Goal: Task Accomplishment & Management: Manage account settings

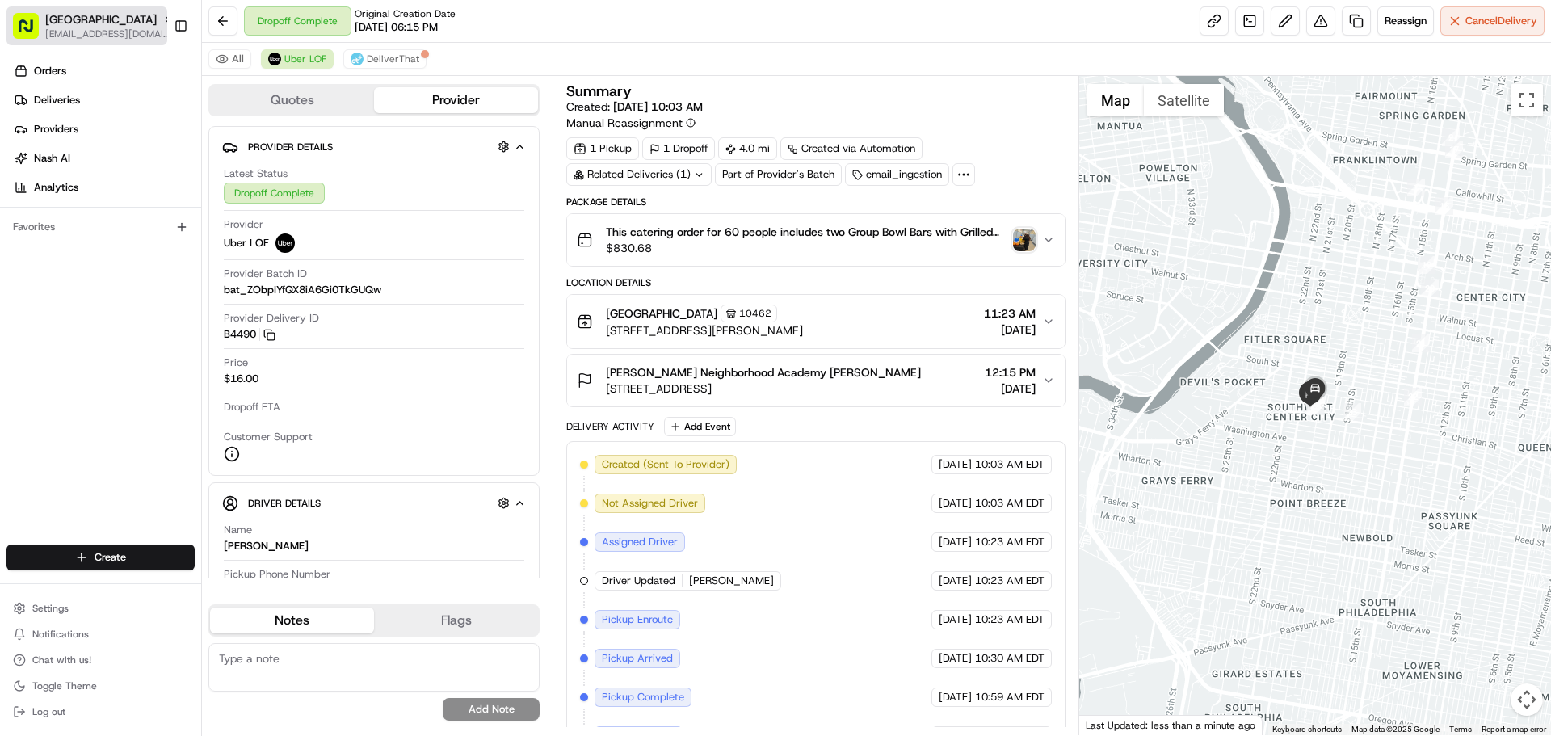
click at [139, 34] on span "[EMAIL_ADDRESS][DOMAIN_NAME]" at bounding box center [109, 33] width 129 height 13
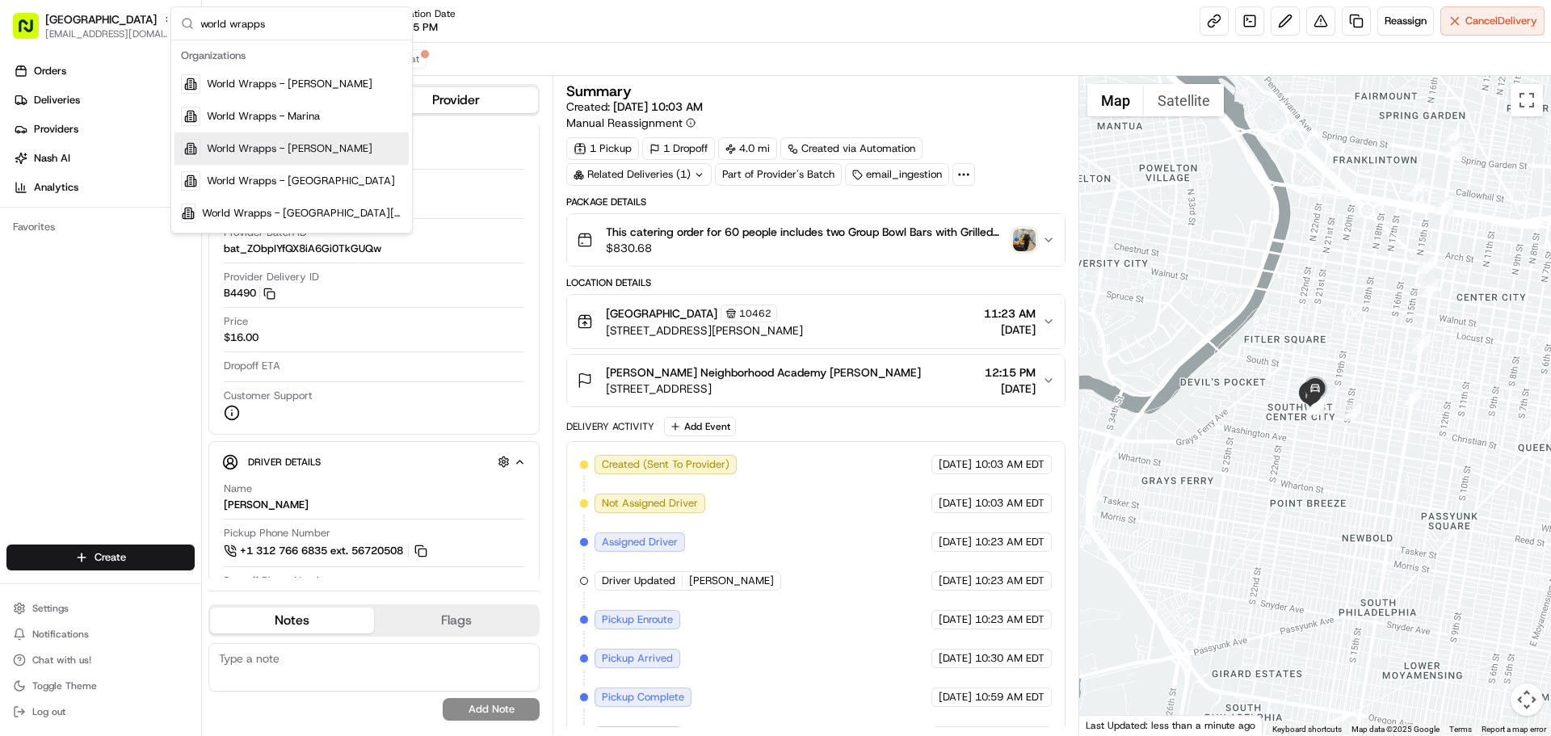
scroll to position [81, 0]
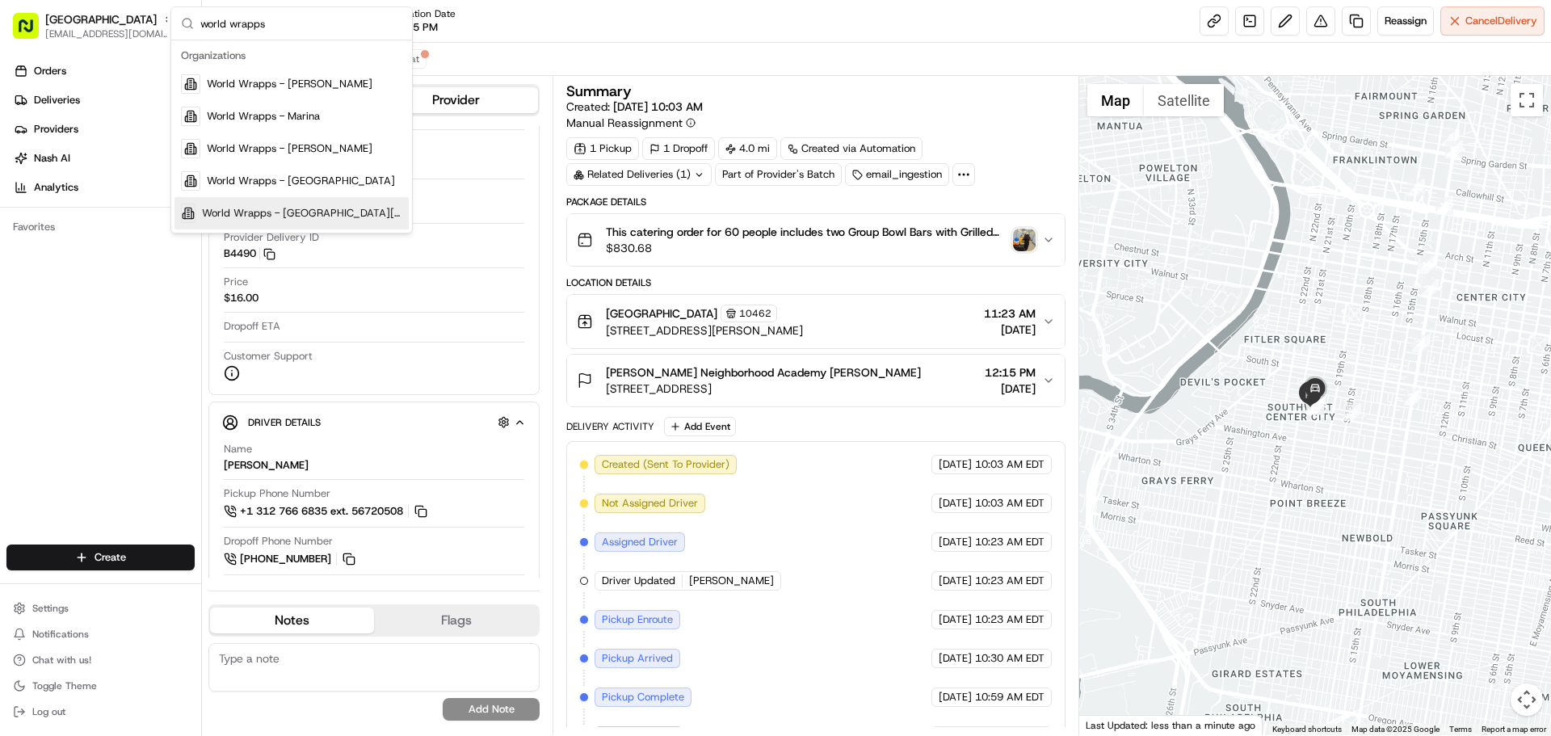
type input "world wrapps"
click at [309, 203] on div "World Wrapps - San Ramon" at bounding box center [291, 213] width 234 height 32
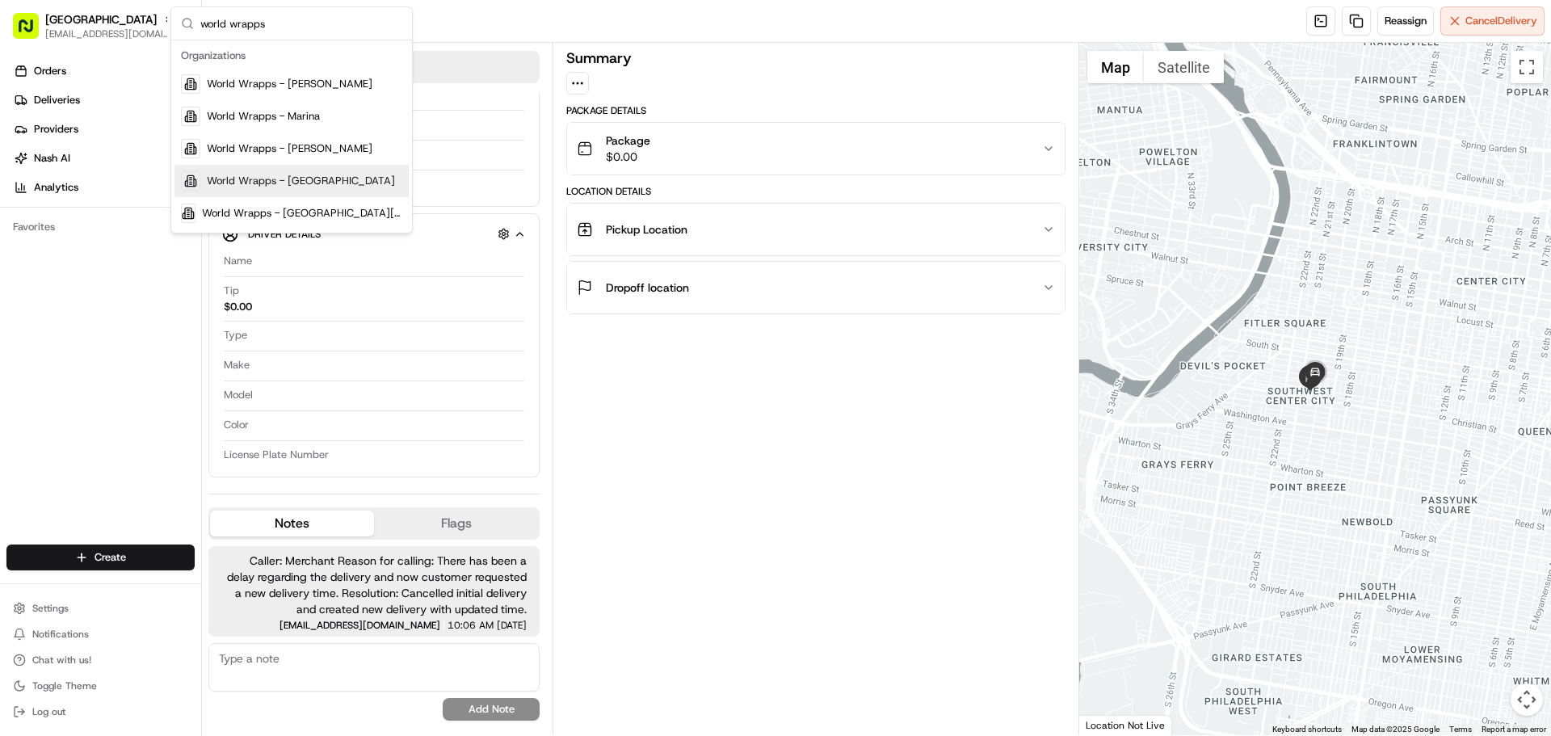
scroll to position [0, 0]
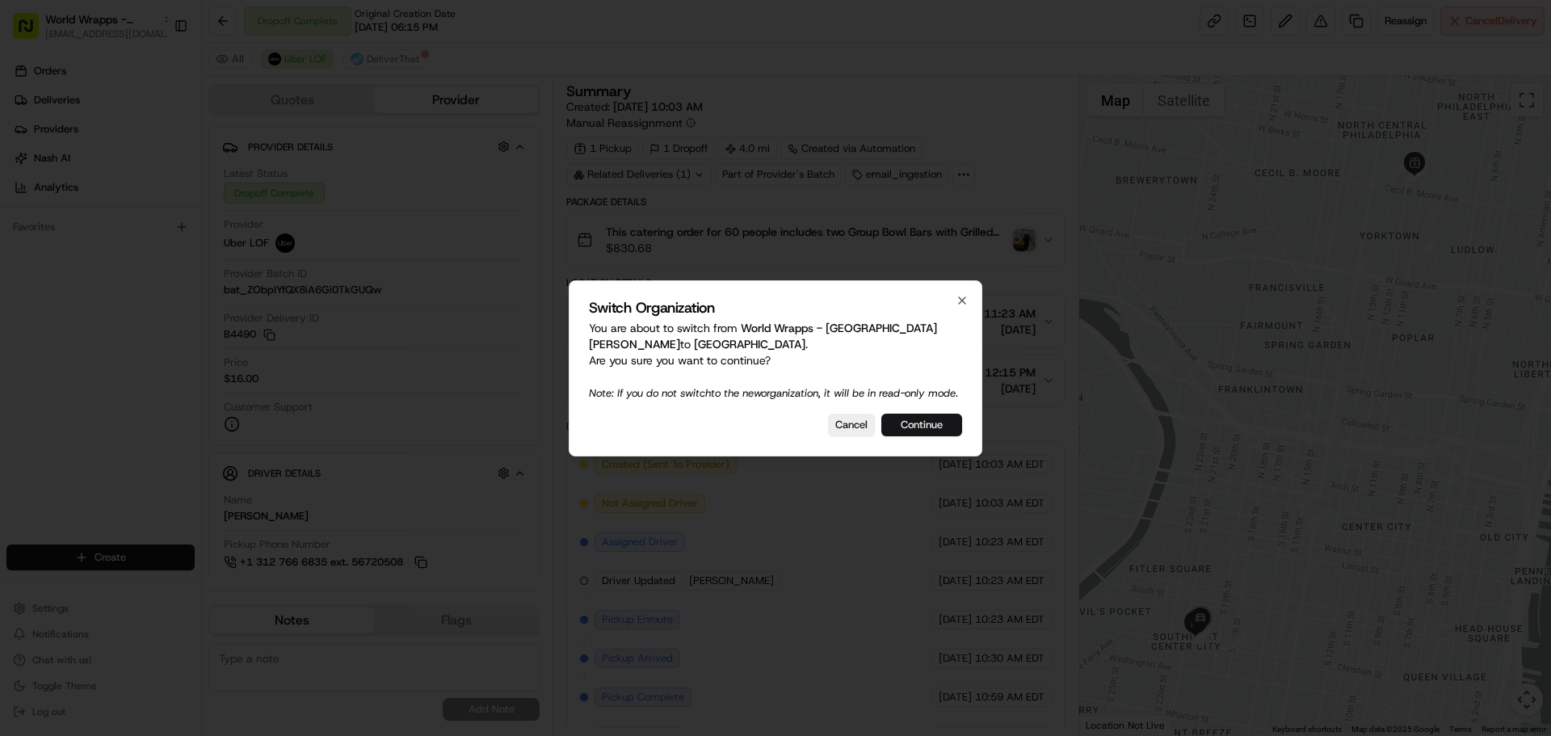
click at [909, 429] on button "Continue" at bounding box center [921, 425] width 81 height 23
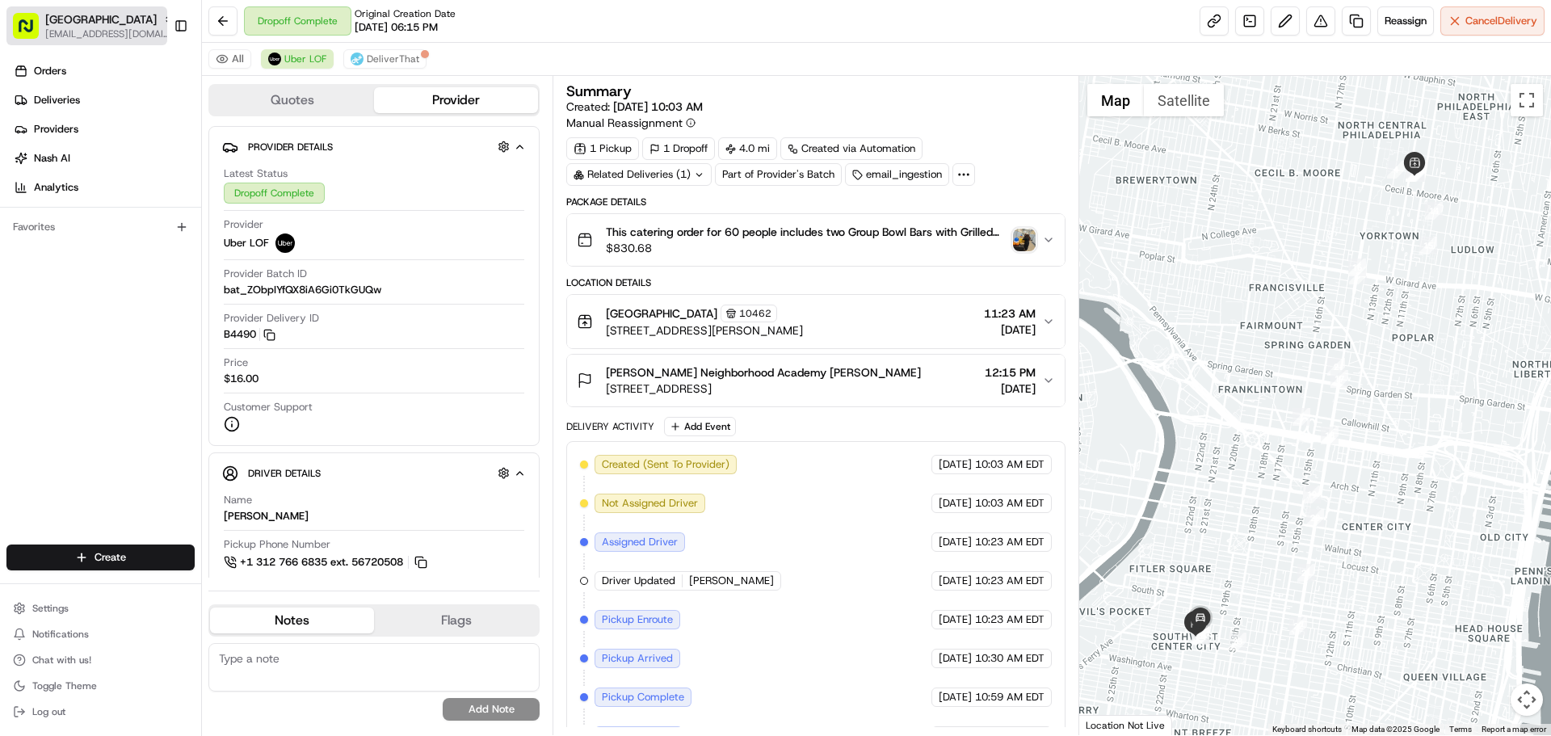
click at [108, 15] on span "Cava - Temple University" at bounding box center [100, 19] width 111 height 16
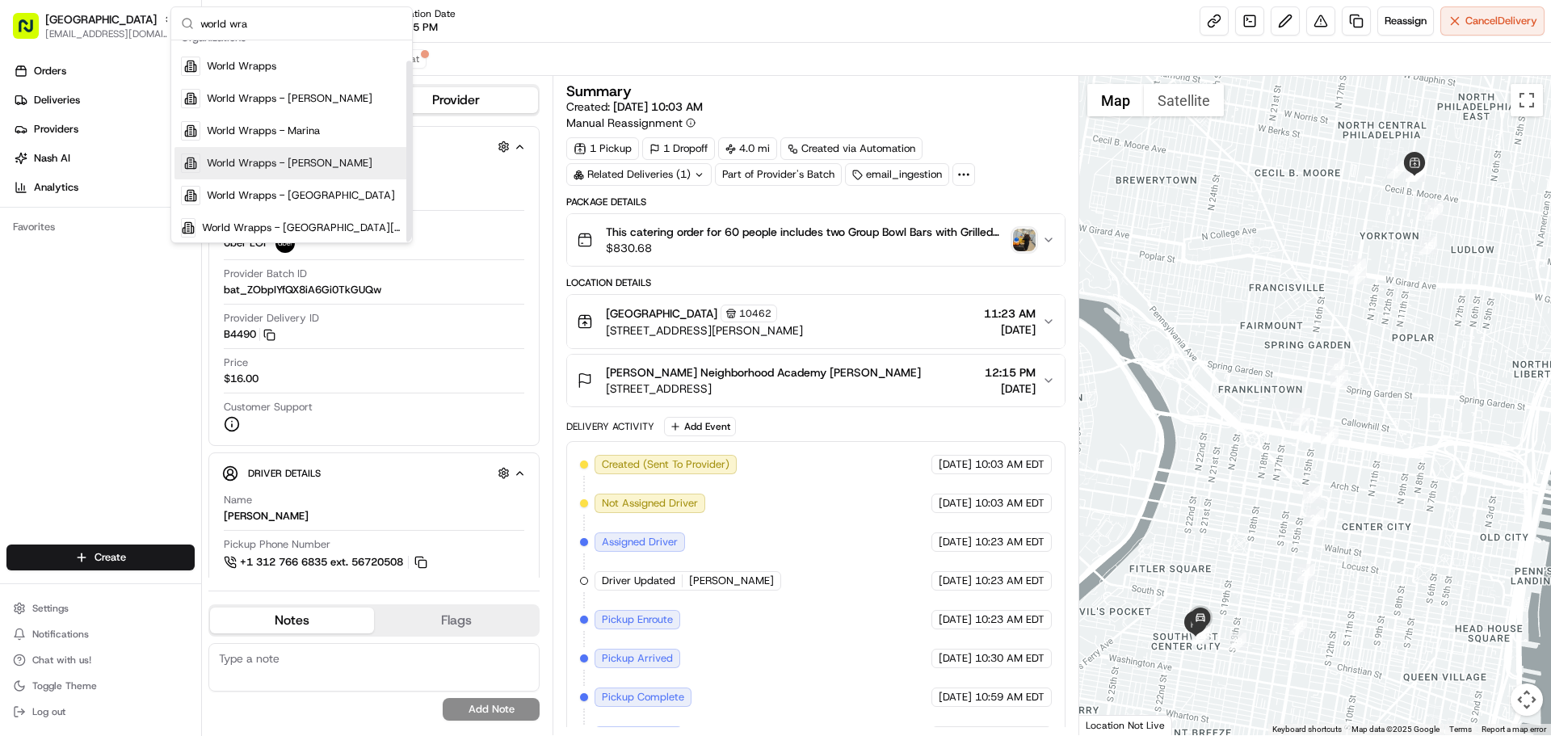
scroll to position [23, 0]
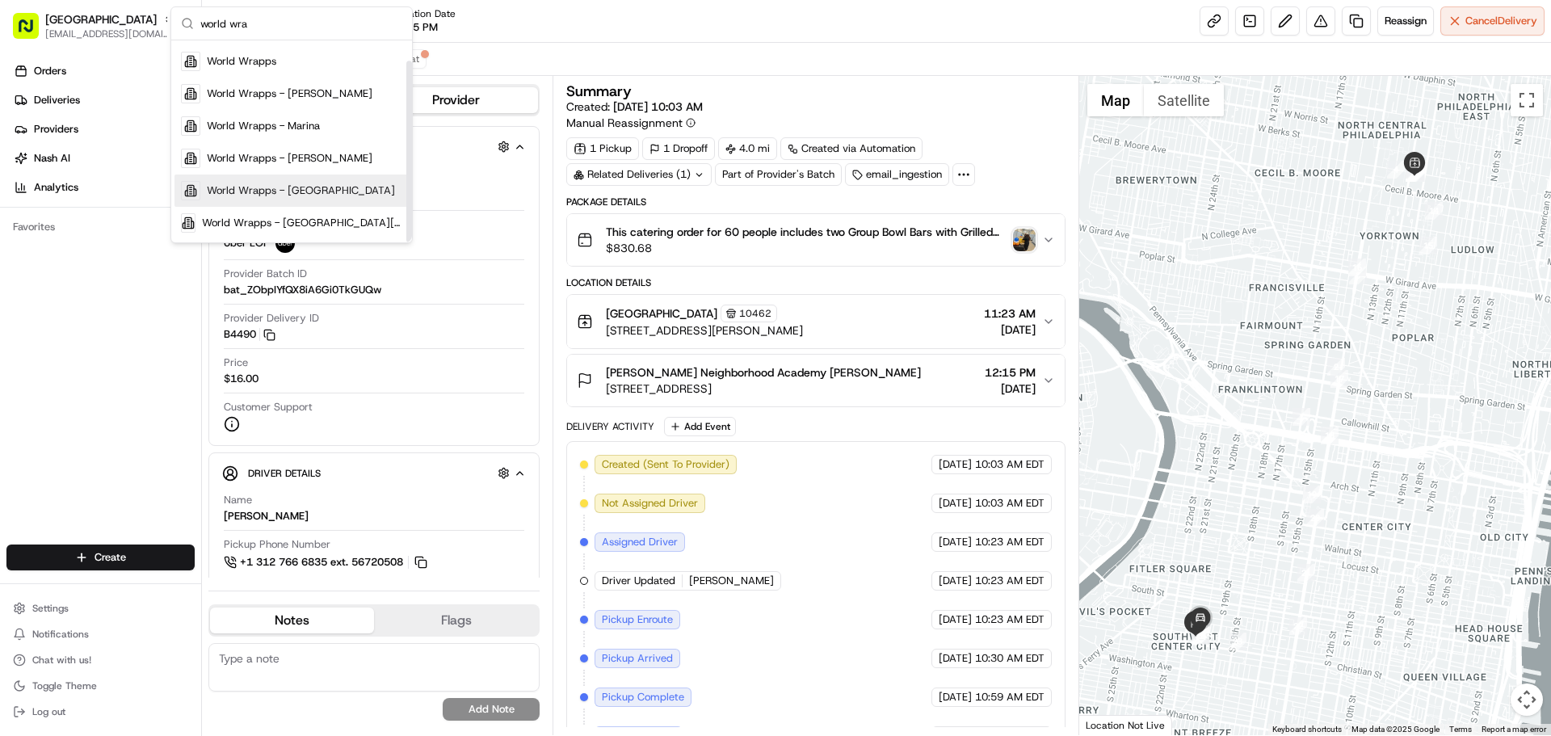
type input "world wra"
click at [329, 210] on div "World Wrapps - San Ramon" at bounding box center [291, 223] width 234 height 32
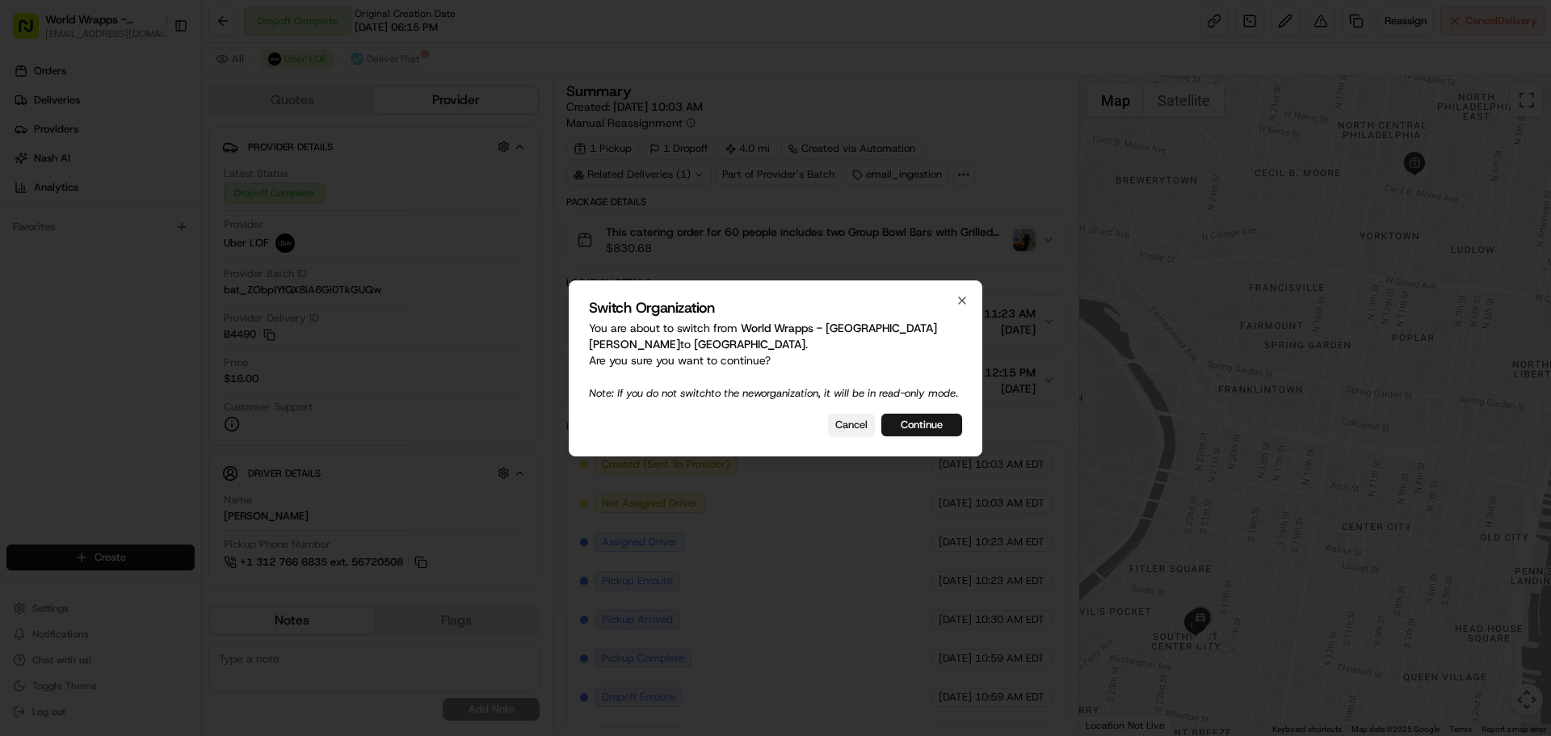
click at [852, 426] on button "Cancel" at bounding box center [851, 425] width 47 height 23
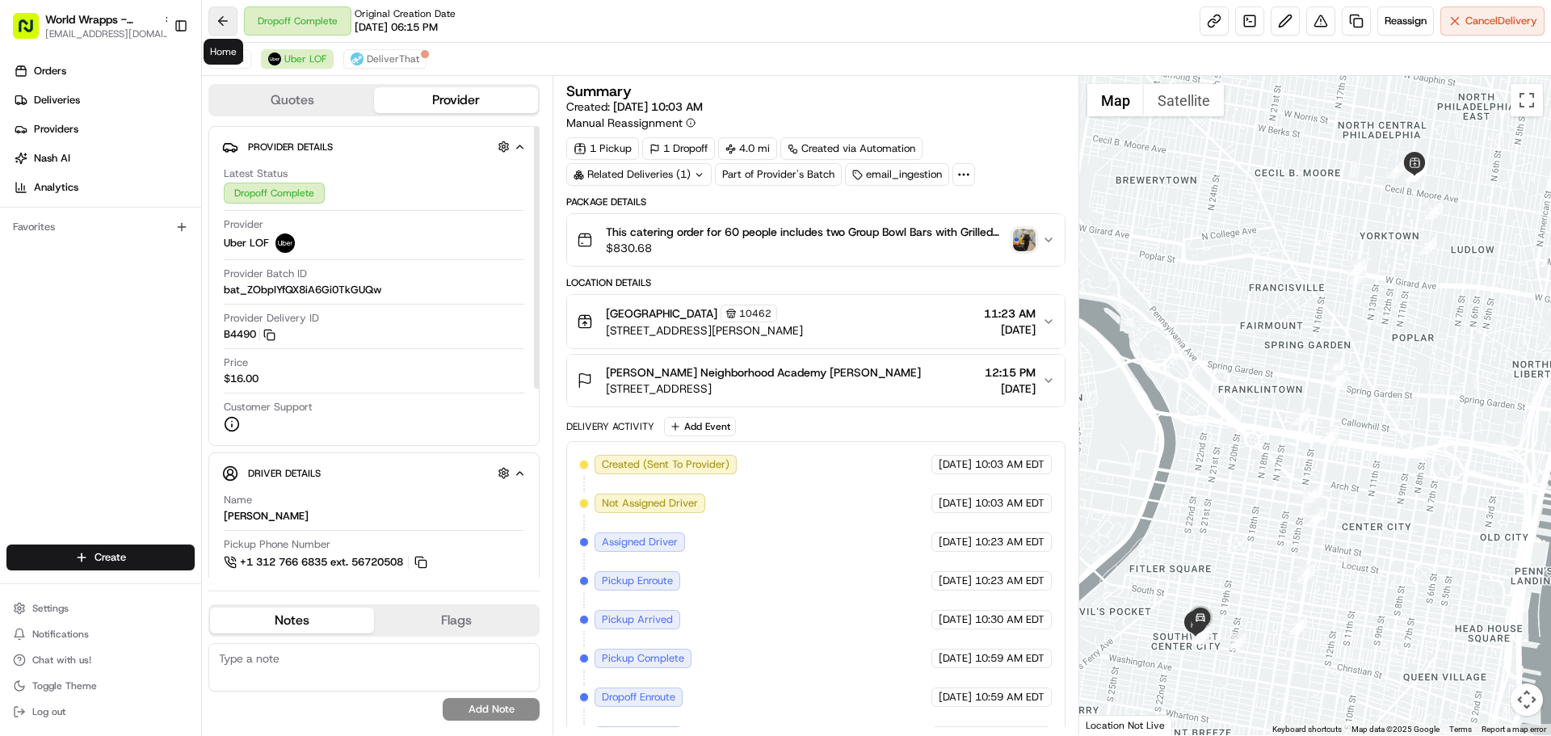
click at [212, 23] on button at bounding box center [222, 20] width 29 height 29
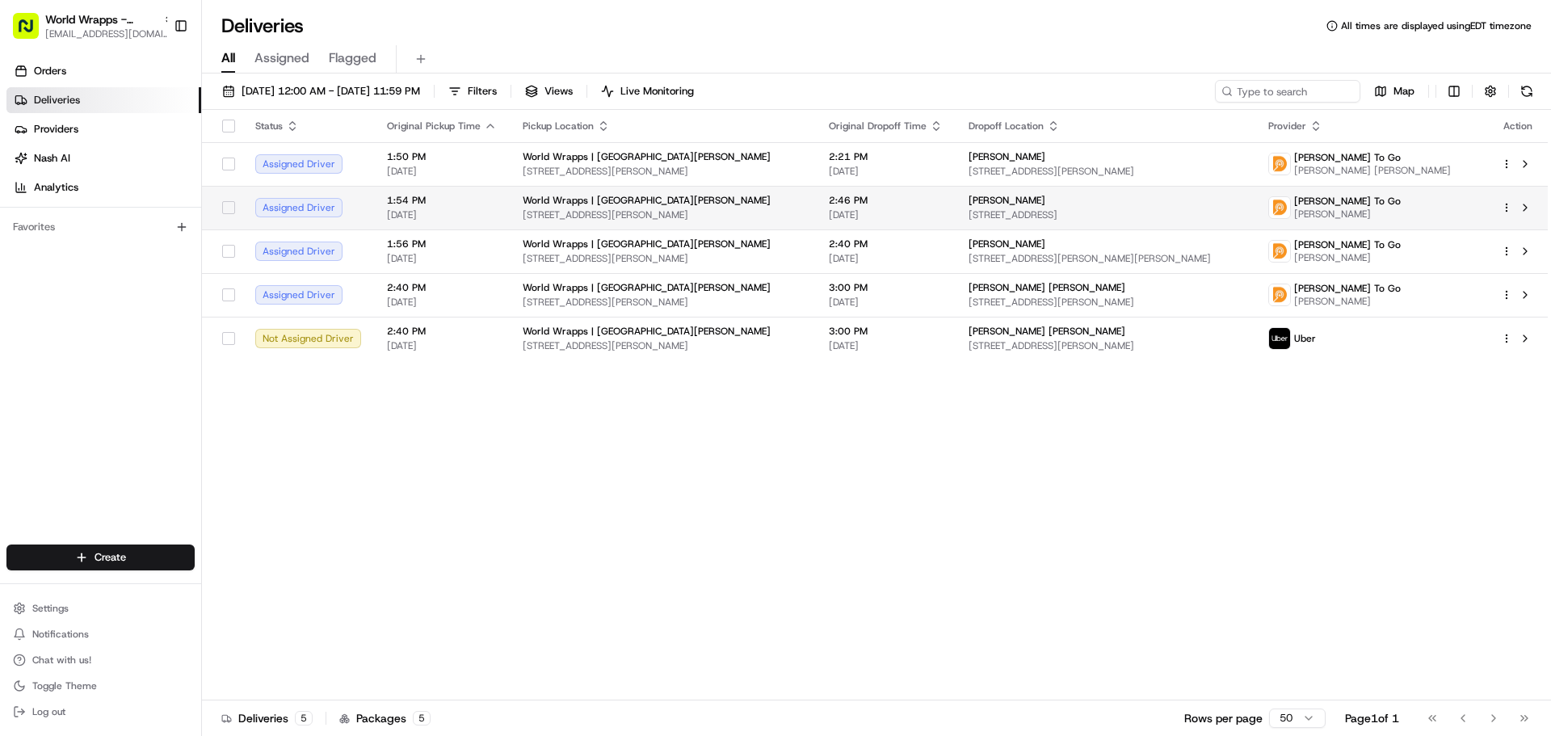
click at [955, 211] on td "2:46 PM 08/18/2025" at bounding box center [886, 208] width 140 height 44
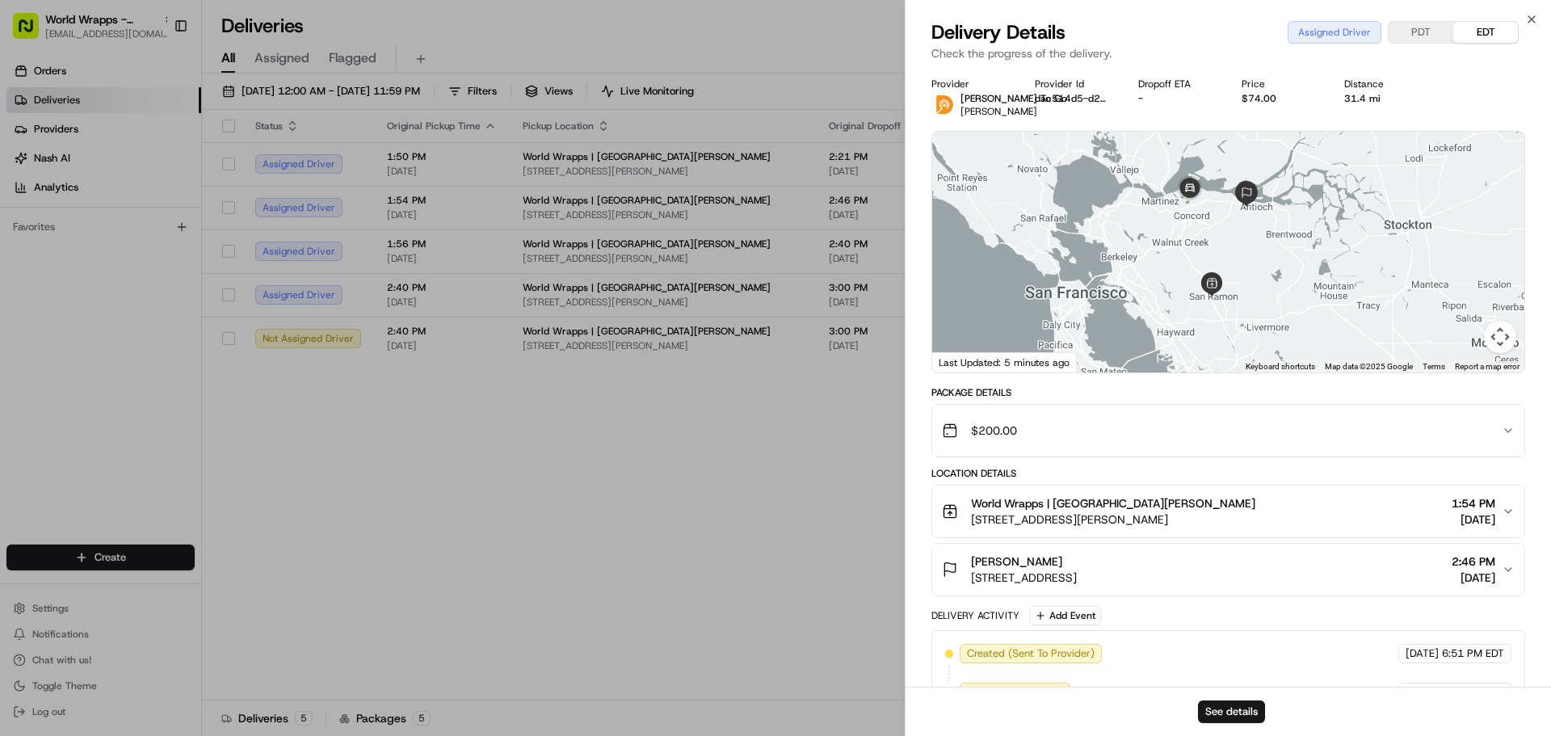
click at [1054, 565] on span "kaiser sujanna bhattacharya" at bounding box center [1016, 561] width 91 height 16
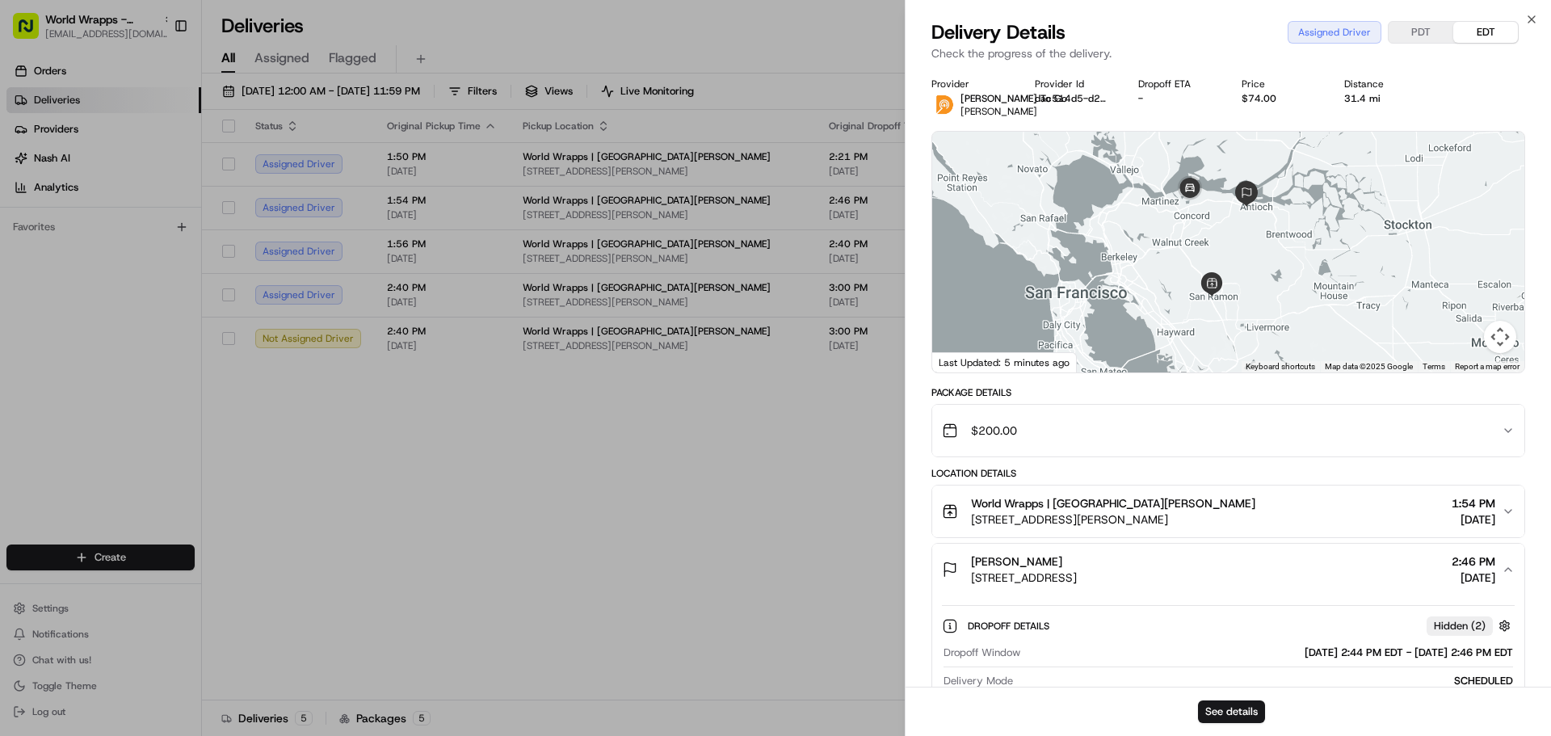
scroll to position [81, 0]
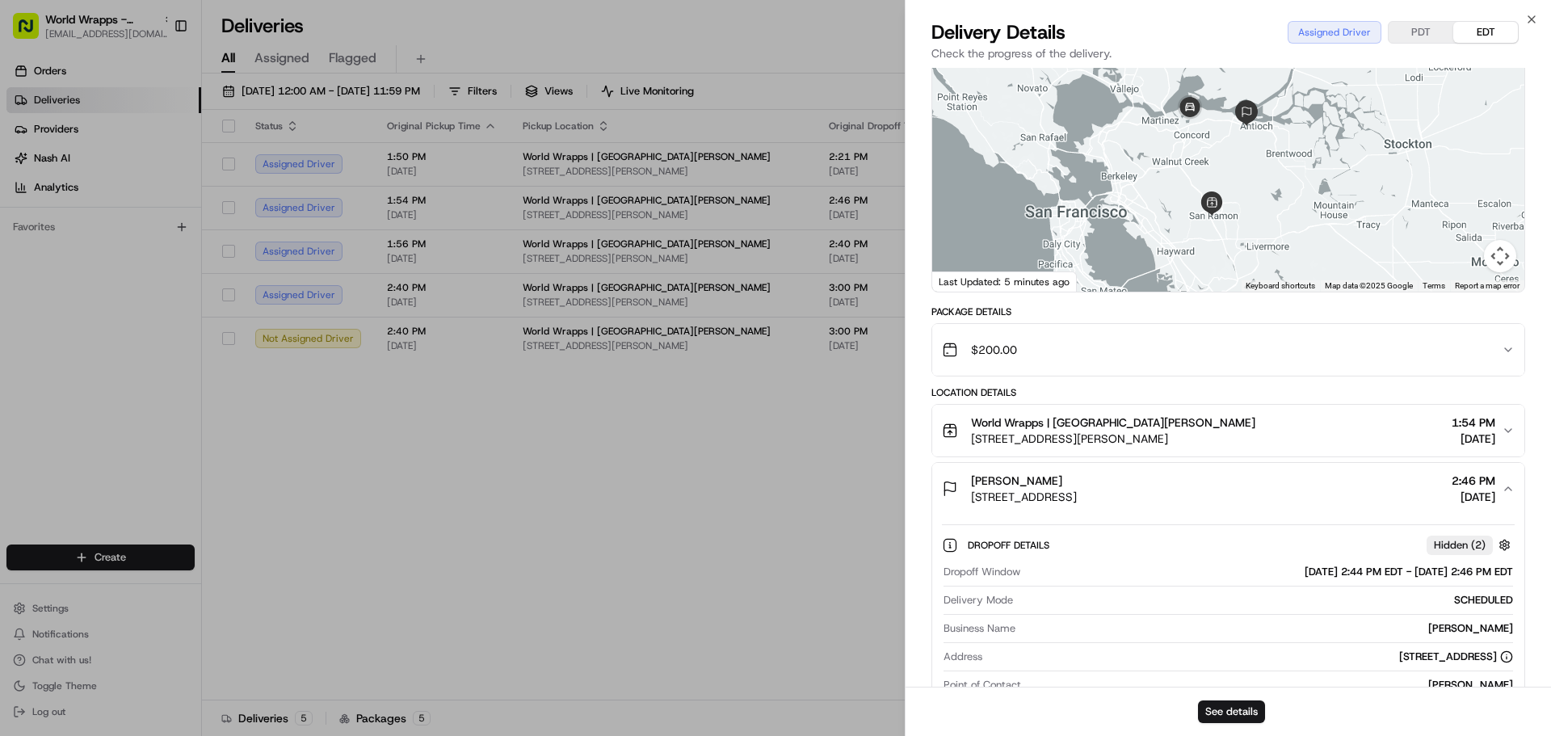
drag, startPoint x: 1134, startPoint y: 476, endPoint x: 1006, endPoint y: 478, distance: 127.6
click at [1006, 478] on div "kaiser sujanna bhattacharya" at bounding box center [1024, 480] width 106 height 16
copy span "sujanna bhattacharya"
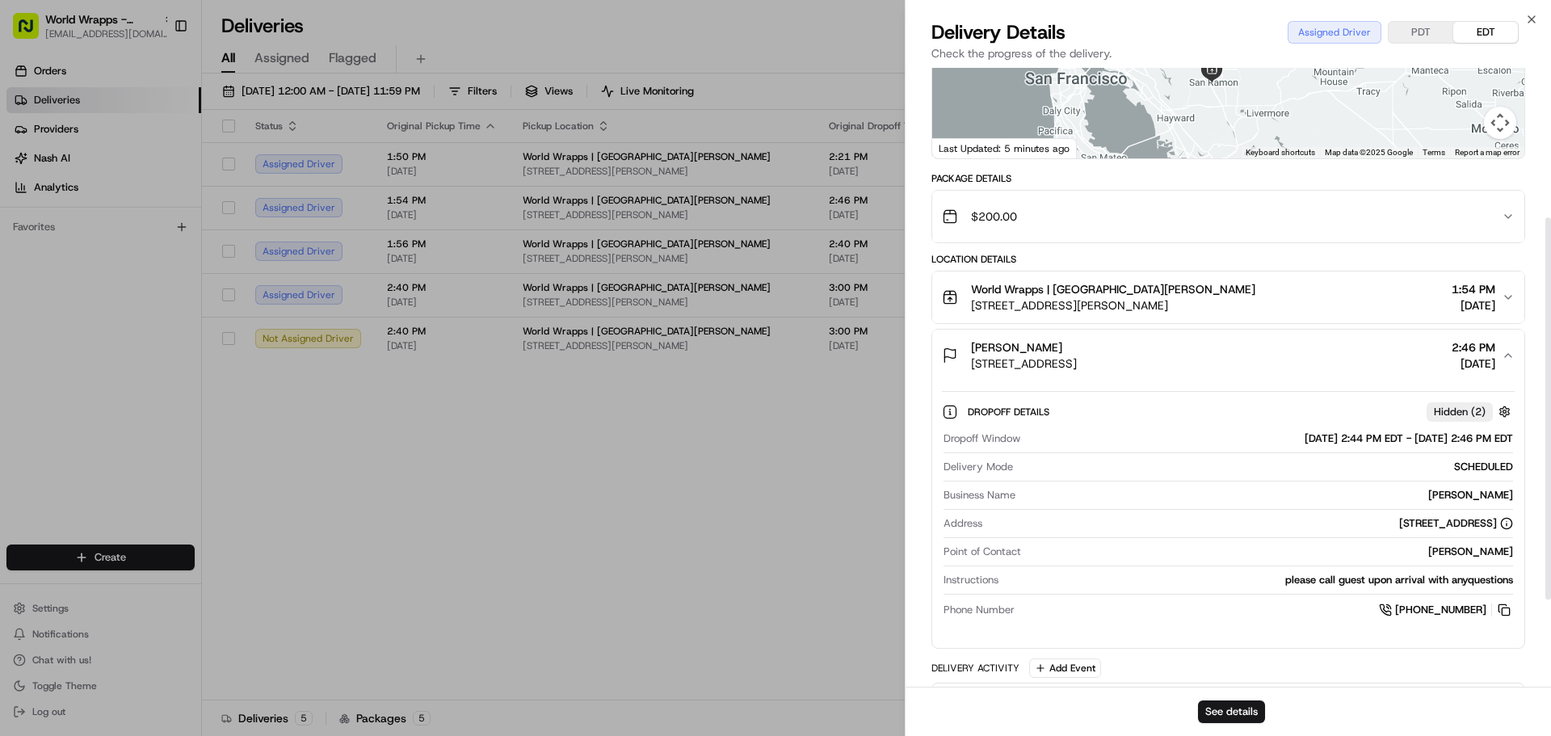
scroll to position [242, 0]
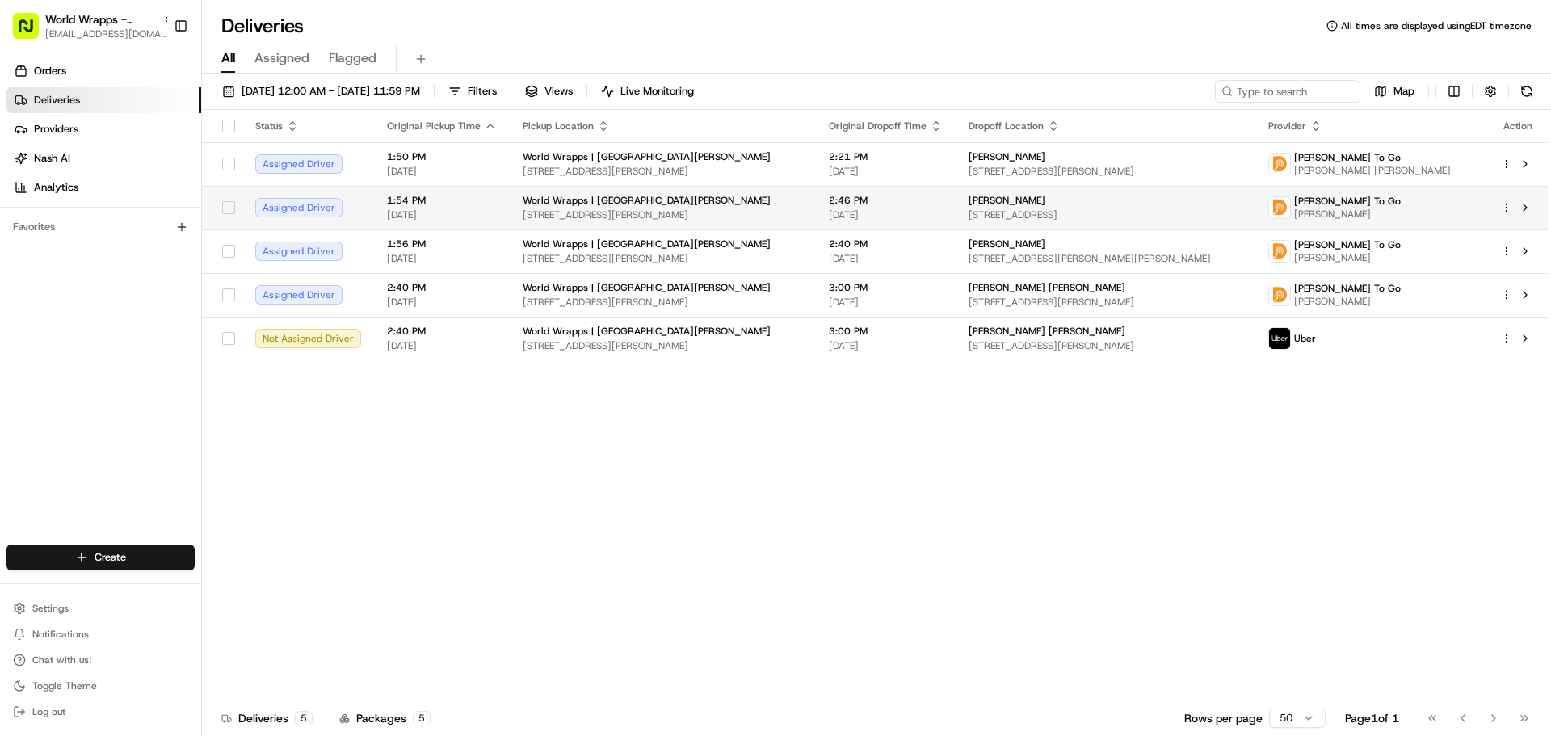
click at [1059, 207] on div "kaiser 3400 Delta Fair Blvd, Antioch, CA 94509, USA" at bounding box center [1105, 207] width 274 height 27
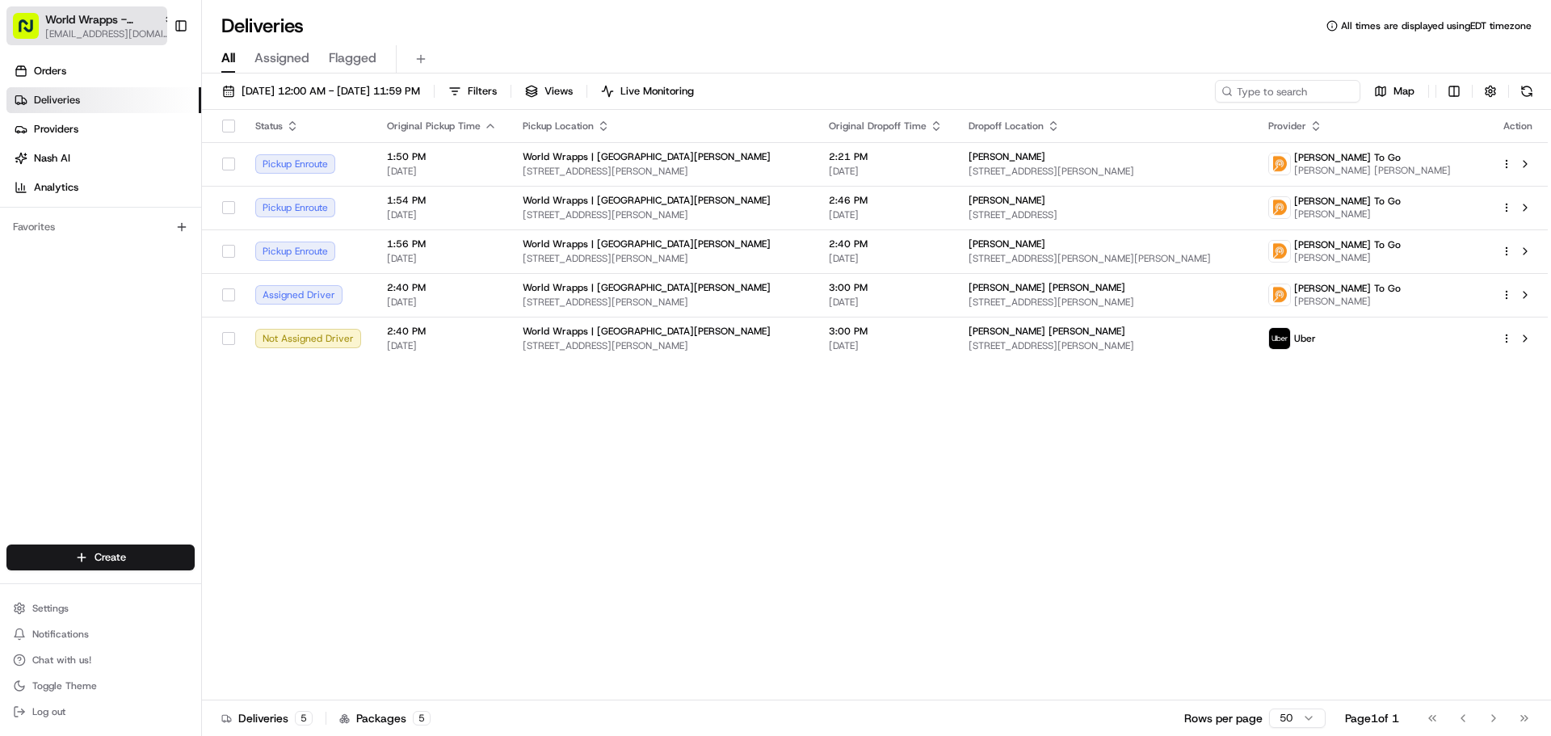
click at [68, 24] on span "World Wrapps - San Ramon" at bounding box center [100, 19] width 111 height 16
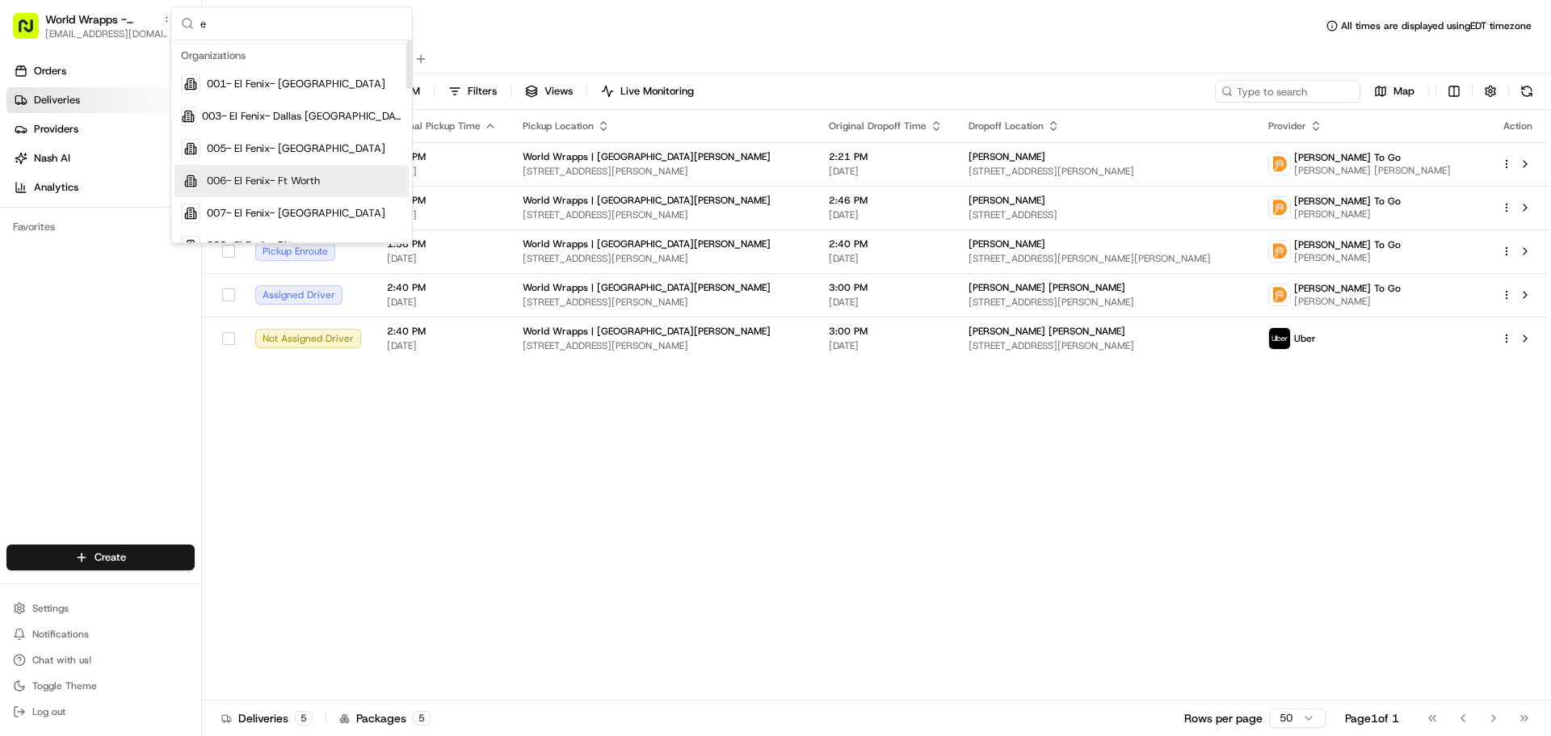
scroll to position [19, 0]
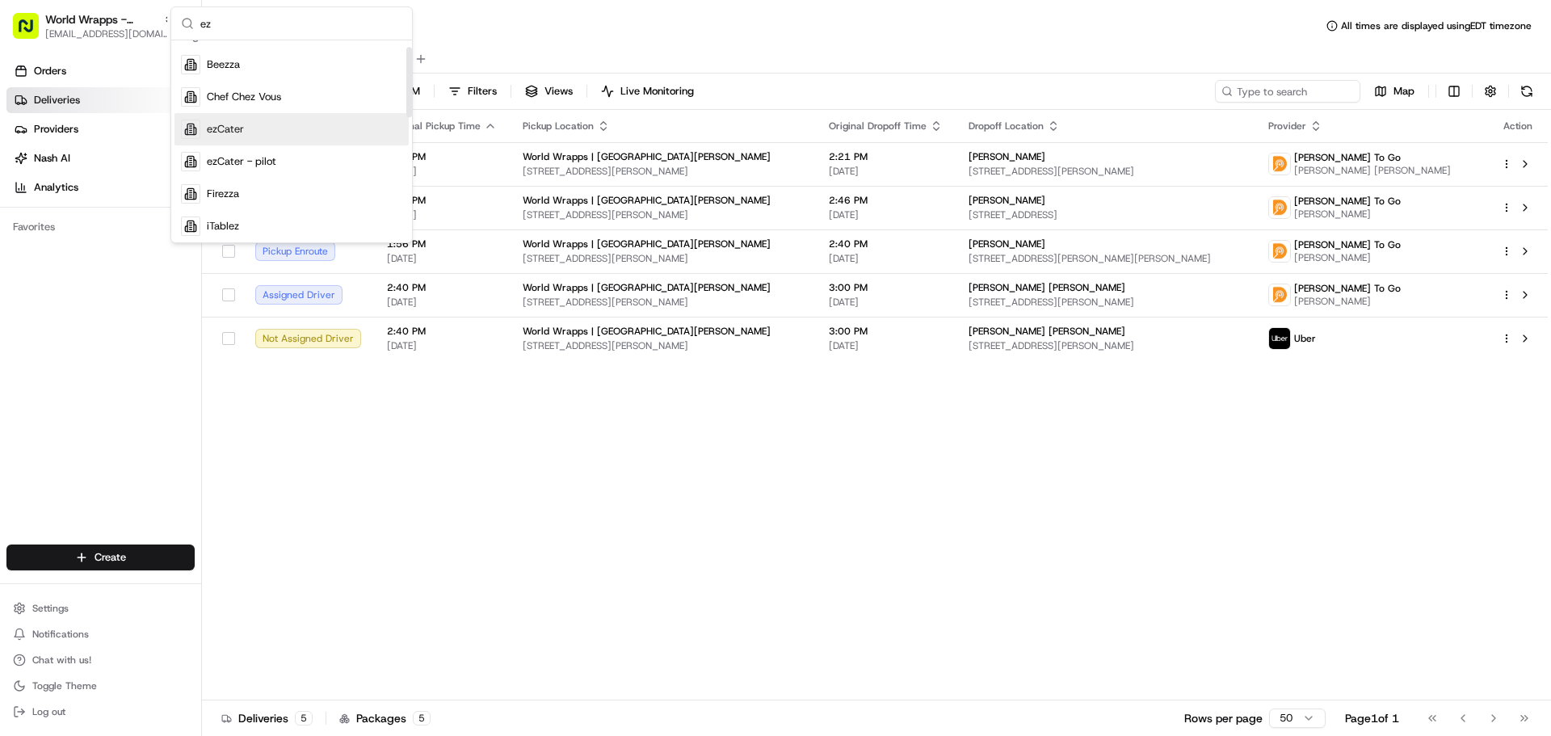
type input "ez"
click at [301, 120] on div "ezCater" at bounding box center [291, 129] width 234 height 32
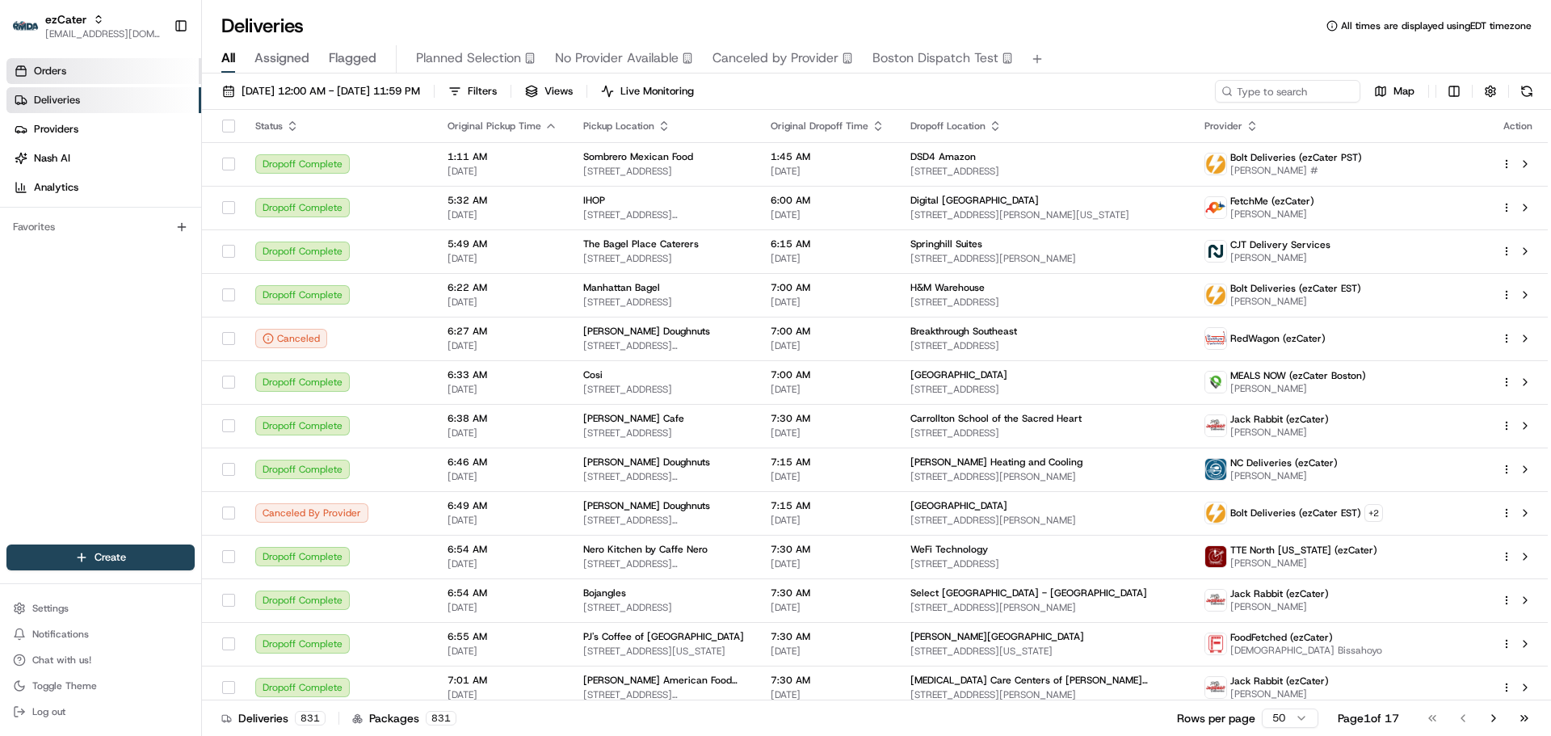
click at [124, 69] on link "Orders" at bounding box center [103, 71] width 195 height 26
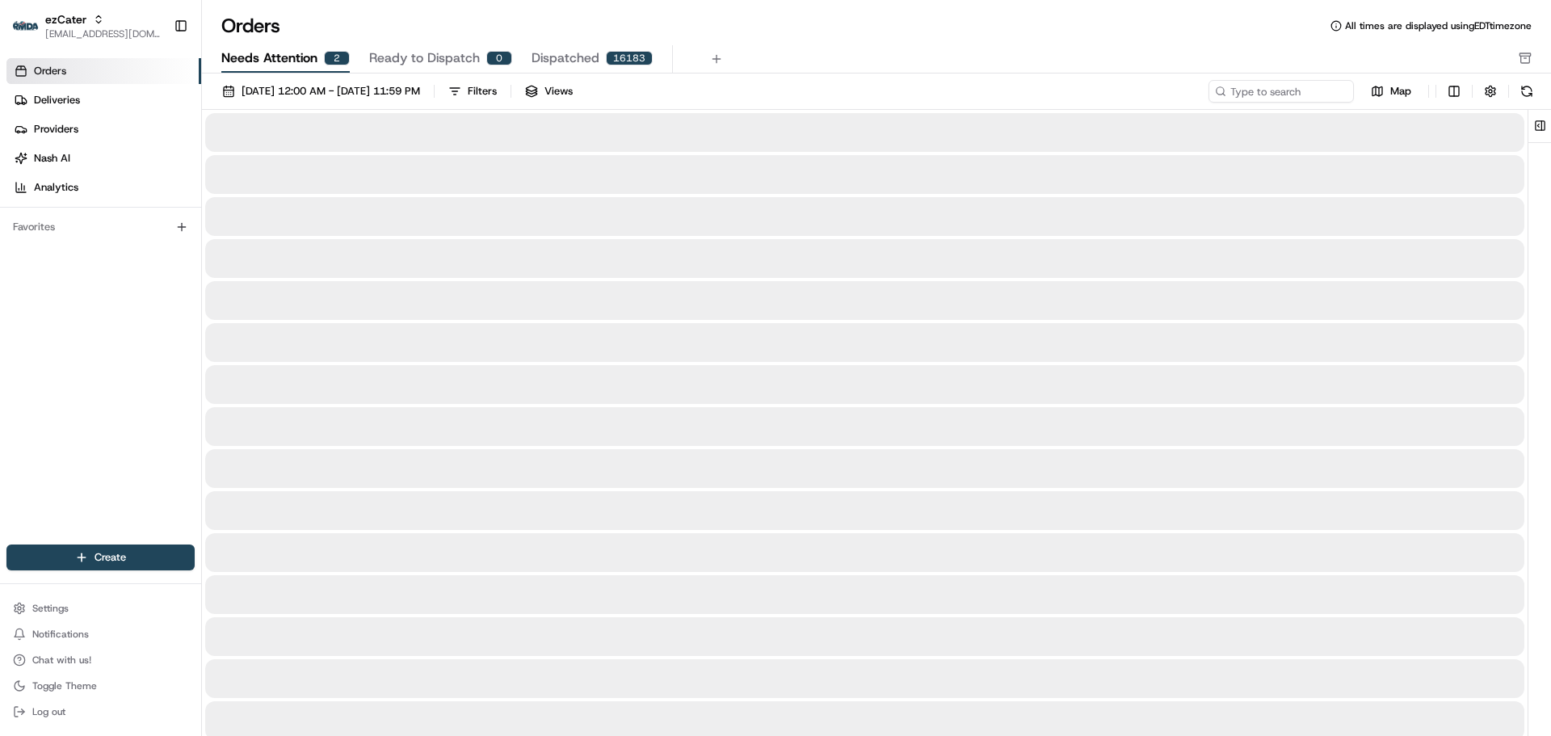
click at [317, 59] on button "Needs Attention 2" at bounding box center [285, 58] width 128 height 27
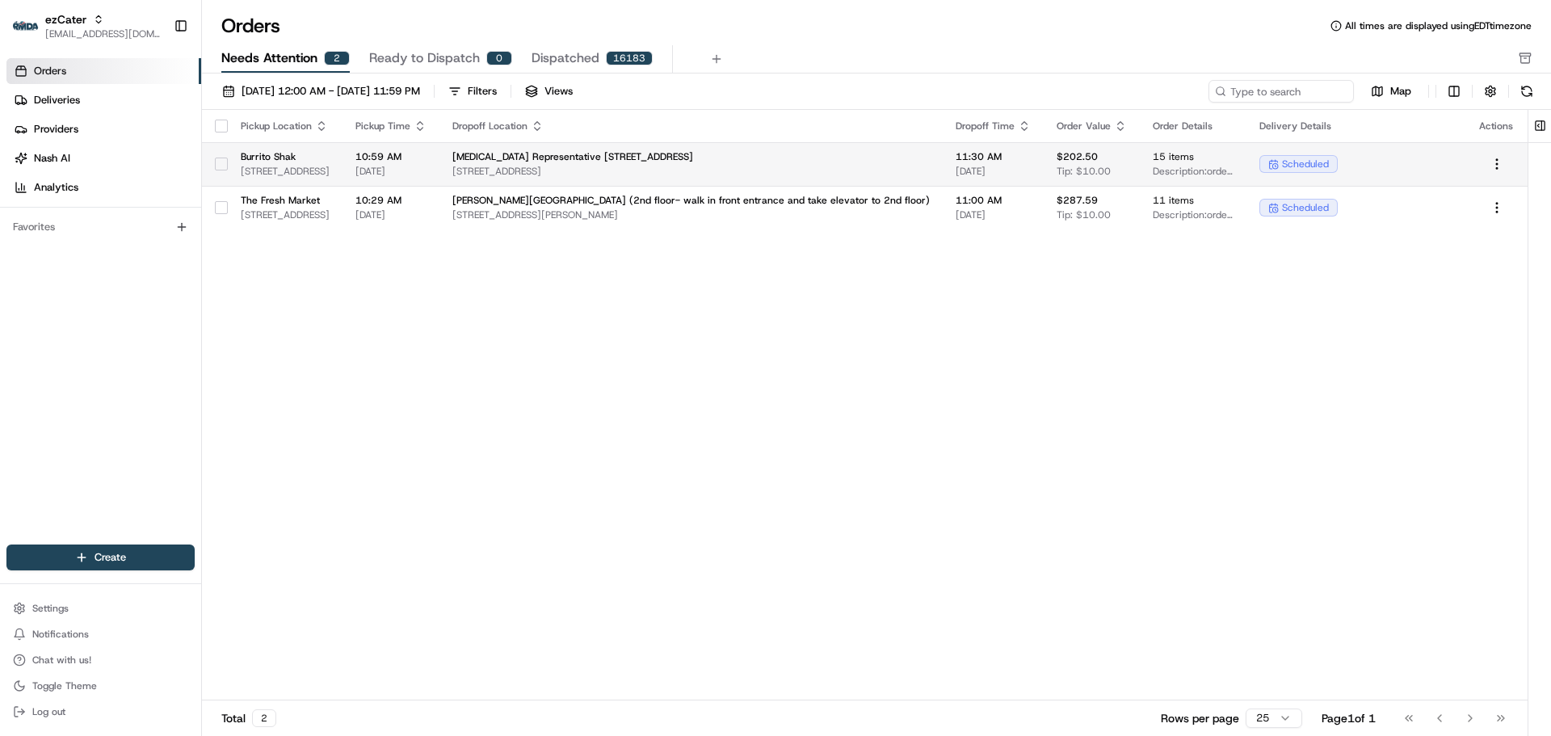
click at [642, 161] on span "Patient Registration Representative [STREET_ADDRESS]" at bounding box center [690, 156] width 477 height 13
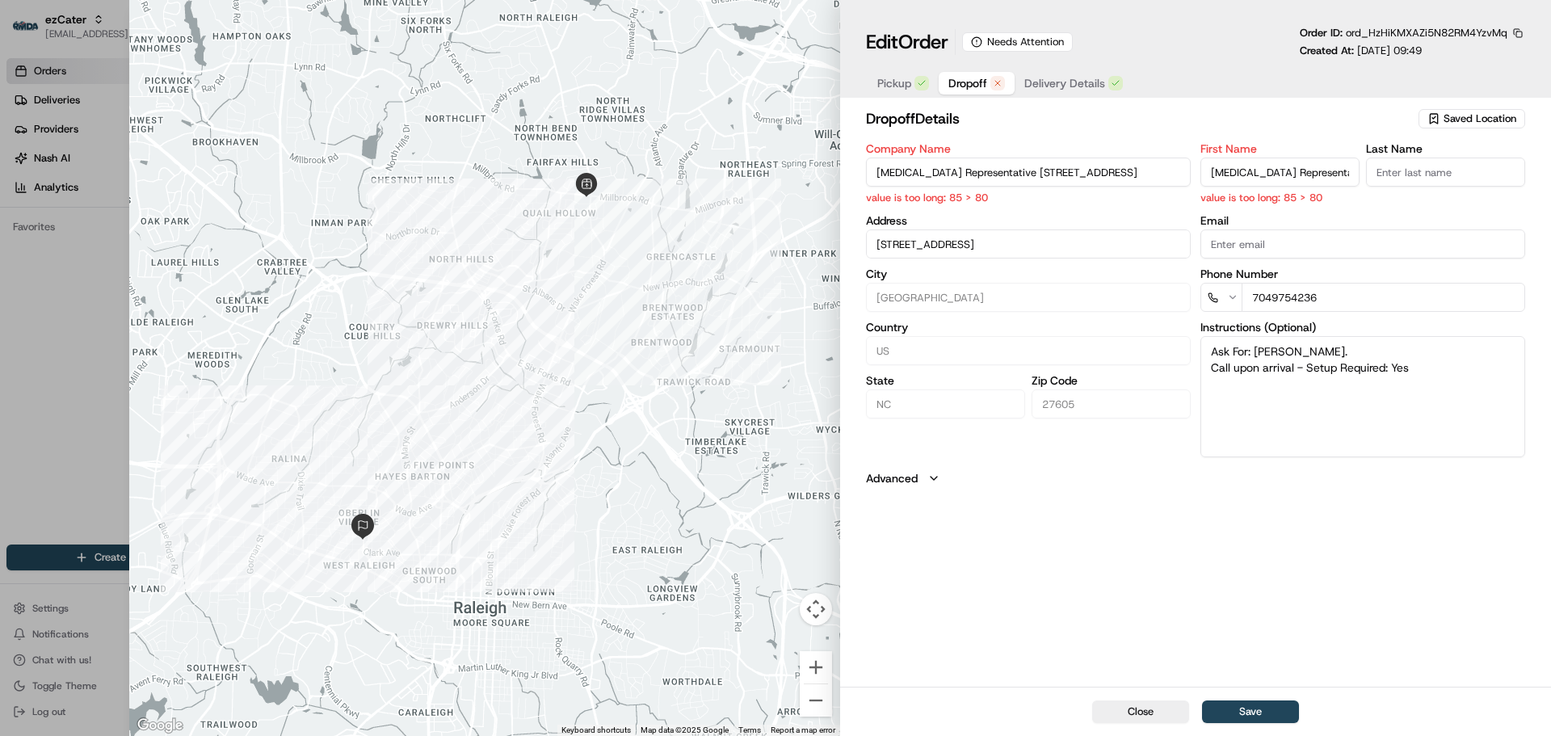
click at [965, 86] on span "Dropoff" at bounding box center [967, 83] width 39 height 16
click at [1046, 178] on input "Patient Registration Representative [STREET_ADDRESS]" at bounding box center [1028, 171] width 325 height 29
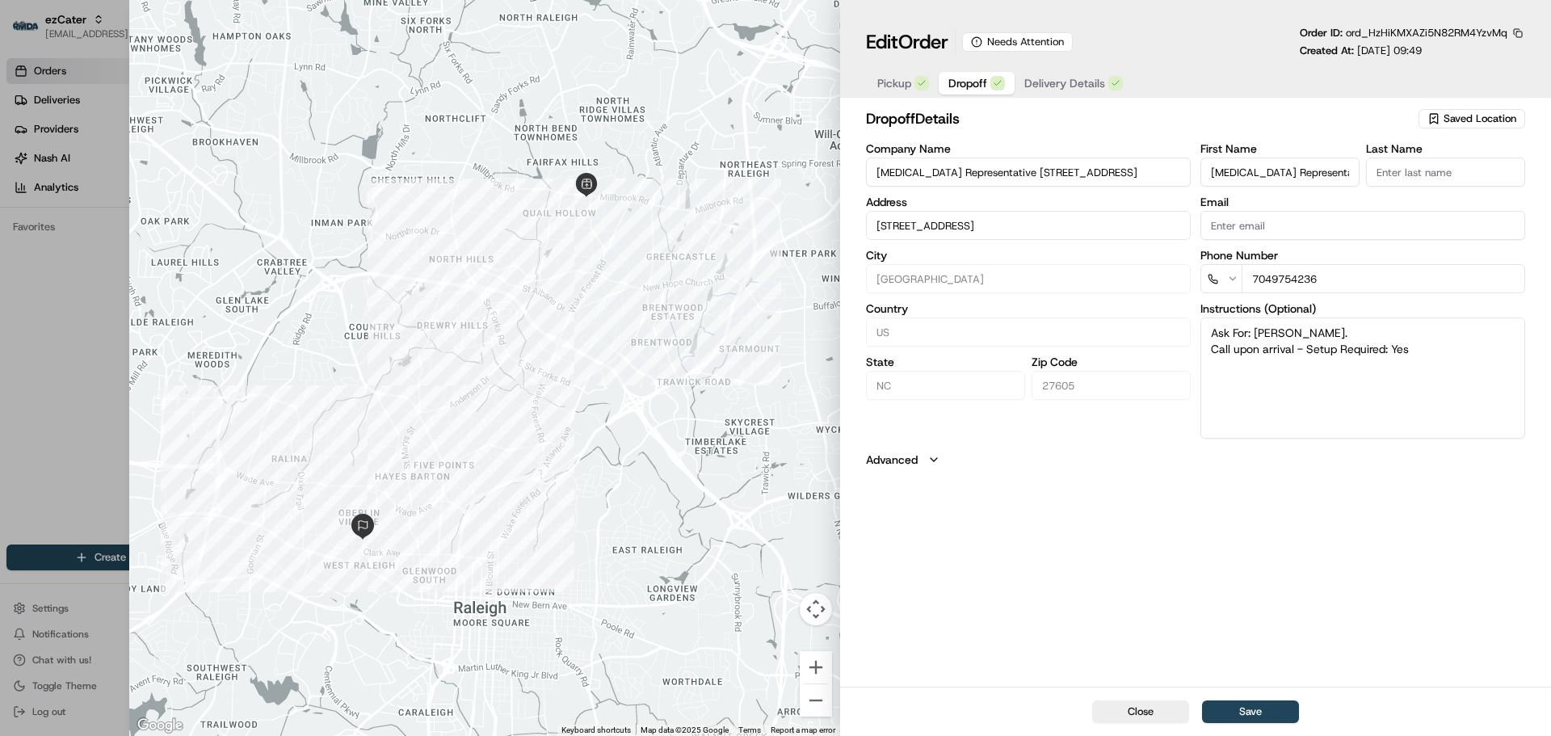
drag, startPoint x: 1113, startPoint y: 716, endPoint x: 1095, endPoint y: 712, distance: 18.1
click at [1114, 716] on button "Close" at bounding box center [1140, 711] width 97 height 23
type input "+1"
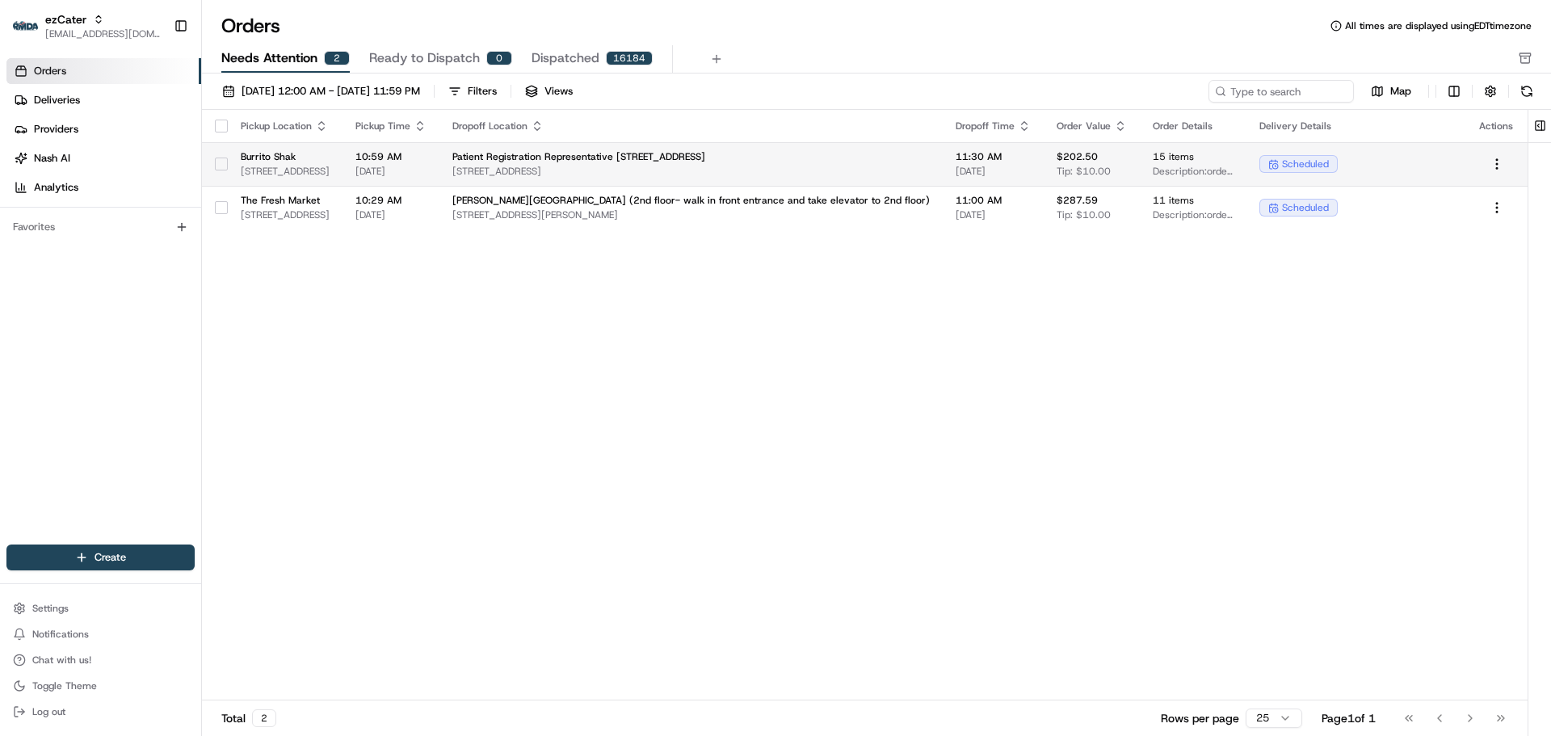
click at [426, 175] on span "[DATE]" at bounding box center [390, 171] width 71 height 13
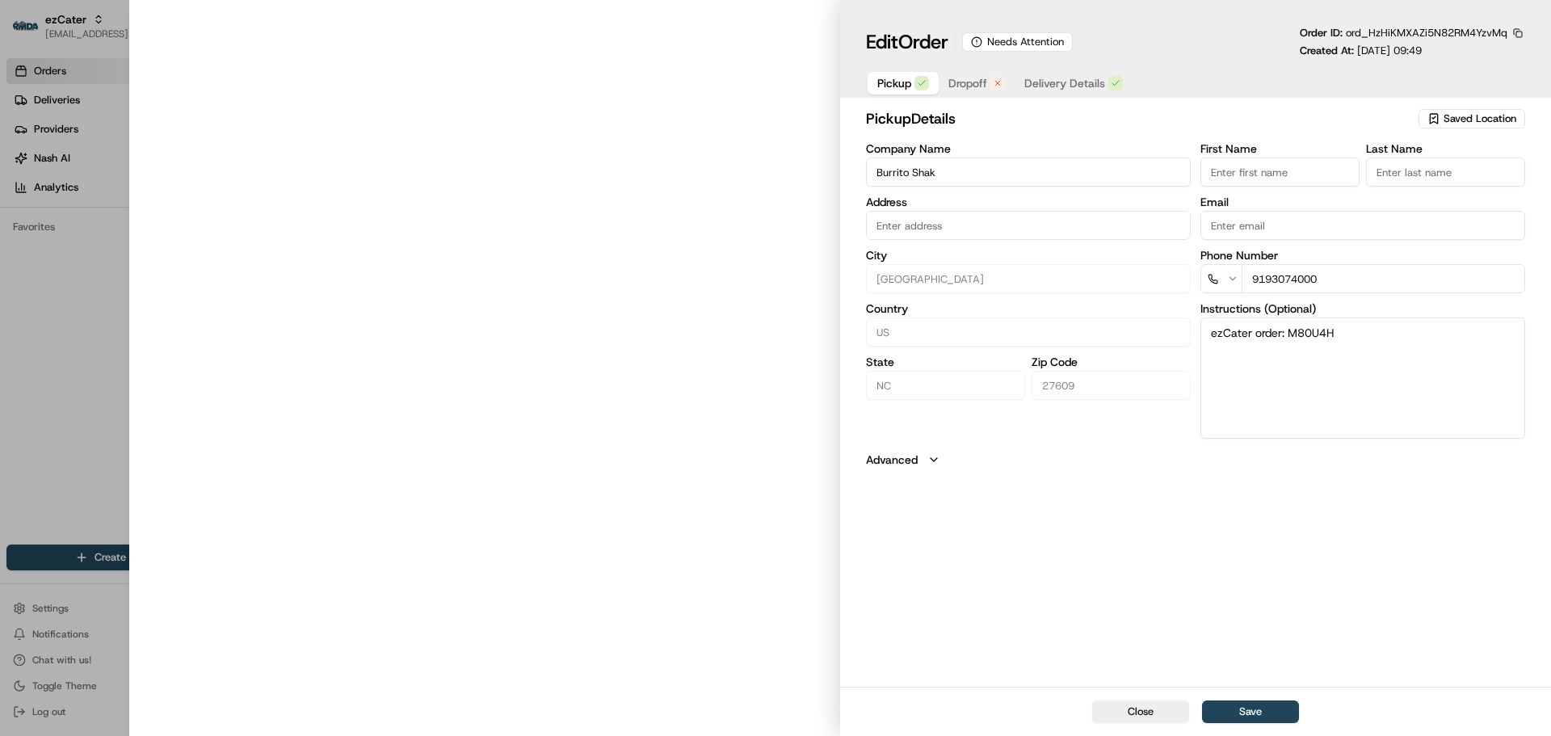
type input "[STREET_ADDRESS]"
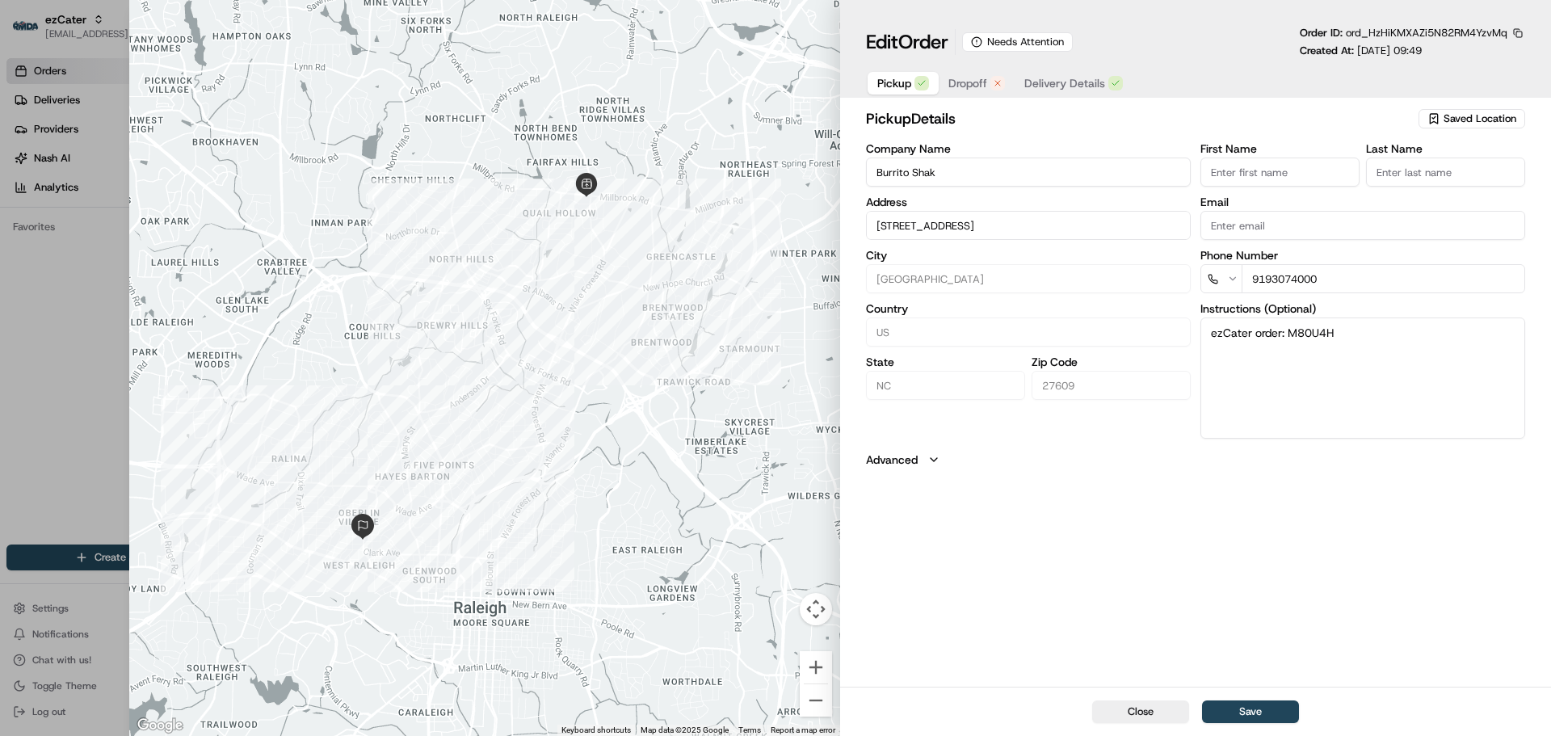
click at [971, 81] on span "Dropoff" at bounding box center [967, 83] width 39 height 16
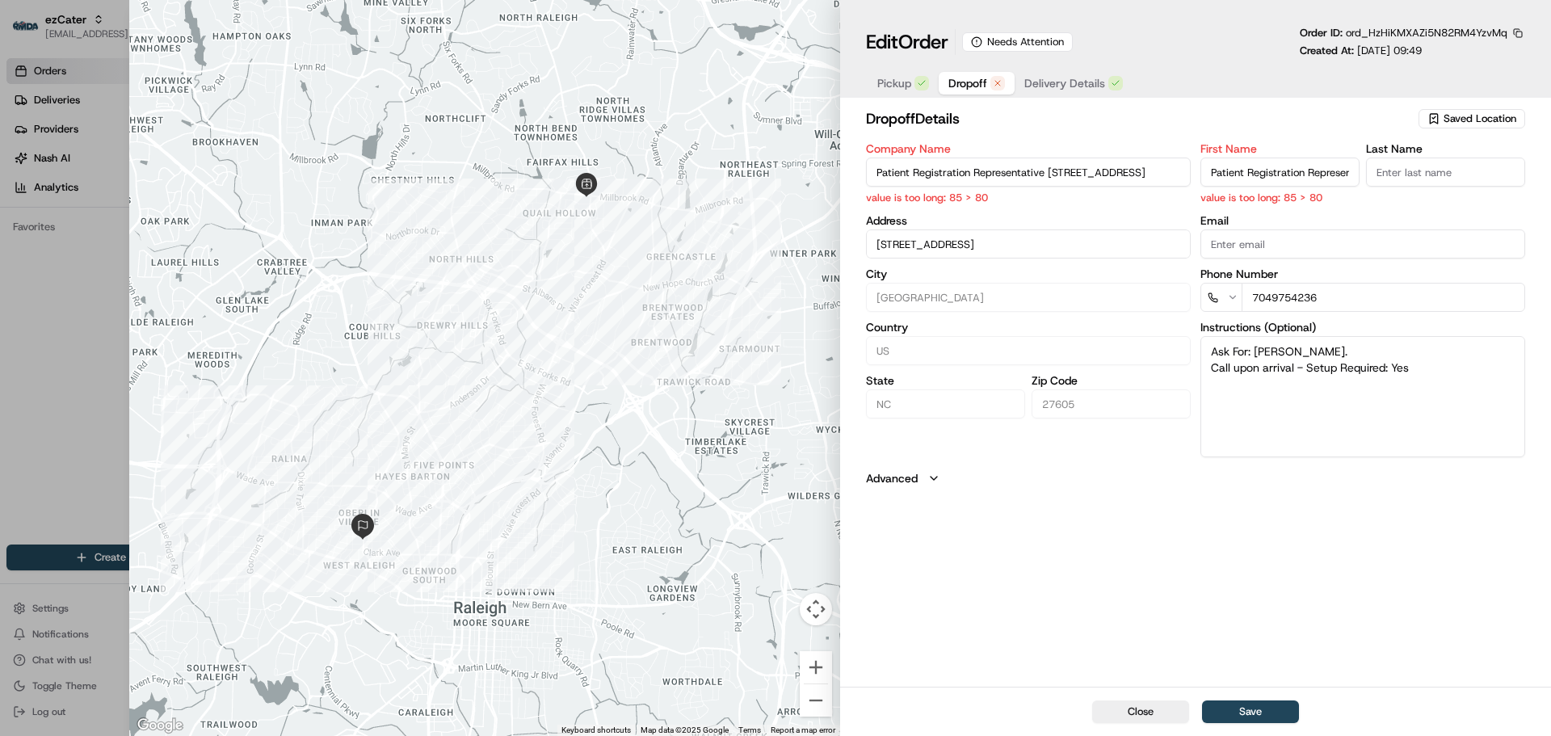
click at [922, 174] on input "Patient Registration Representative [STREET_ADDRESS]" at bounding box center [1028, 171] width 325 height 29
click at [1071, 179] on input "Patient Registration Representative [STREET_ADDRESS]" at bounding box center [1028, 171] width 325 height 29
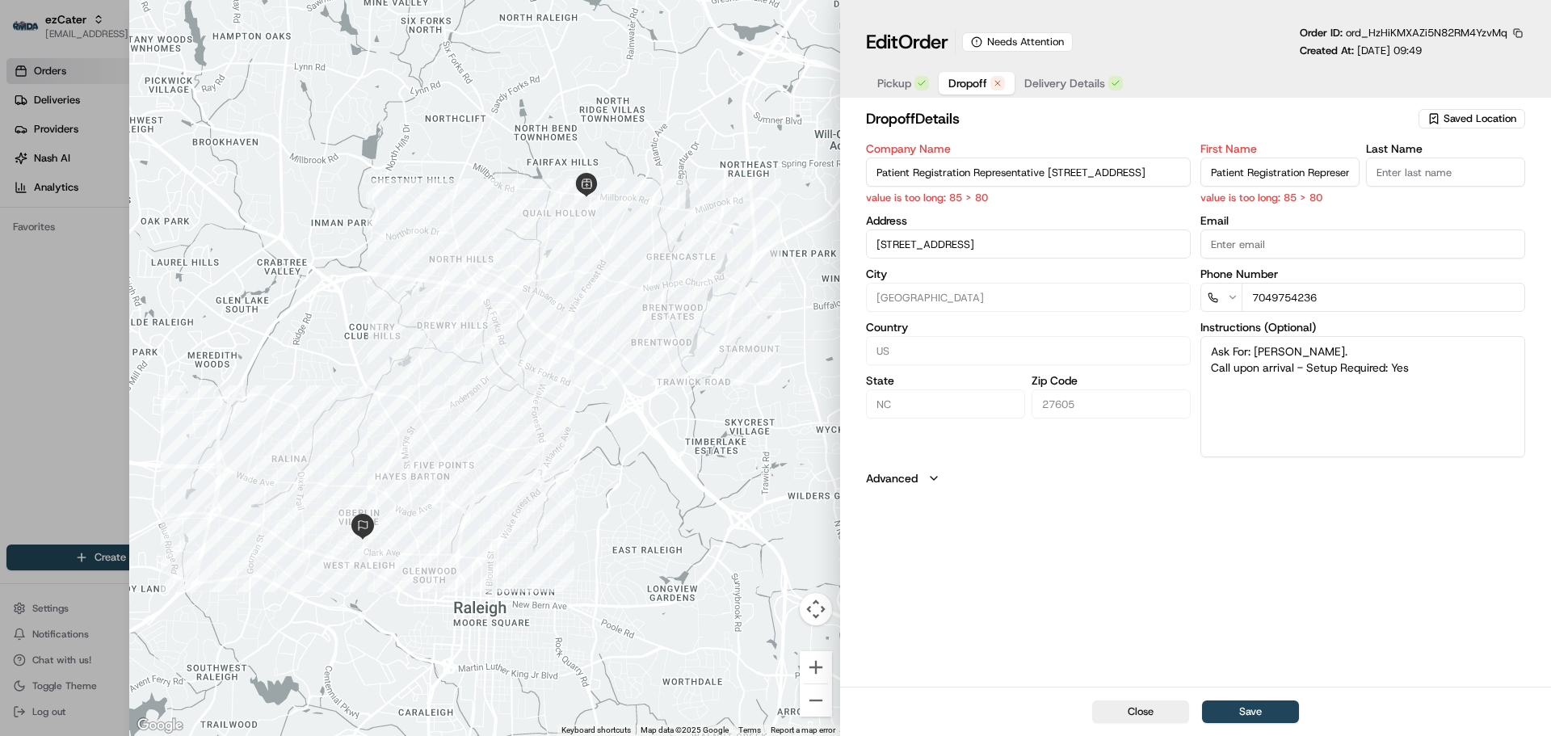
click at [1071, 179] on input "Patient Registration Representative [STREET_ADDRESS]" at bounding box center [1028, 171] width 325 height 29
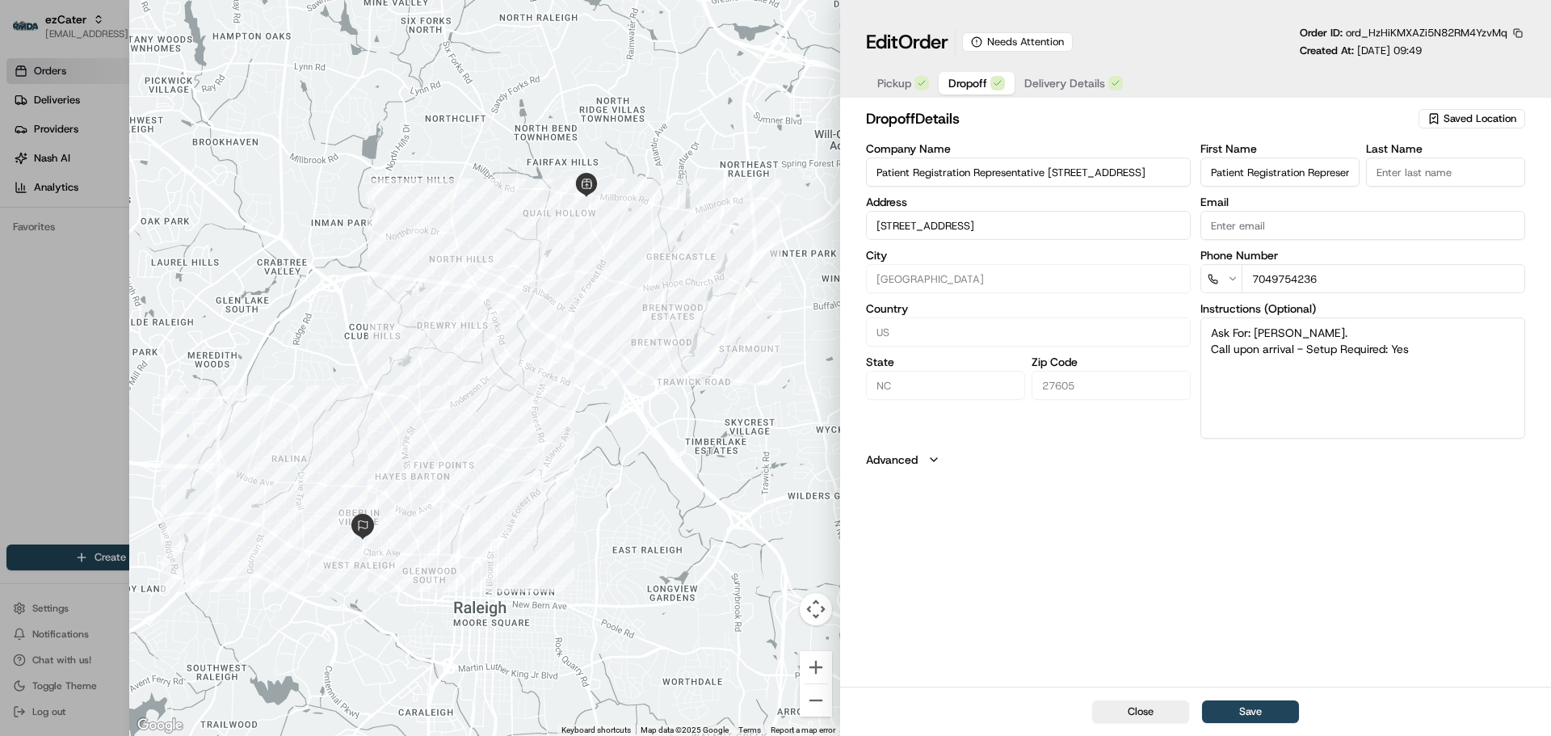
click at [67, 330] on div at bounding box center [775, 368] width 1551 height 736
type input "+1"
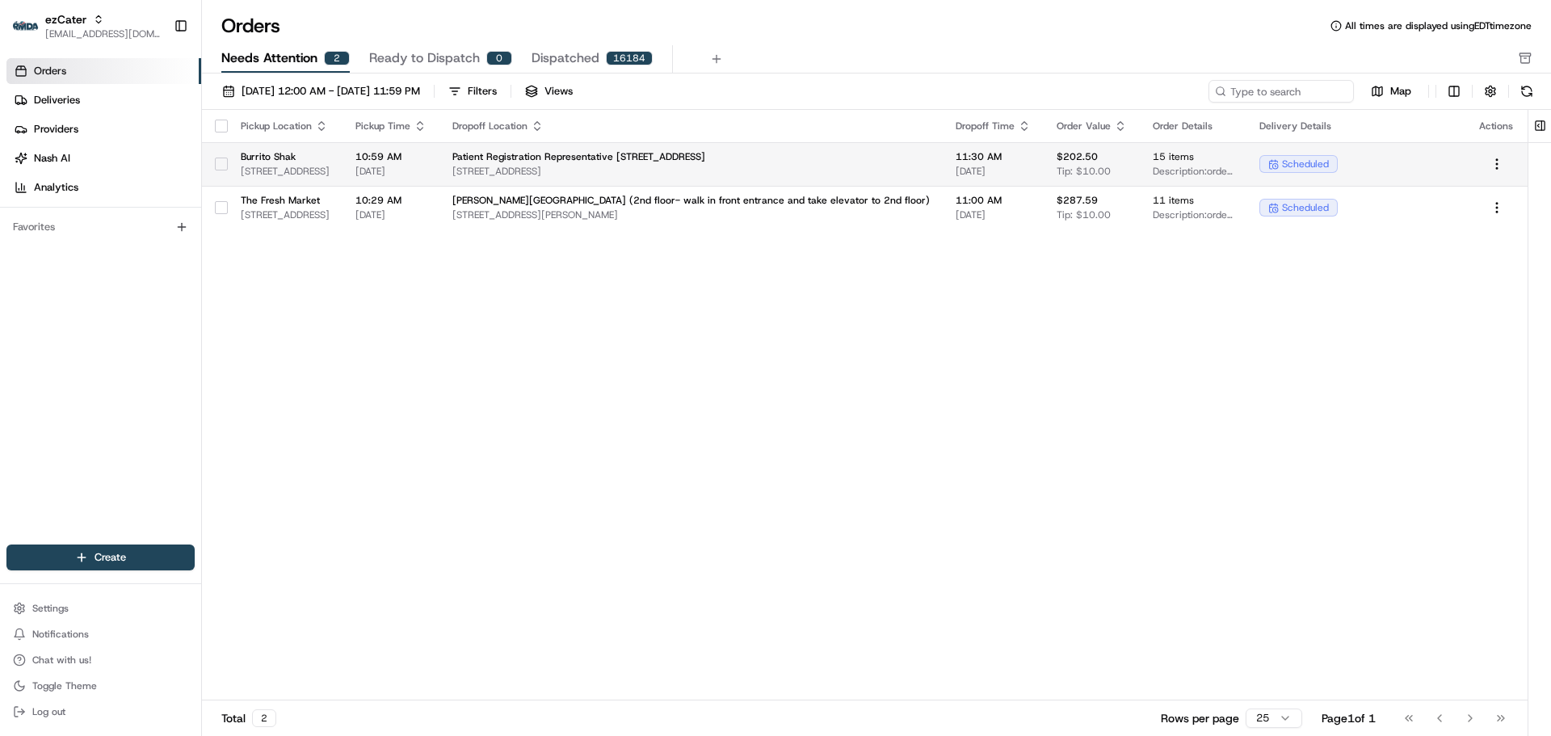
click at [624, 145] on td "Patient Registration Representative 505 Oberlin Rd Multi-Specialty Building Sui…" at bounding box center [690, 164] width 503 height 44
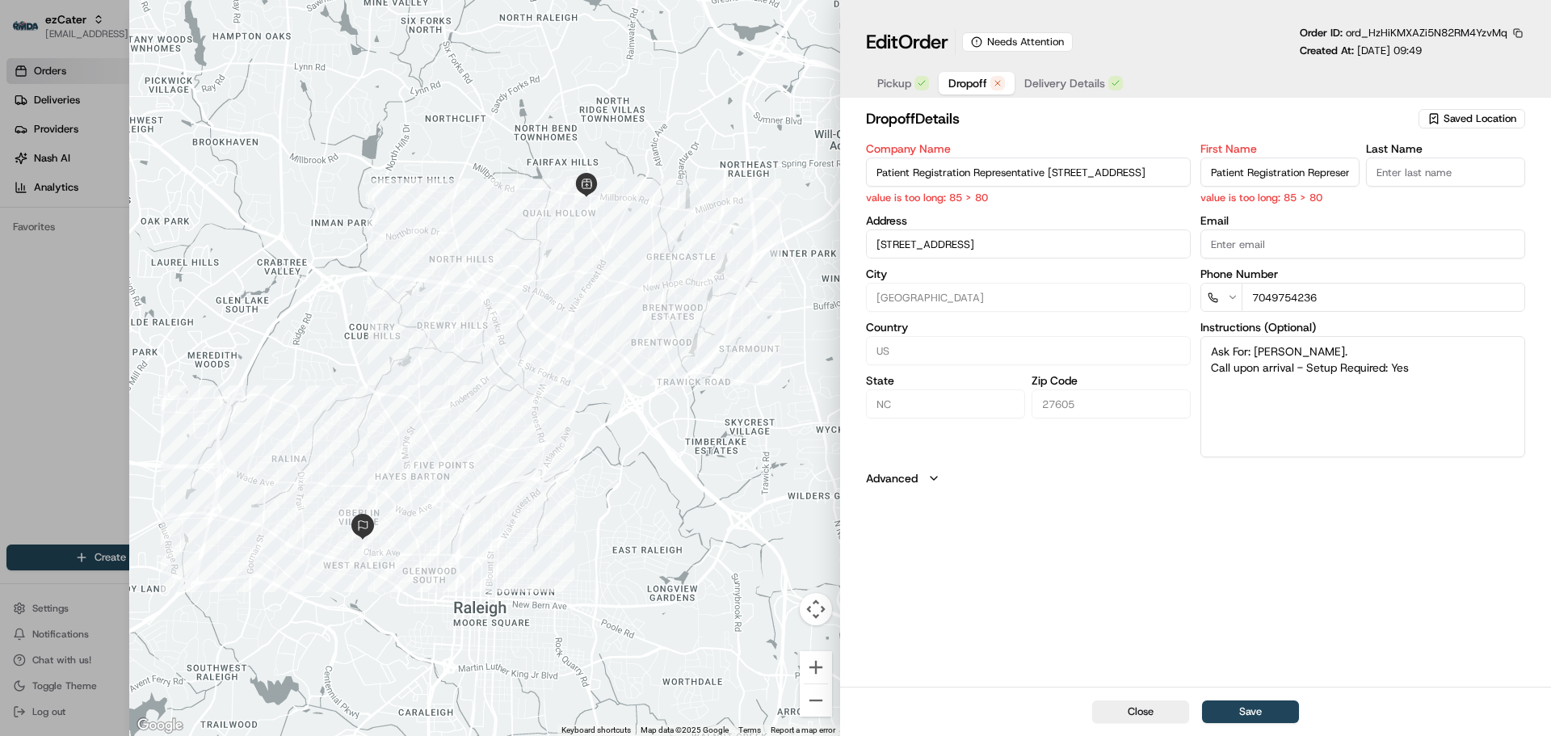
click at [1073, 178] on input "Patient Registration Representative [STREET_ADDRESS]" at bounding box center [1028, 171] width 325 height 29
click at [993, 178] on input "Patient Registration Representative [STREET_ADDRESS]" at bounding box center [1028, 171] width 325 height 29
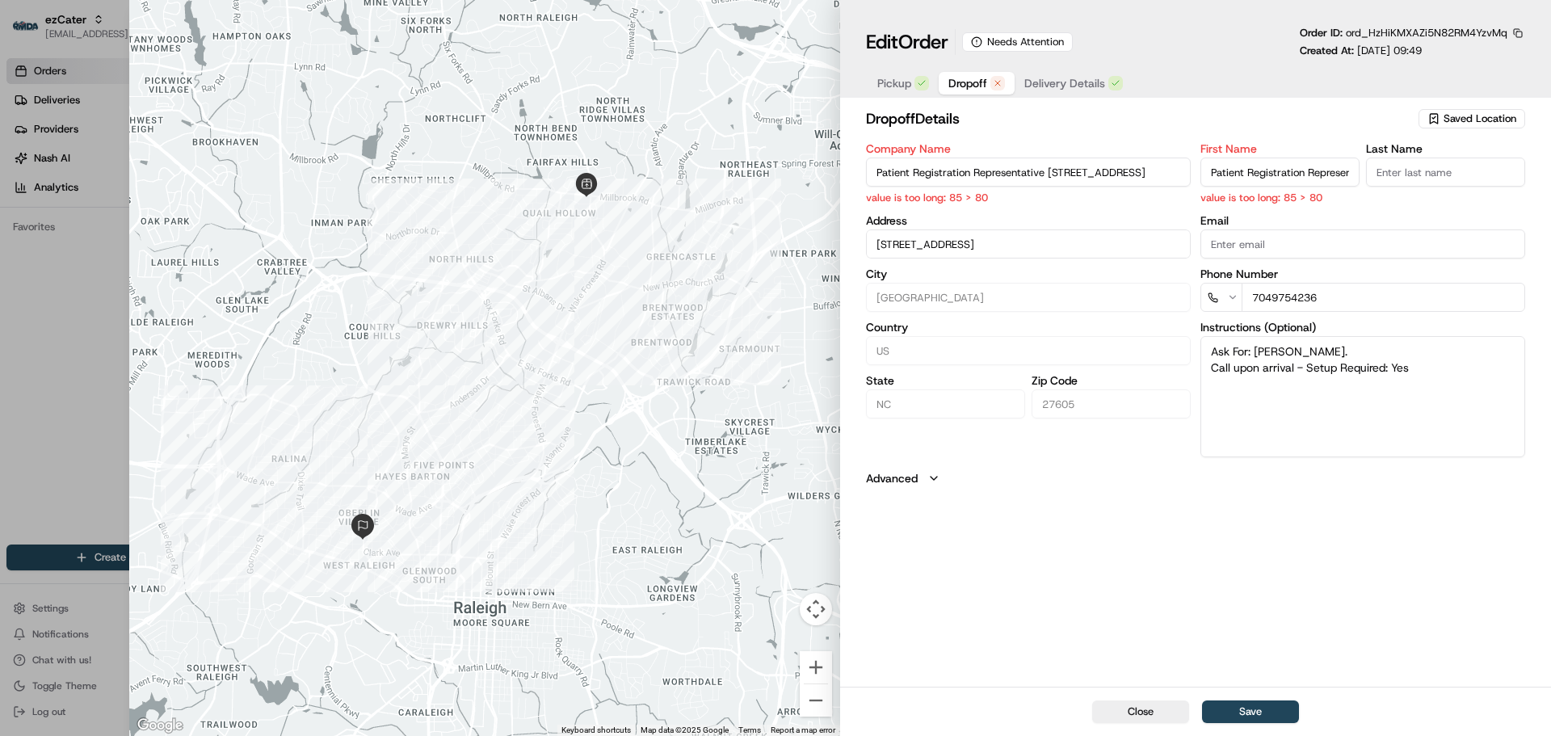
click at [993, 178] on input "Patient Registration Representative [STREET_ADDRESS]" at bounding box center [1028, 171] width 325 height 29
click at [974, 178] on input "Patient Registration Representative [STREET_ADDRESS]" at bounding box center [1028, 171] width 325 height 29
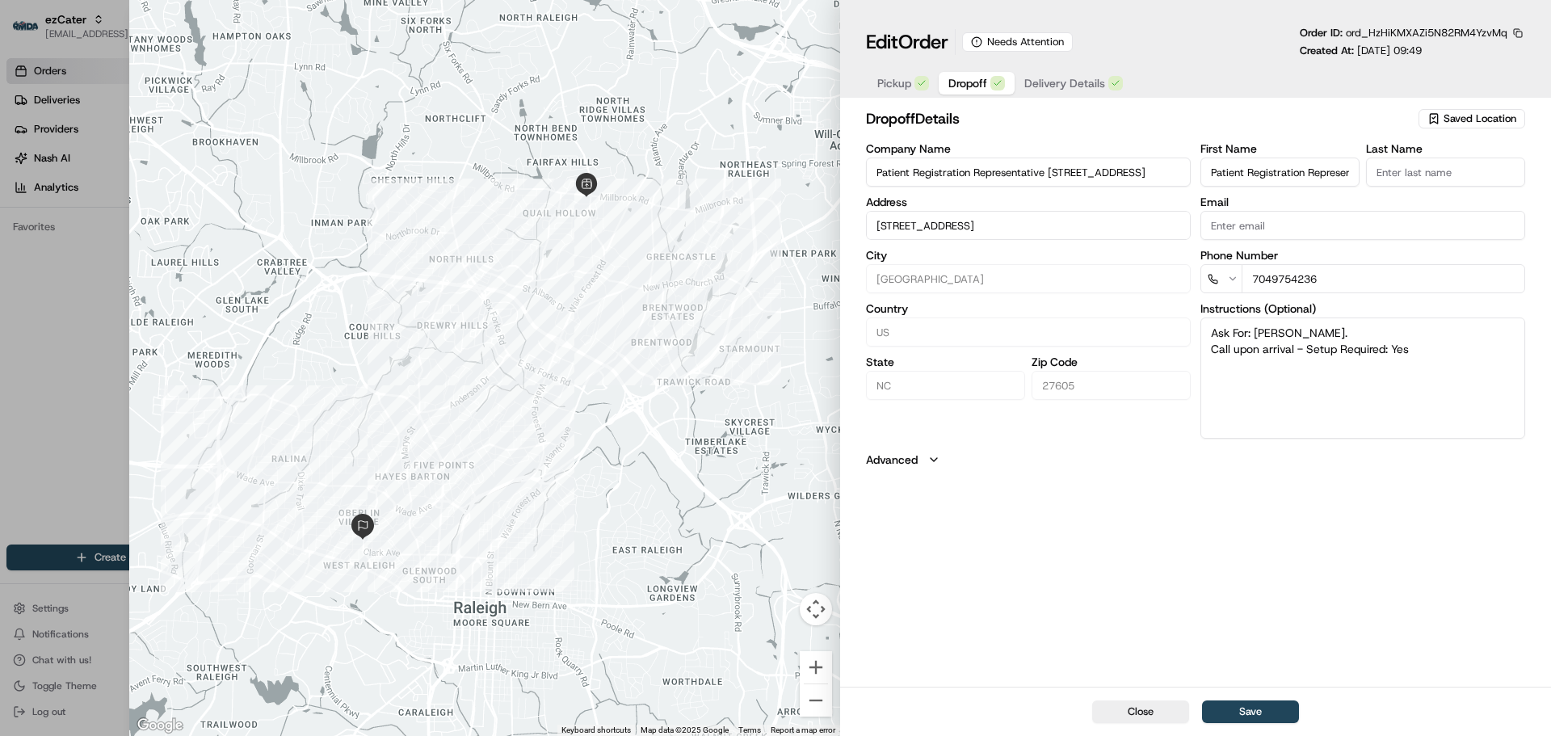
click at [972, 194] on div "Company Name Patient Registration Representative 505 Oberlin Rd Multi-Specialty…" at bounding box center [1028, 291] width 325 height 296
click at [1017, 166] on input "Patient Registration Representative [STREET_ADDRESS]" at bounding box center [1028, 171] width 325 height 29
drag, startPoint x: 1049, startPoint y: 170, endPoint x: 1245, endPoint y: 170, distance: 195.5
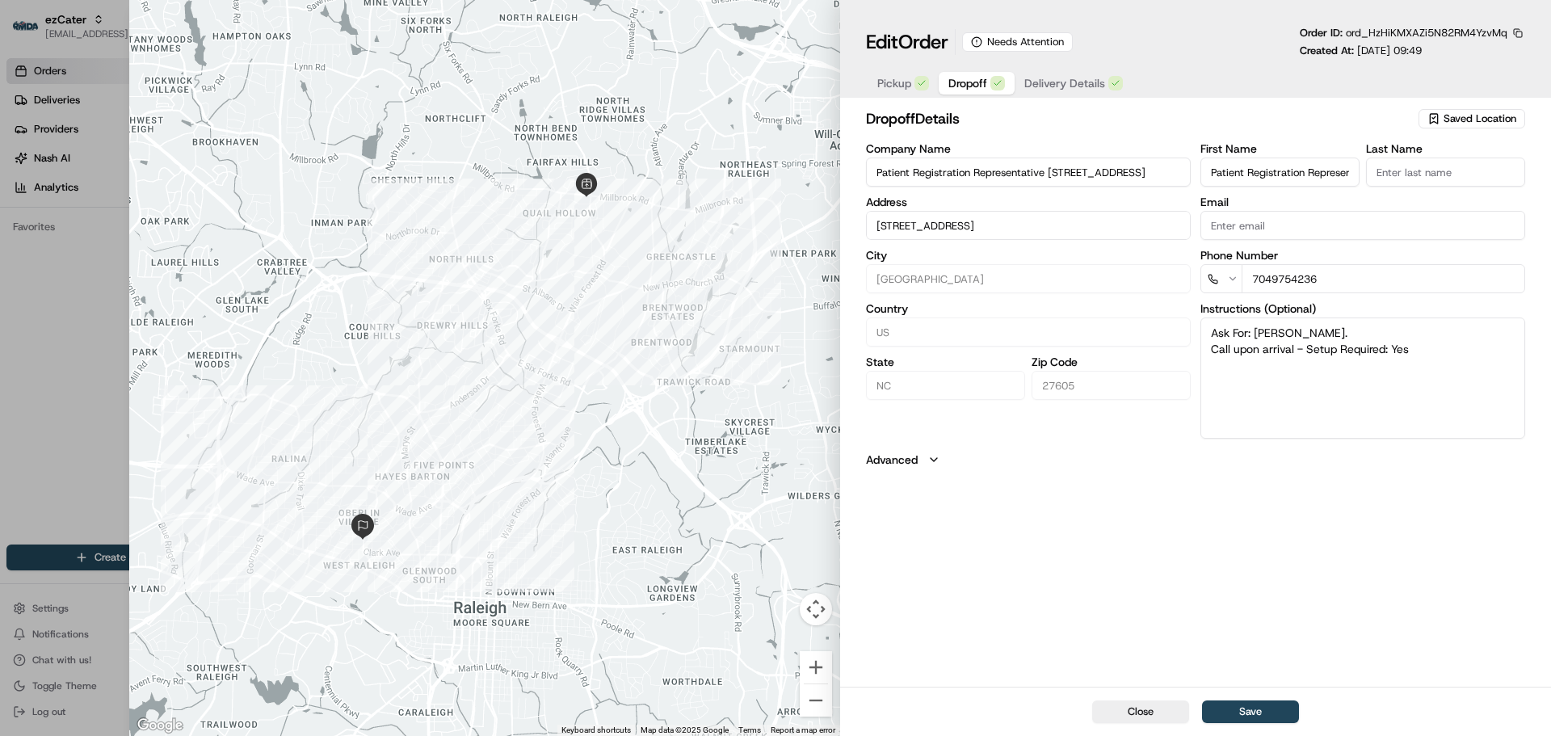
click at [1245, 170] on div "Company Name Patient Registration Representative 505 Oberlin Rd Multi-Specialty…" at bounding box center [1195, 291] width 659 height 296
click at [1148, 178] on input "Patient Registration Representative [STREET_ADDRESS]" at bounding box center [1028, 171] width 325 height 29
click at [1062, 183] on input "Patient Registration Representative [STREET_ADDRESS]" at bounding box center [1028, 171] width 325 height 29
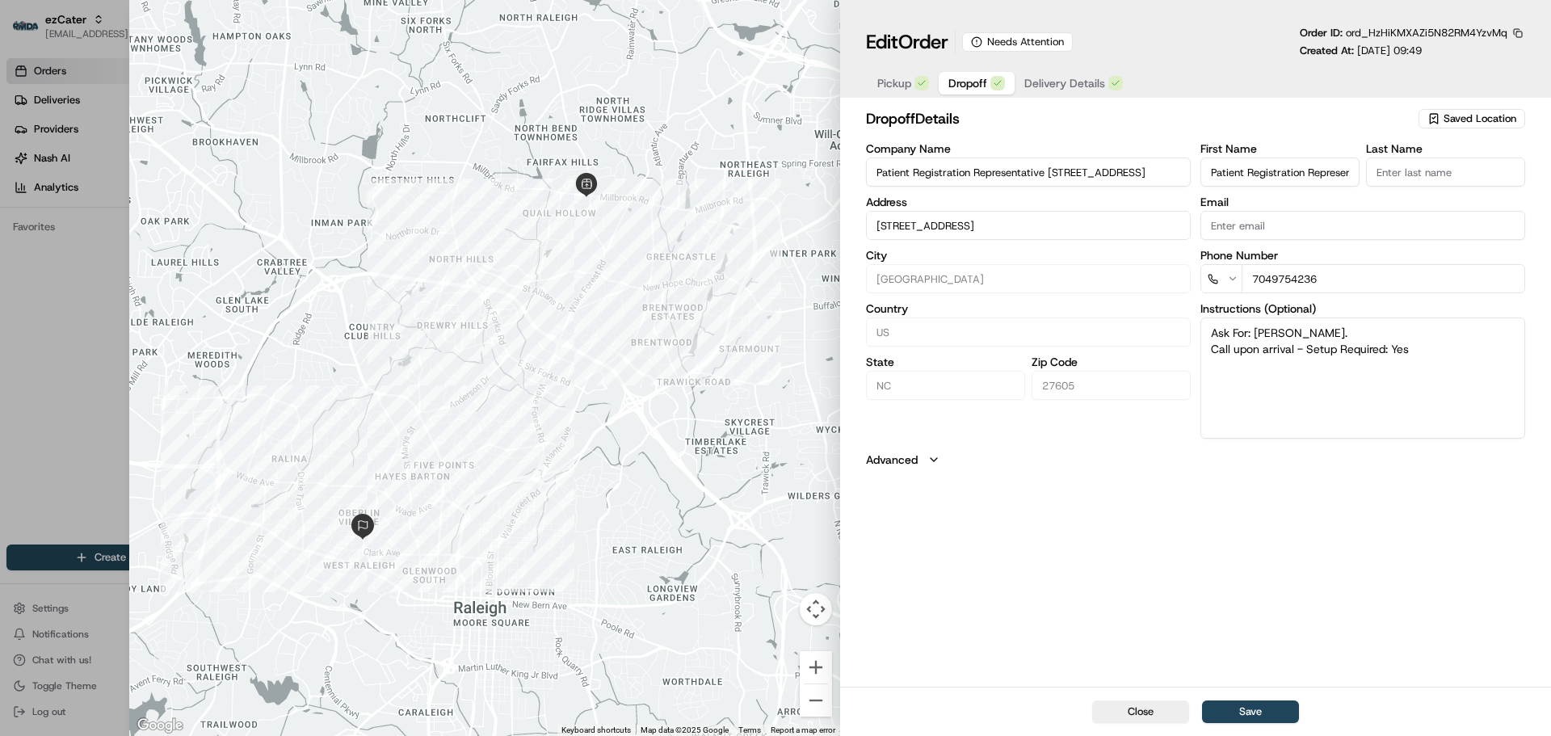
click at [1062, 183] on input "Patient Registration Representative [STREET_ADDRESS]" at bounding box center [1028, 171] width 325 height 29
click at [1207, 183] on input "Patient Registration Representative [STREET_ADDRESS]" at bounding box center [1279, 171] width 159 height 29
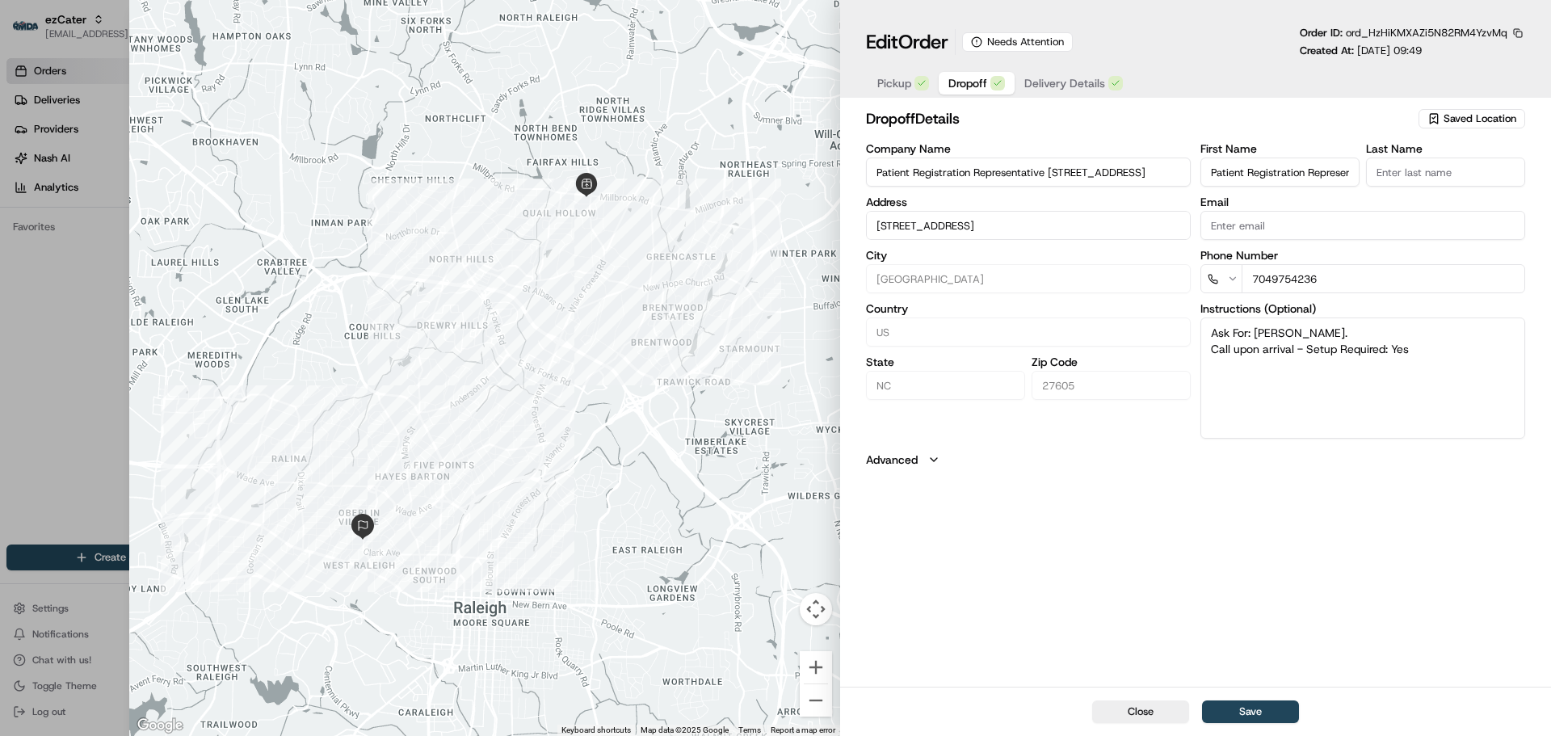
click at [1207, 183] on input "Patient Registration Representative [STREET_ADDRESS]" at bounding box center [1279, 171] width 159 height 29
click at [1294, 183] on input "Patient Registration Representative [STREET_ADDRESS]" at bounding box center [1279, 171] width 159 height 29
drag, startPoint x: 873, startPoint y: 176, endPoint x: 1253, endPoint y: 178, distance: 379.6
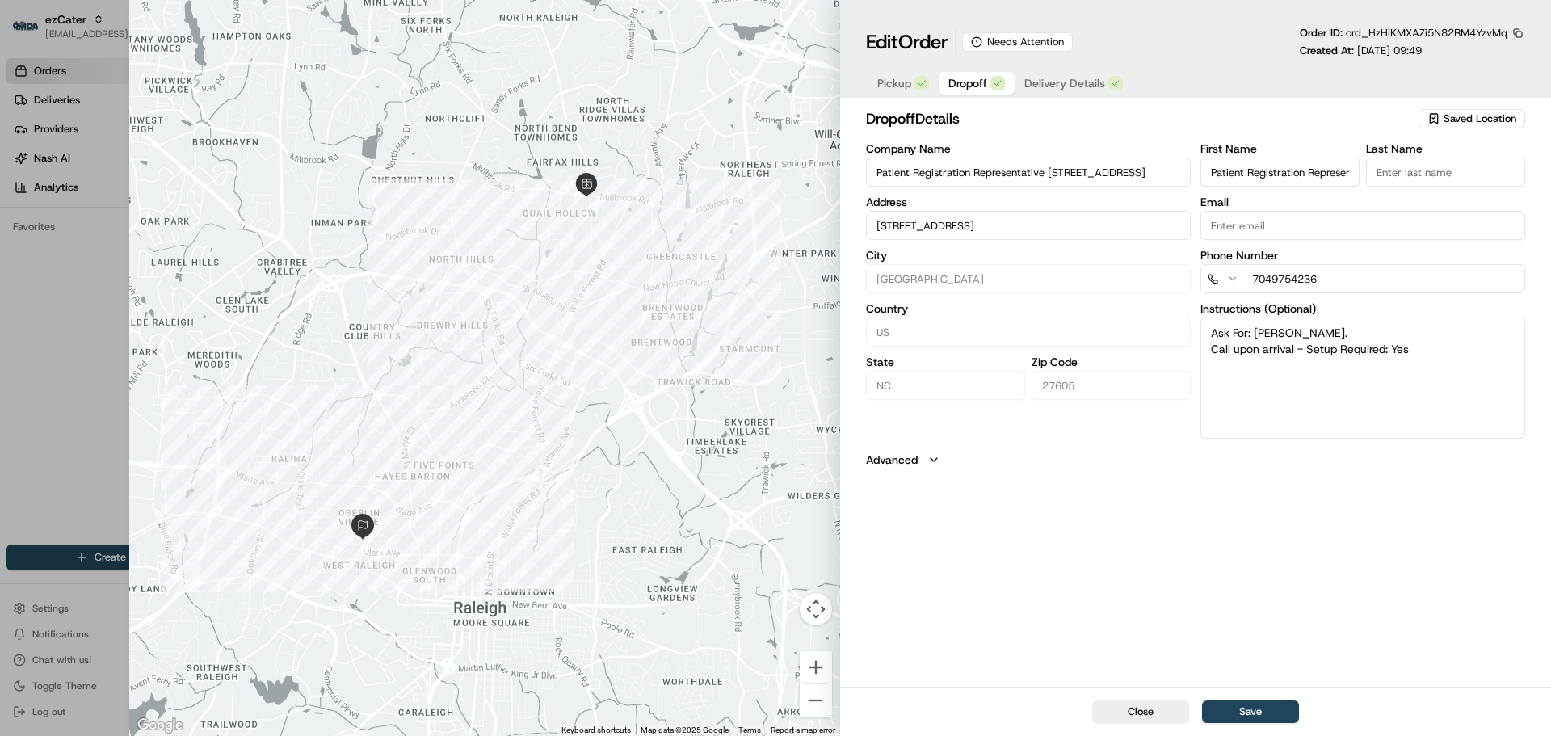
click at [1253, 178] on div "Company Name Patient Registration Representative 505 Oberlin Rd Multi-Specialty…" at bounding box center [1195, 291] width 659 height 296
click at [1098, 172] on input "Patient Registration Representative [STREET_ADDRESS]" at bounding box center [1028, 171] width 325 height 29
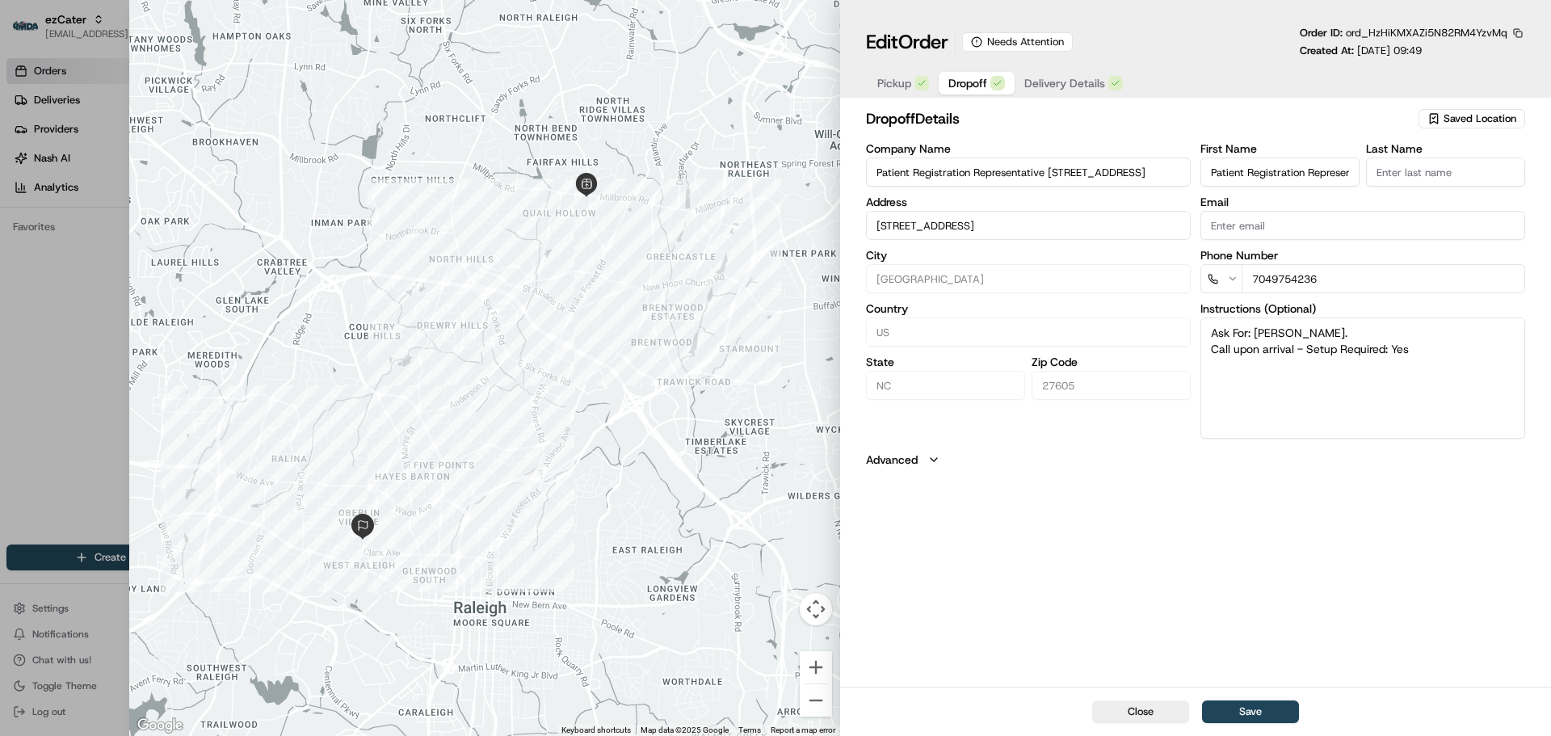
click at [1024, 181] on input "Patient Registration Representative [STREET_ADDRESS]" at bounding box center [1028, 171] width 325 height 29
click at [1030, 170] on input "Patient Registration Representative [STREET_ADDRESS]" at bounding box center [1028, 171] width 325 height 29
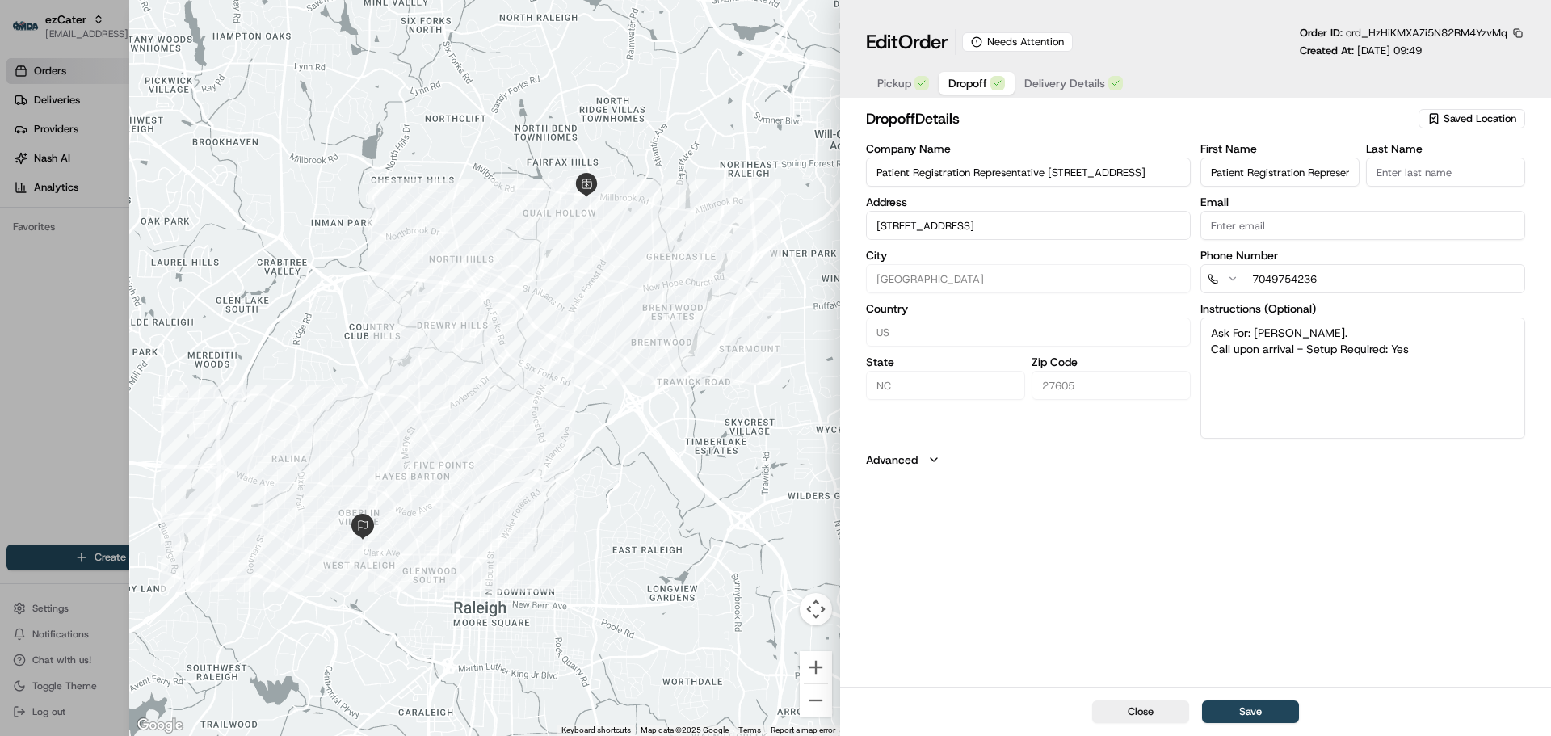
click at [1030, 170] on input "Patient Registration Representative [STREET_ADDRESS]" at bounding box center [1028, 171] width 325 height 29
click at [955, 185] on input "Patient Registration Representative [STREET_ADDRESS]" at bounding box center [1028, 171] width 325 height 29
drag, startPoint x: 927, startPoint y: 173, endPoint x: 830, endPoint y: 173, distance: 96.9
click at [830, 173] on div "Close ← Move left → Move right ↑ Move up ↓ Move down + Zoom in - Zoom out Home …" at bounding box center [839, 368] width 1421 height 736
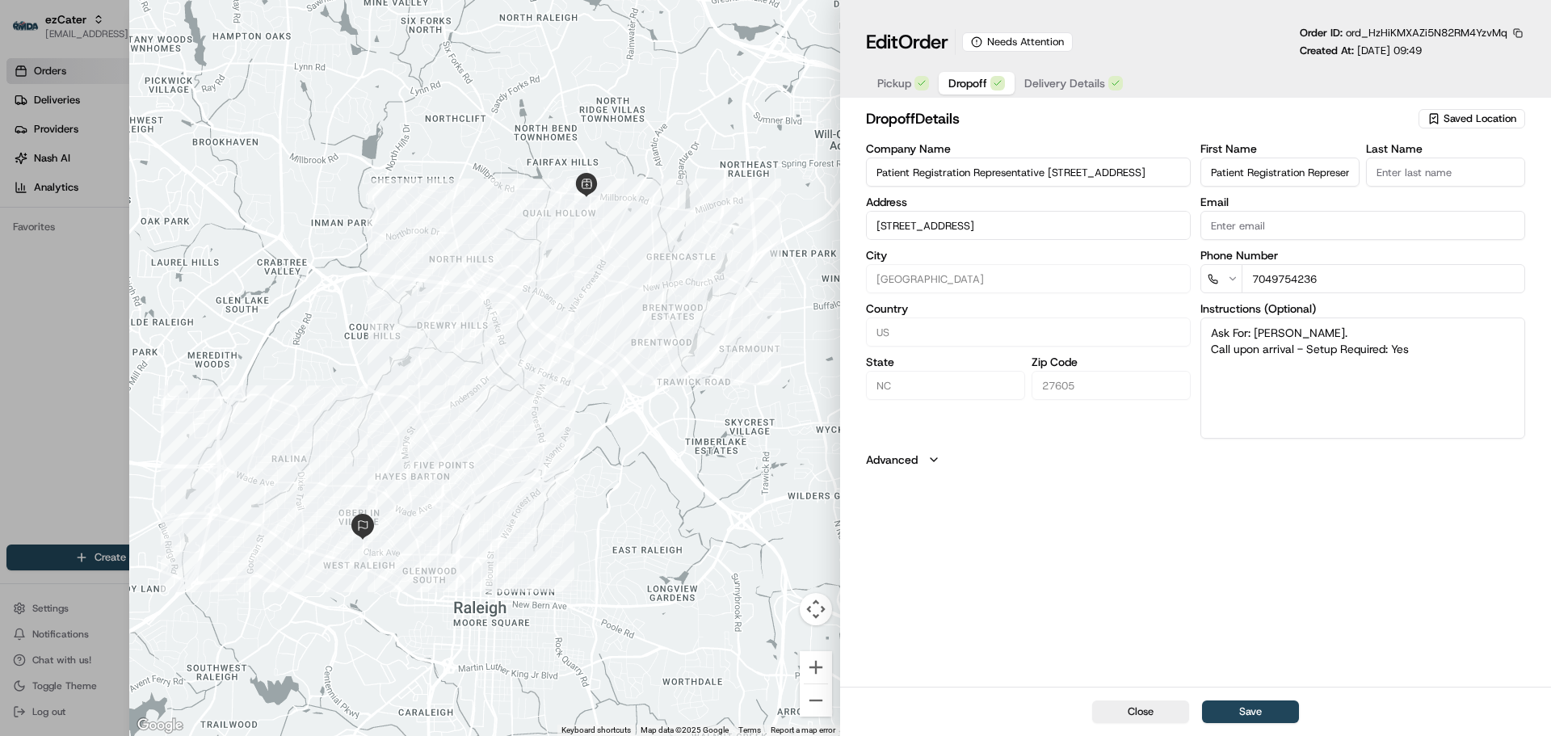
click at [1010, 173] on input "Patient Registration Representative [STREET_ADDRESS]" at bounding box center [1028, 171] width 325 height 29
drag, startPoint x: 1048, startPoint y: 174, endPoint x: 1210, endPoint y: 172, distance: 162.4
click at [1210, 172] on div "Company Name Patient Registration Representative 505 Oberlin Rd Multi-Specialty…" at bounding box center [1195, 291] width 659 height 296
click at [1105, 177] on input "Patient Registration Representative [STREET_ADDRESS]" at bounding box center [1028, 171] width 325 height 29
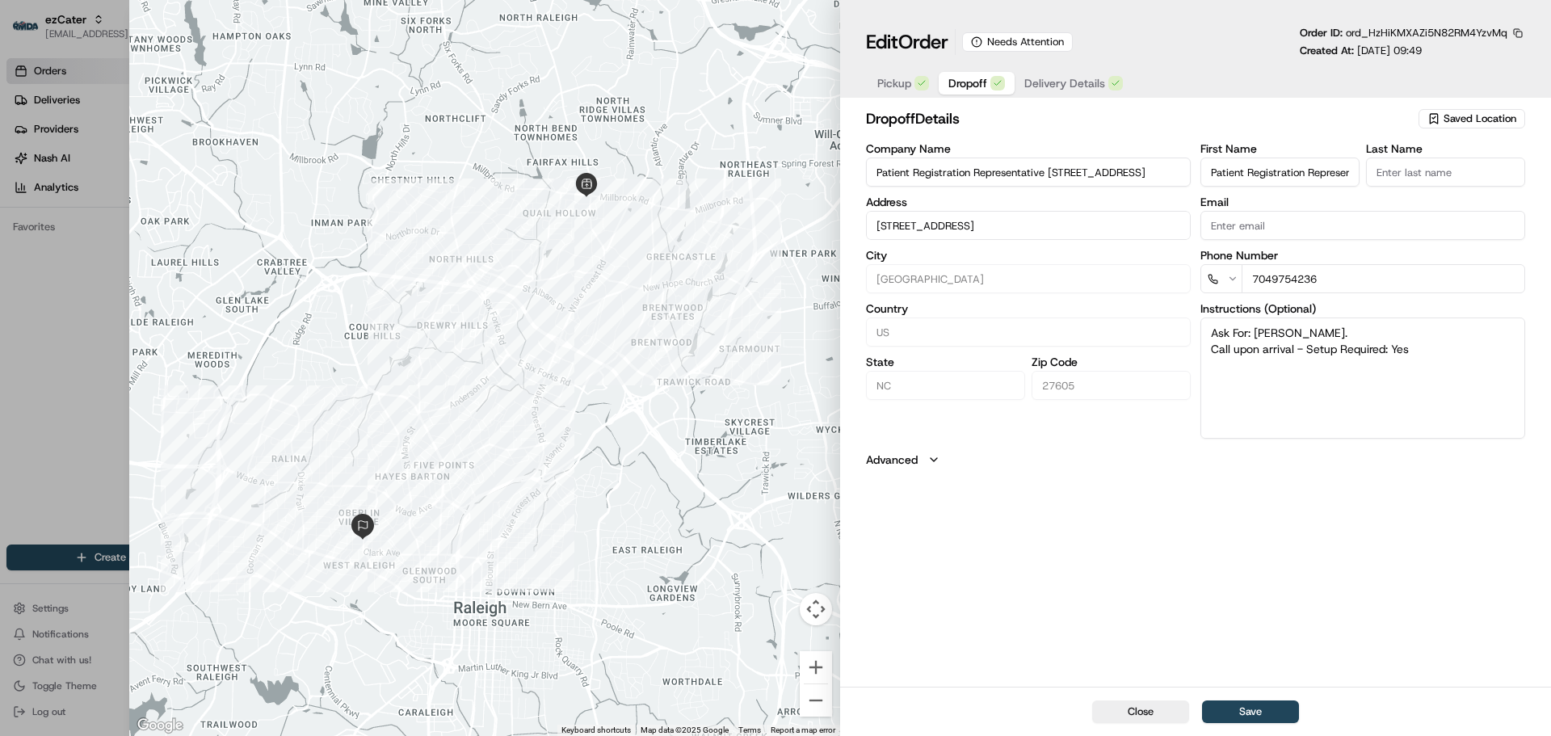
click at [1105, 177] on input "Patient Registration Representative [STREET_ADDRESS]" at bounding box center [1028, 171] width 325 height 29
click at [1005, 179] on input "Patient Registration Representative [STREET_ADDRESS]" at bounding box center [1028, 171] width 325 height 29
click at [942, 171] on input "Patient Registration Representative [STREET_ADDRESS]" at bounding box center [1028, 171] width 325 height 29
drag, startPoint x: 939, startPoint y: 170, endPoint x: 1186, endPoint y: 180, distance: 247.4
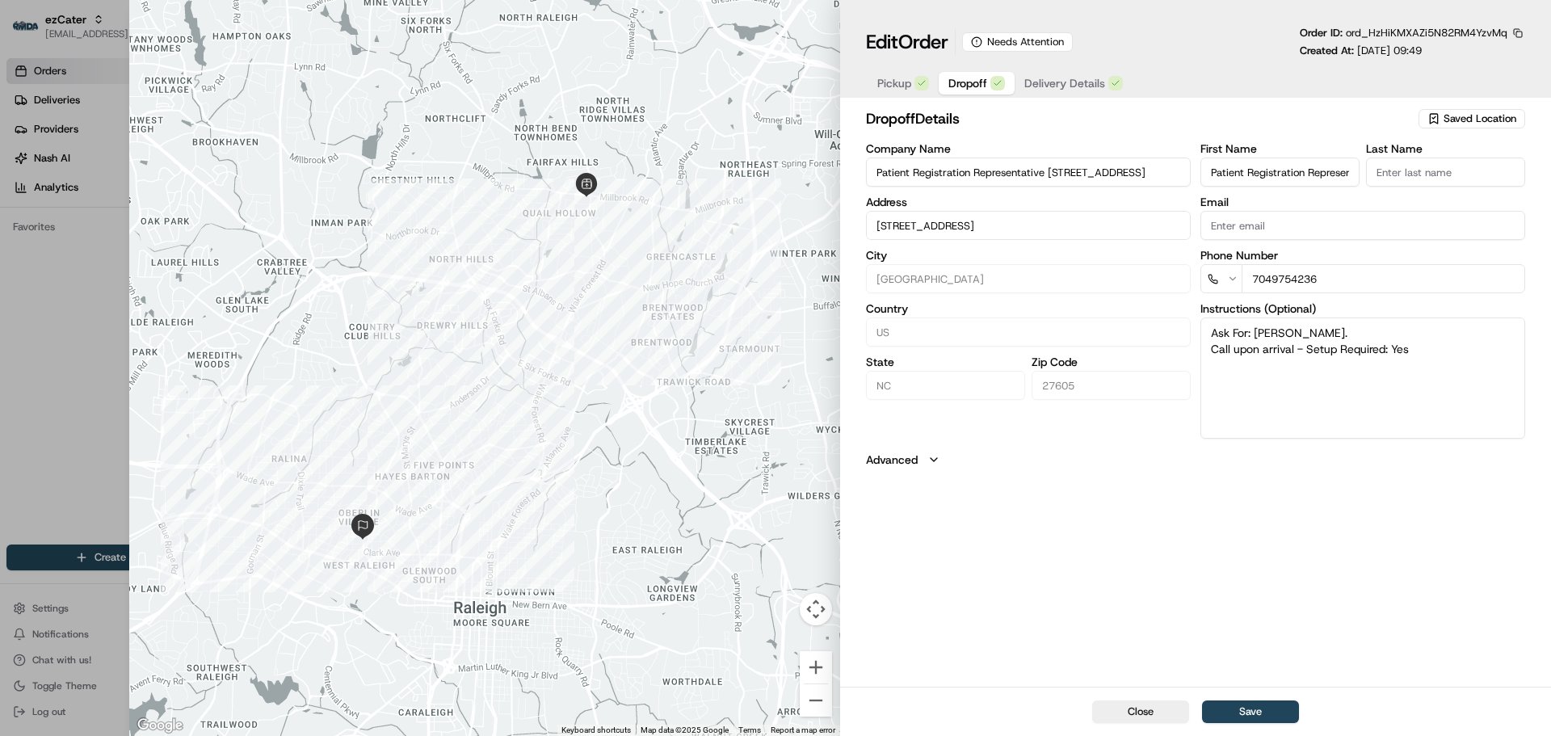
click at [1186, 180] on input "Patient Registration Representative [STREET_ADDRESS]" at bounding box center [1028, 171] width 325 height 29
click at [1165, 174] on input "Patient Registration Representative [STREET_ADDRESS]" at bounding box center [1028, 171] width 325 height 29
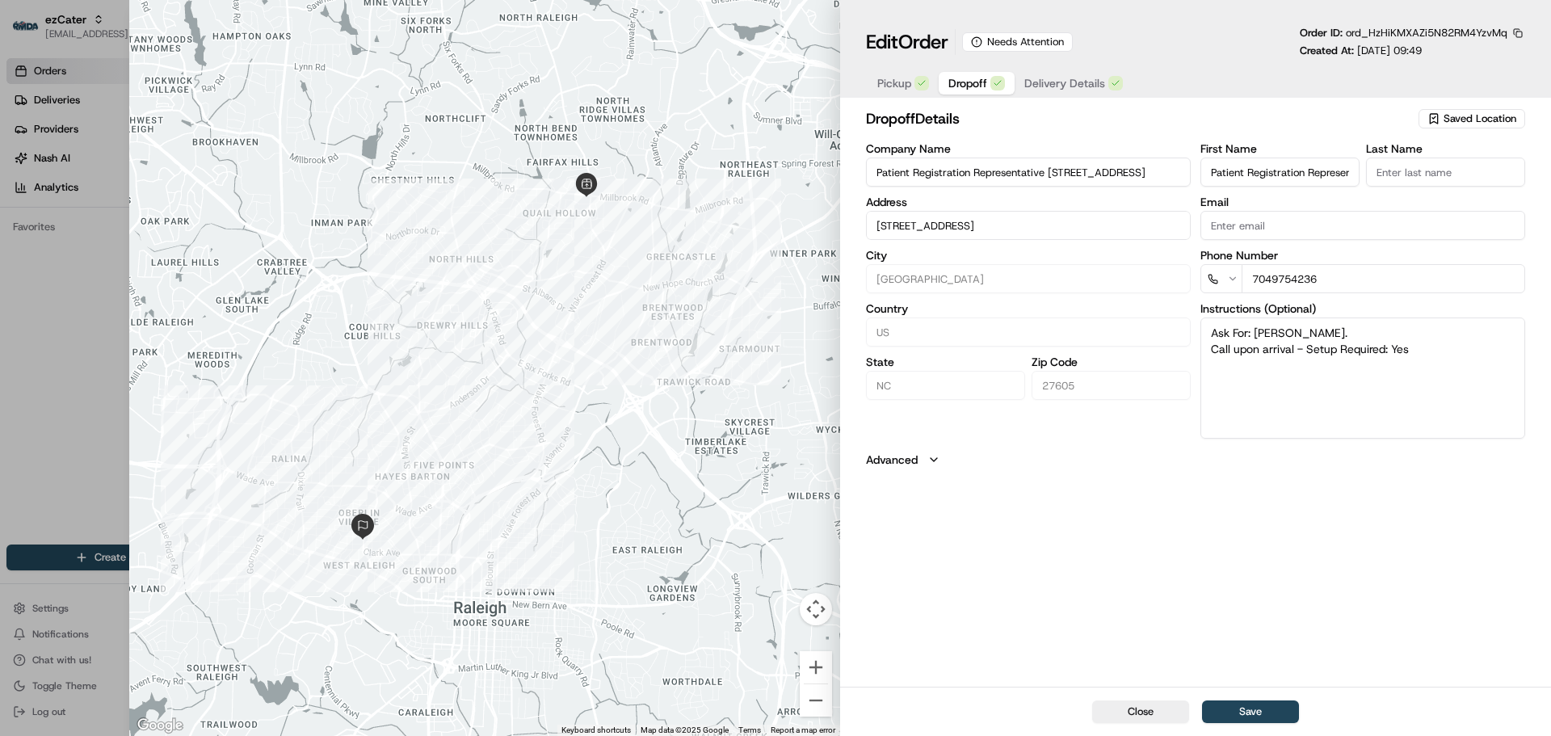
scroll to position [0, 0]
click at [1050, 177] on input "Patient Registration Representative [STREET_ADDRESS]" at bounding box center [1028, 171] width 325 height 29
click at [1435, 350] on textarea "Ask For: Caroline Walker. Call upon arrival - Setup Required: Yes" at bounding box center [1362, 377] width 325 height 121
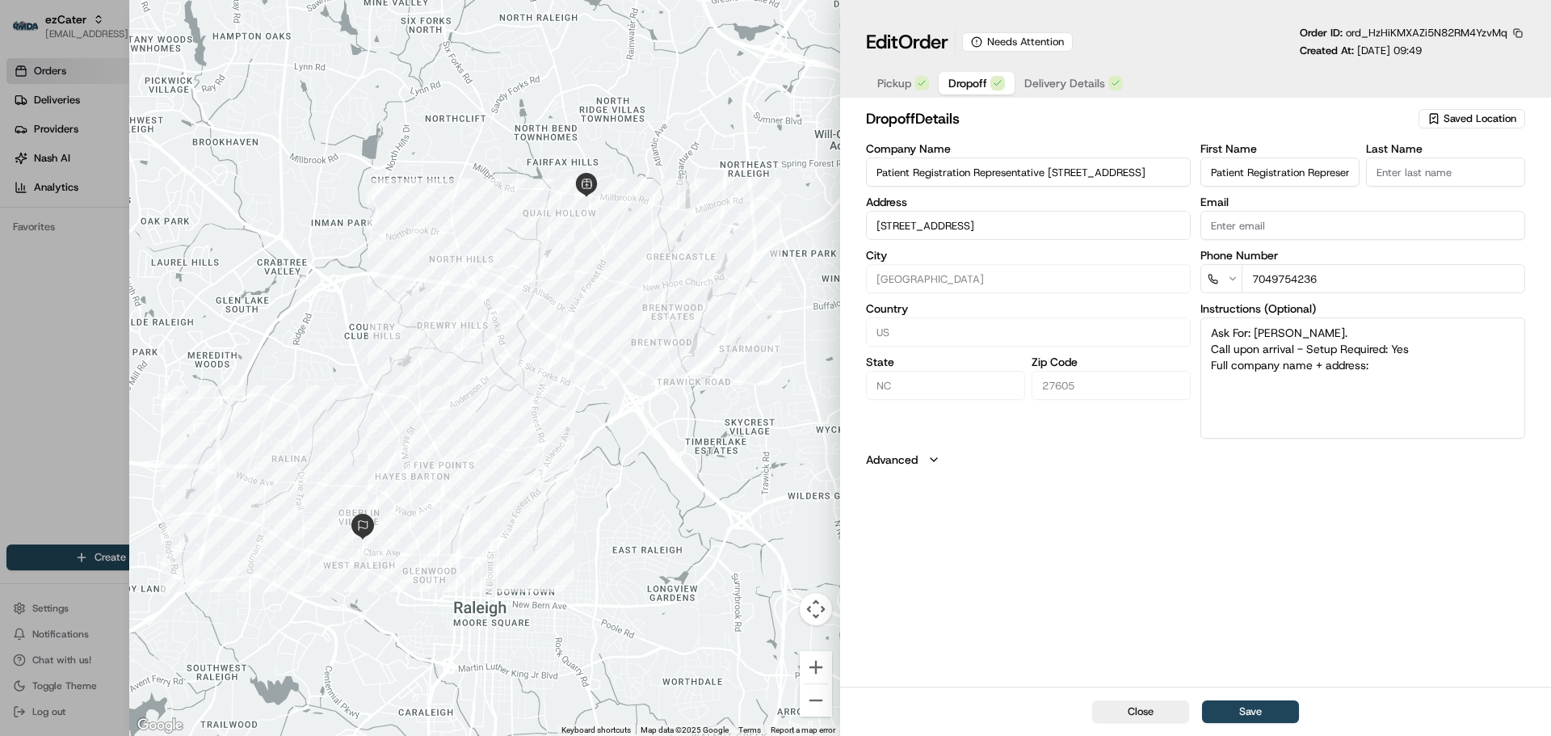
paste textarea "Patient Registration Representative [STREET_ADDRESS]"
type textarea "Ask For: [PERSON_NAME]. Call upon arrival - Setup Required: Yes Full company na…"
drag, startPoint x: 1049, startPoint y: 168, endPoint x: 1279, endPoint y: 173, distance: 229.4
click at [1279, 173] on div "Company Name Patient Registration Representative 505 Oberlin Rd Multi-Specialty…" at bounding box center [1195, 291] width 659 height 296
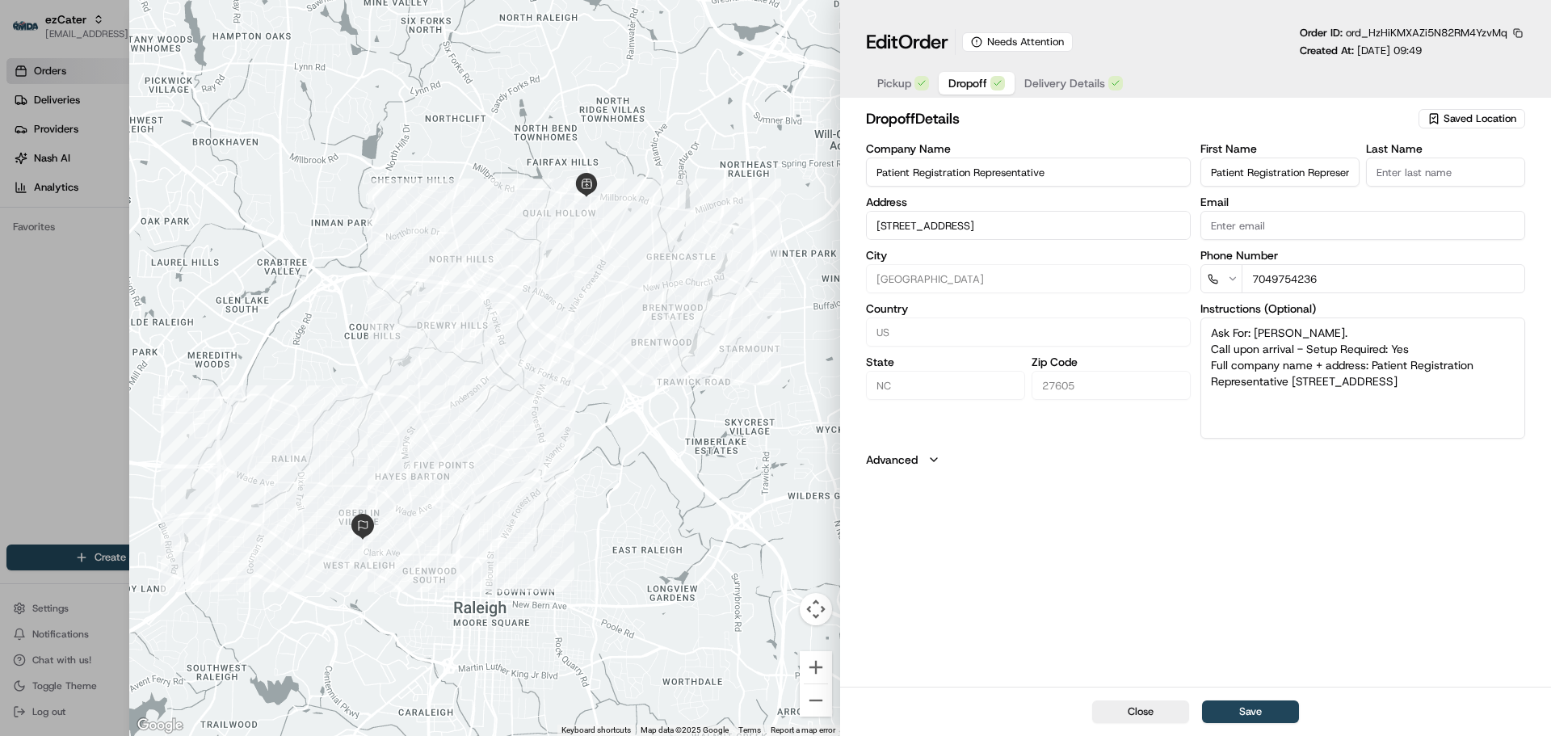
scroll to position [0, 0]
type input "Patient Registration Representative"
click at [1278, 165] on input "Patient Registration Representative [STREET_ADDRESS]" at bounding box center [1279, 171] width 159 height 29
click at [1254, 714] on button "Save" at bounding box center [1250, 711] width 97 height 23
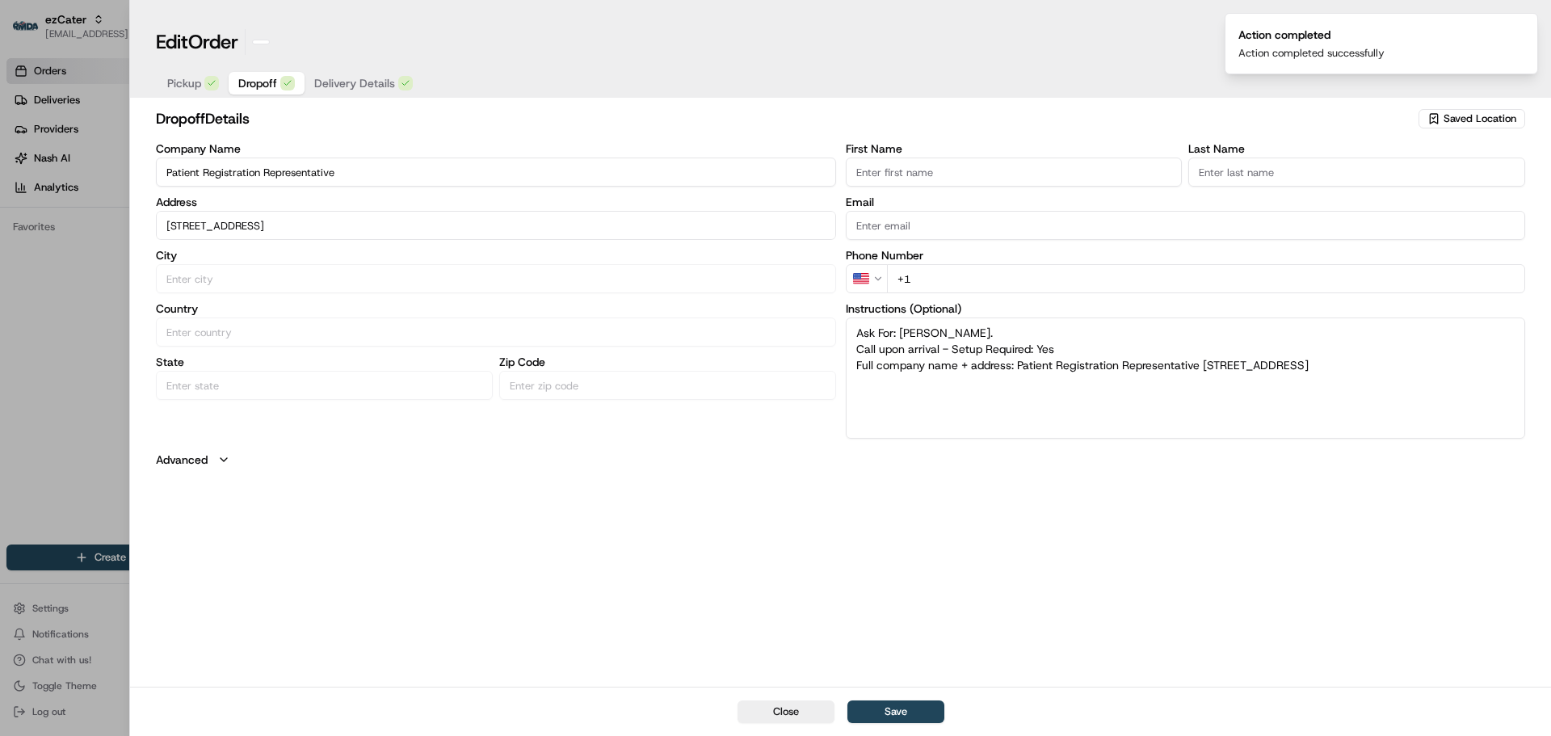
type input "+1"
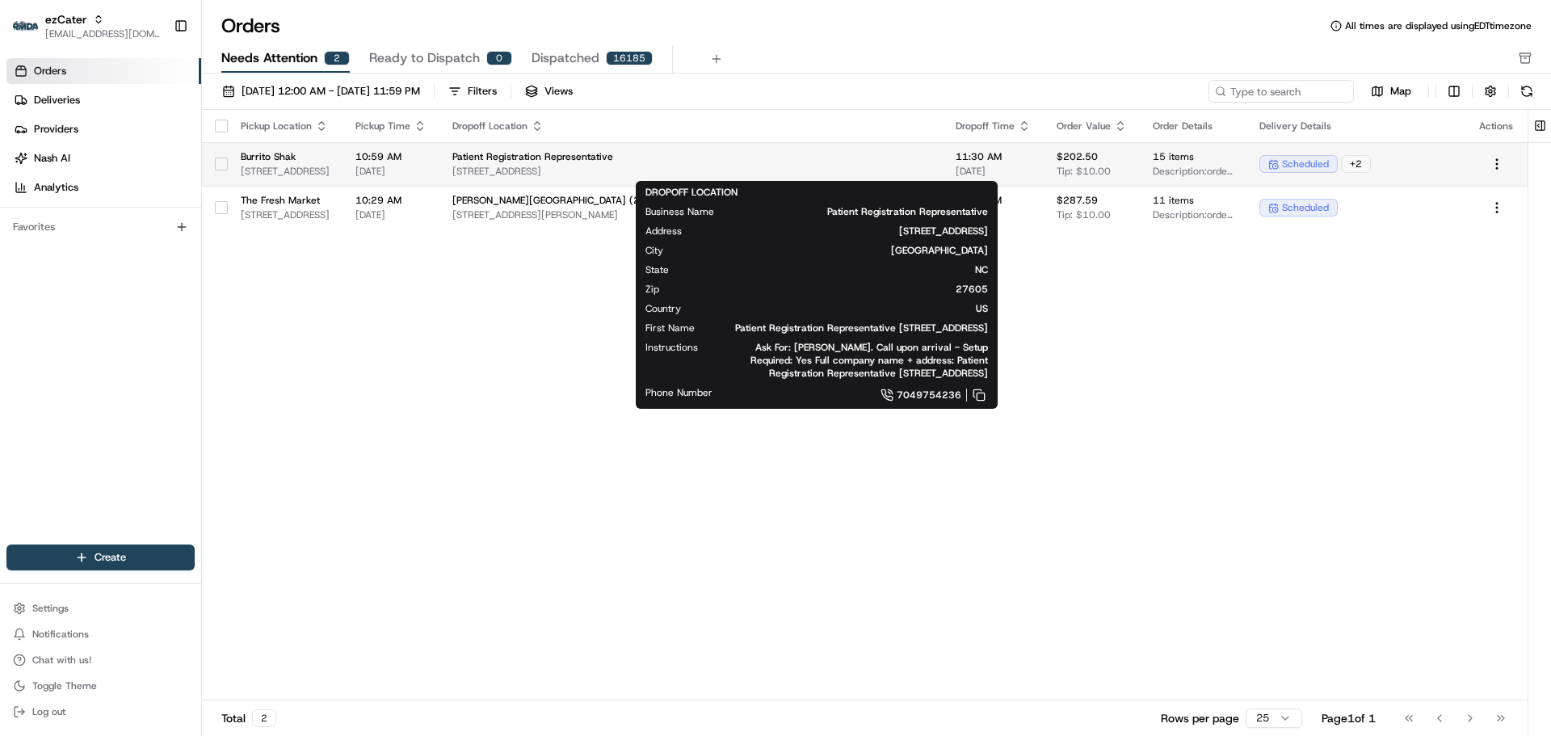
click at [674, 175] on span "[STREET_ADDRESS]" at bounding box center [690, 171] width 477 height 13
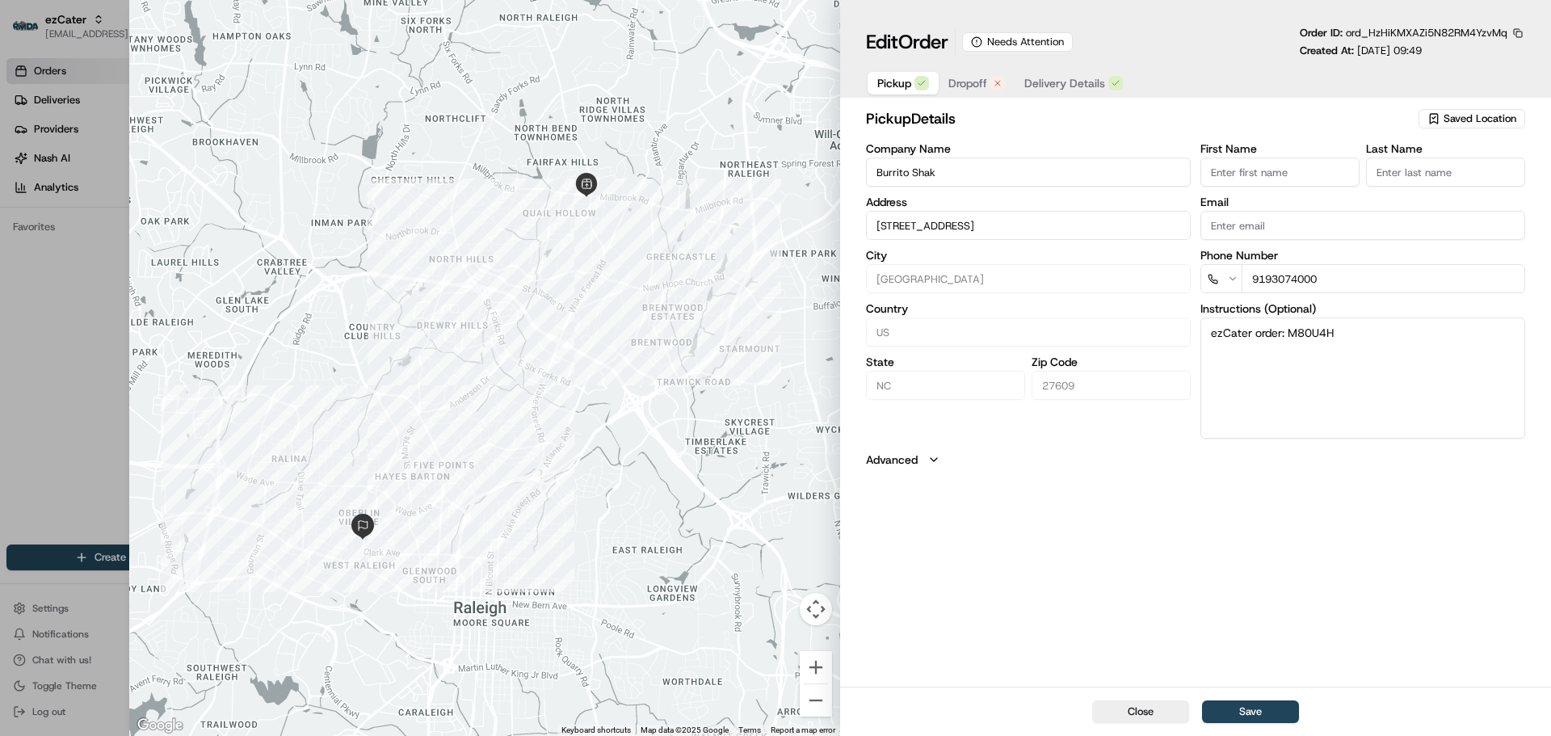
click at [960, 83] on span "Dropoff" at bounding box center [967, 83] width 39 height 16
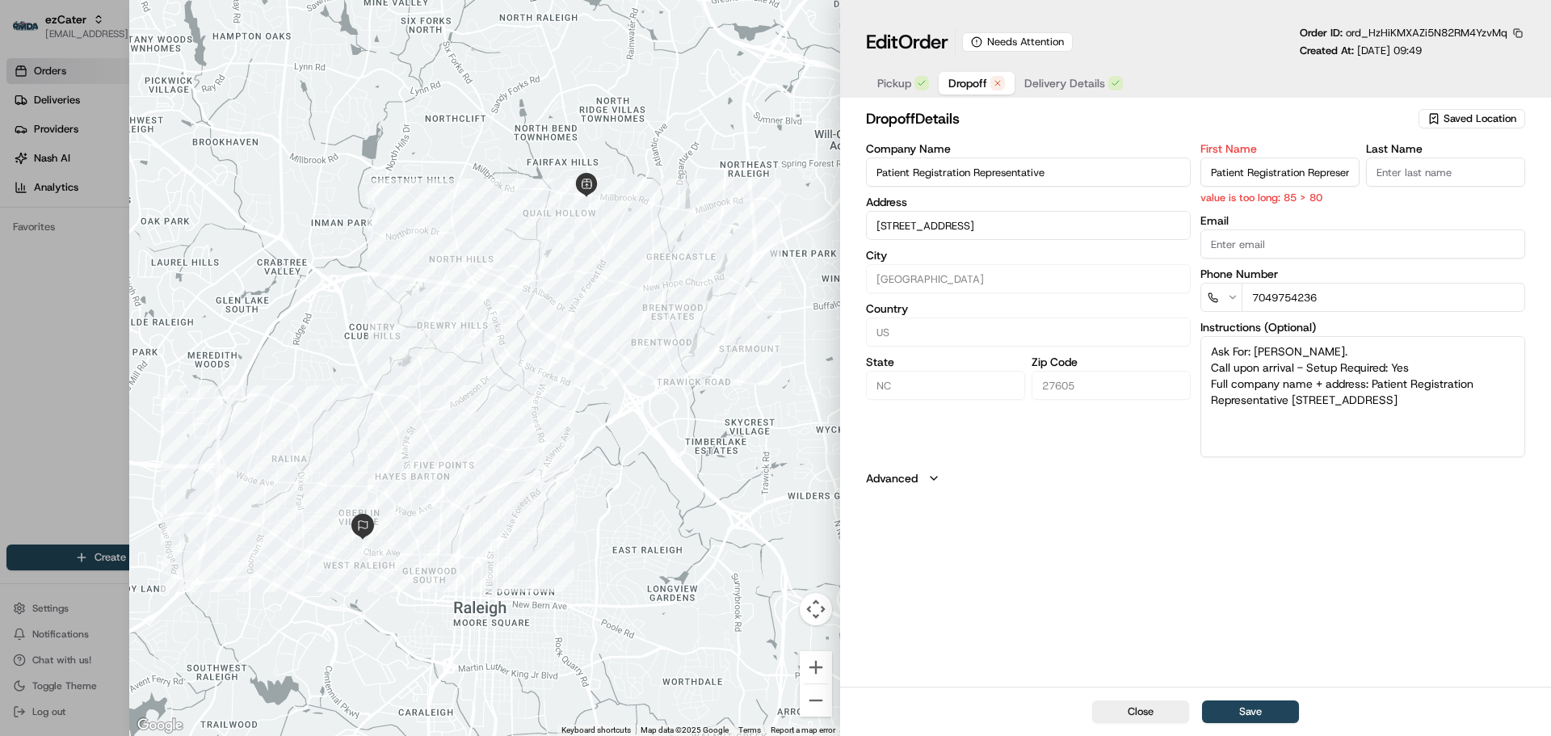
scroll to position [0, 274]
drag, startPoint x: 1308, startPoint y: 171, endPoint x: 1422, endPoint y: 171, distance: 114.7
click at [1422, 171] on div "First Name Patient Registration Representative [STREET_ADDRESS] Multi-Specialty…" at bounding box center [1362, 174] width 325 height 62
click at [1320, 174] on input "Patient Registration Representative [STREET_ADDRESS]" at bounding box center [1279, 171] width 159 height 29
click at [1270, 173] on input "Patient Registration Representative [STREET_ADDRESS]" at bounding box center [1279, 171] width 159 height 29
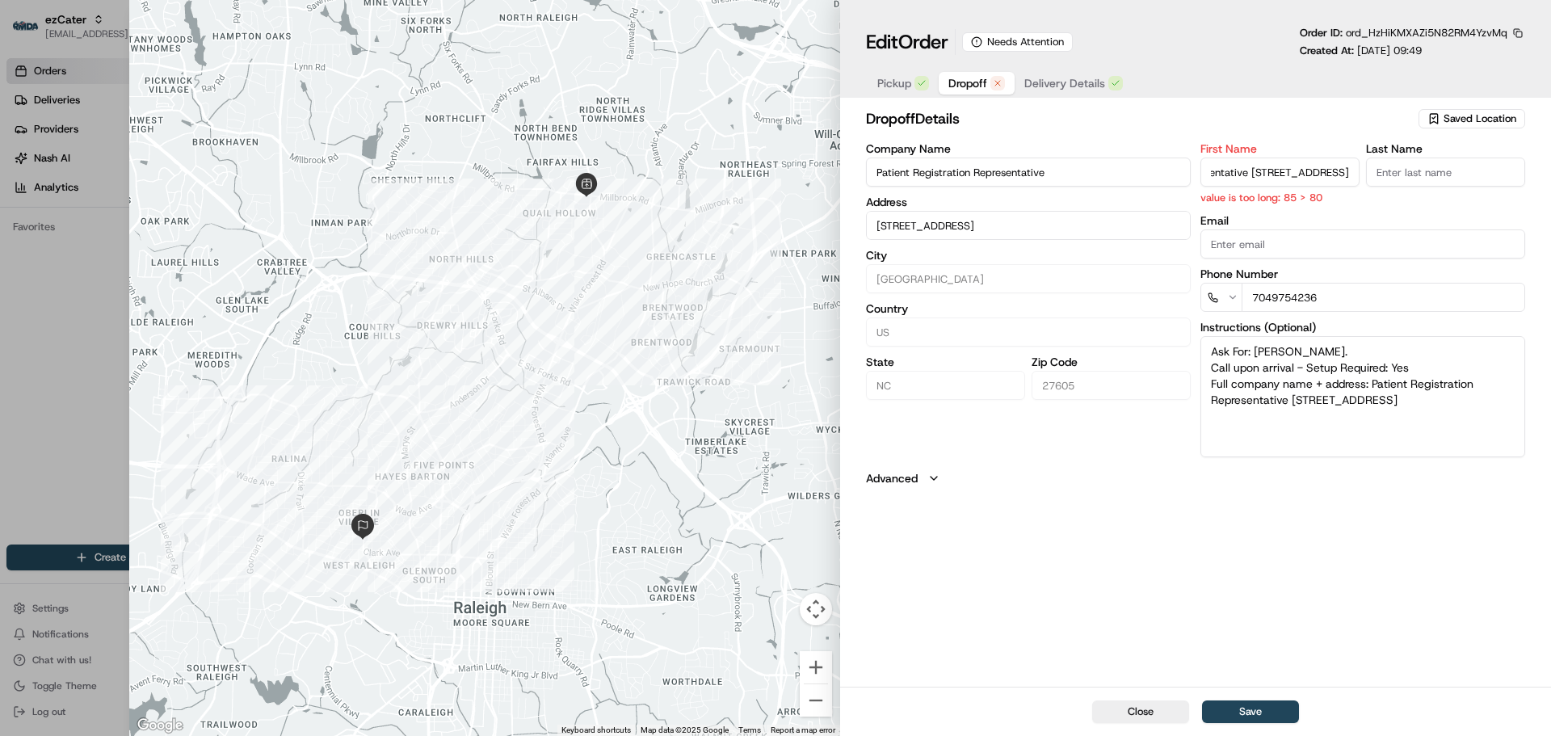
drag, startPoint x: 1216, startPoint y: 173, endPoint x: 1376, endPoint y: 178, distance: 160.0
click at [1376, 178] on div "First Name Patient Registration Representative [STREET_ADDRESS] Multi-Specialty…" at bounding box center [1362, 174] width 325 height 62
click at [1336, 178] on input "Patient Registration Representative [STREET_ADDRESS]" at bounding box center [1279, 171] width 159 height 29
click at [1266, 178] on input "Patient Registration Representative [STREET_ADDRESS]" at bounding box center [1279, 171] width 159 height 29
drag, startPoint x: 1214, startPoint y: 172, endPoint x: 1388, endPoint y: 170, distance: 174.5
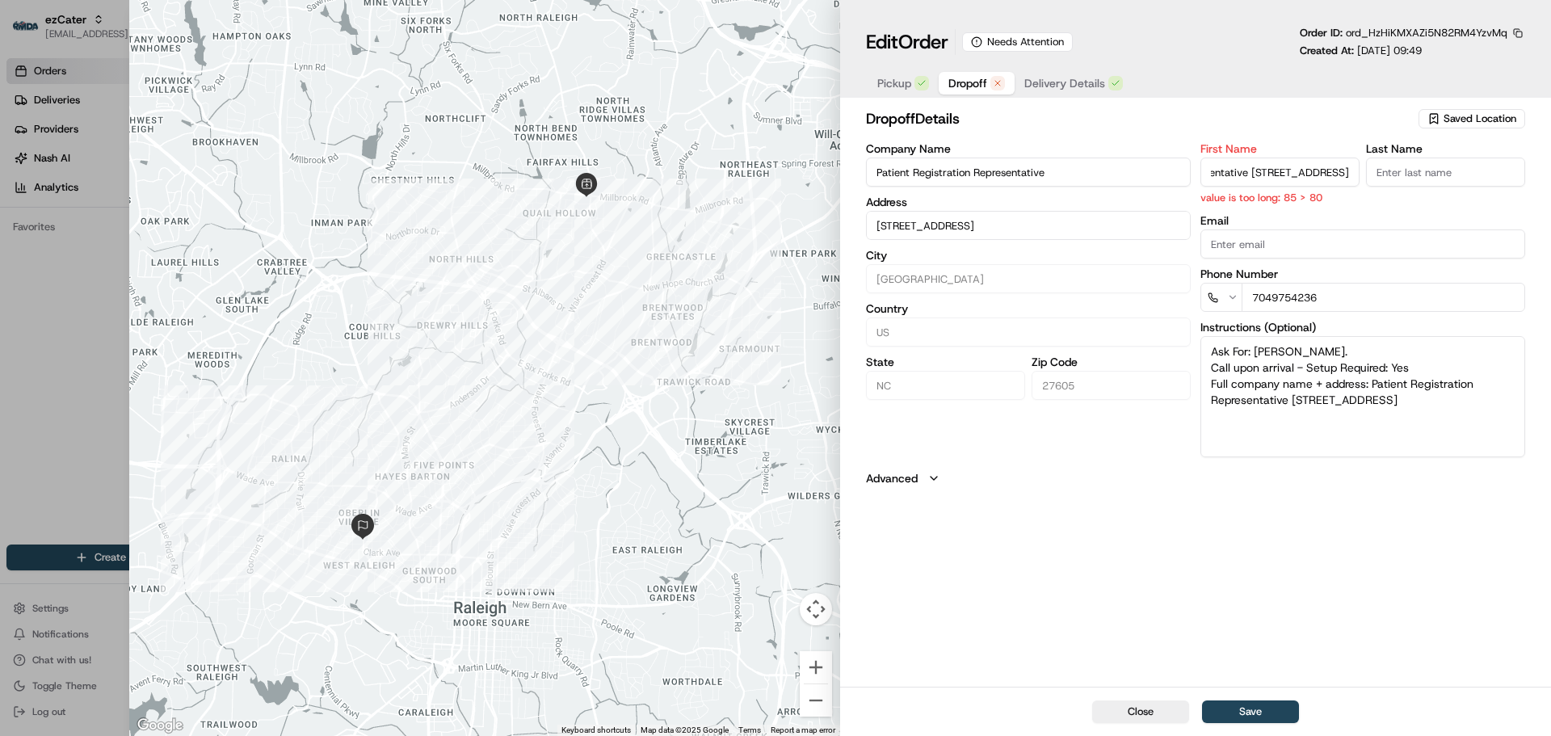
click at [1388, 170] on div "First Name Patient Registration Representative [STREET_ADDRESS] Multi-Specialty…" at bounding box center [1362, 174] width 325 height 62
drag, startPoint x: 1248, startPoint y: 174, endPoint x: 1396, endPoint y: 175, distance: 147.8
click at [1396, 175] on div "First Name Patient Registration Representative [STREET_ADDRESS] Multi value is …" at bounding box center [1362, 174] width 325 height 62
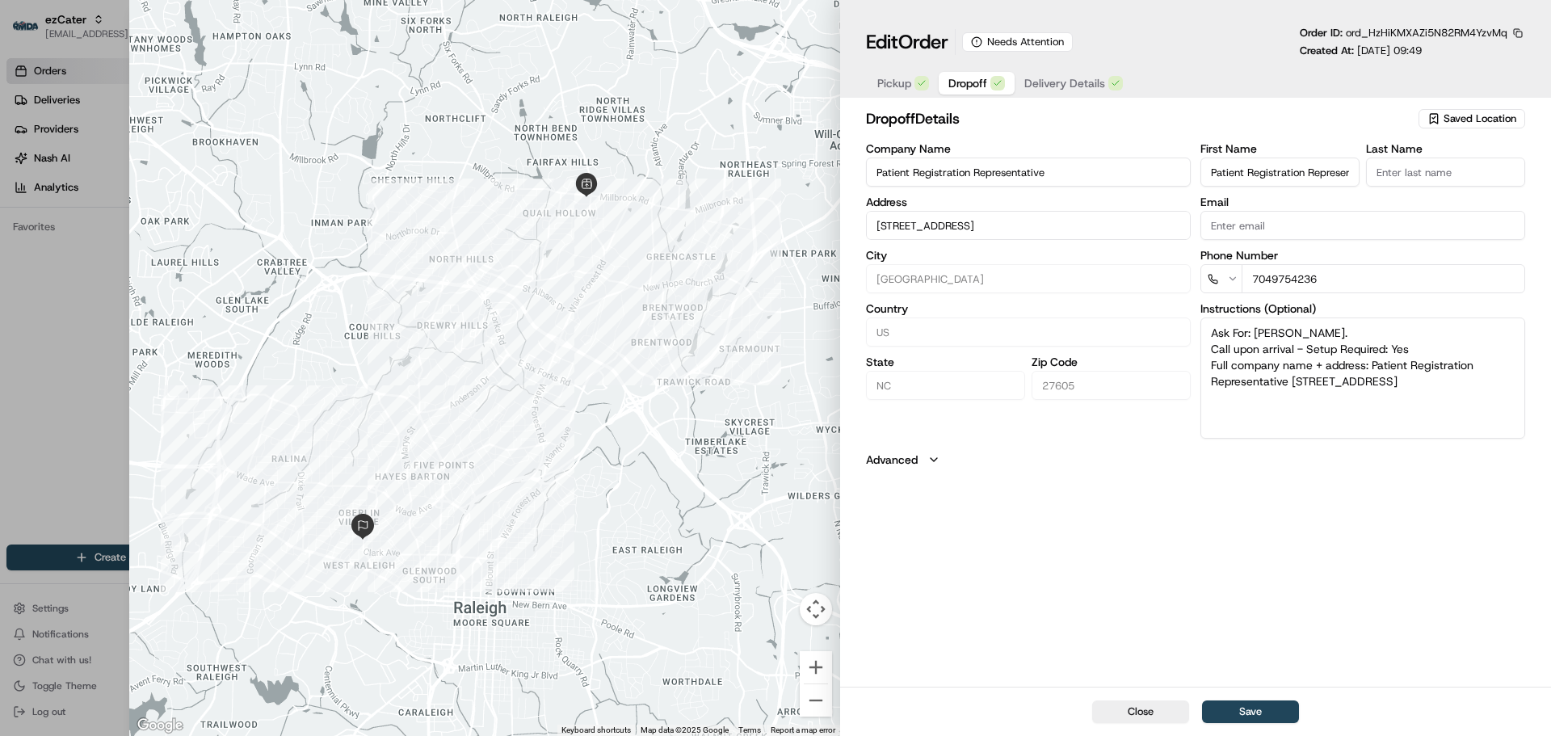
drag, startPoint x: 1352, startPoint y: 177, endPoint x: 1152, endPoint y: 178, distance: 200.3
click at [1152, 178] on div "Company Name Patient Registration Representative Address [STREET_ADDRESS][US_ST…" at bounding box center [1195, 291] width 659 height 296
drag, startPoint x: 1207, startPoint y: 172, endPoint x: 1457, endPoint y: 172, distance: 249.6
click at [1457, 172] on div "First Name Patient Registration Representative Last Name" at bounding box center [1362, 165] width 325 height 44
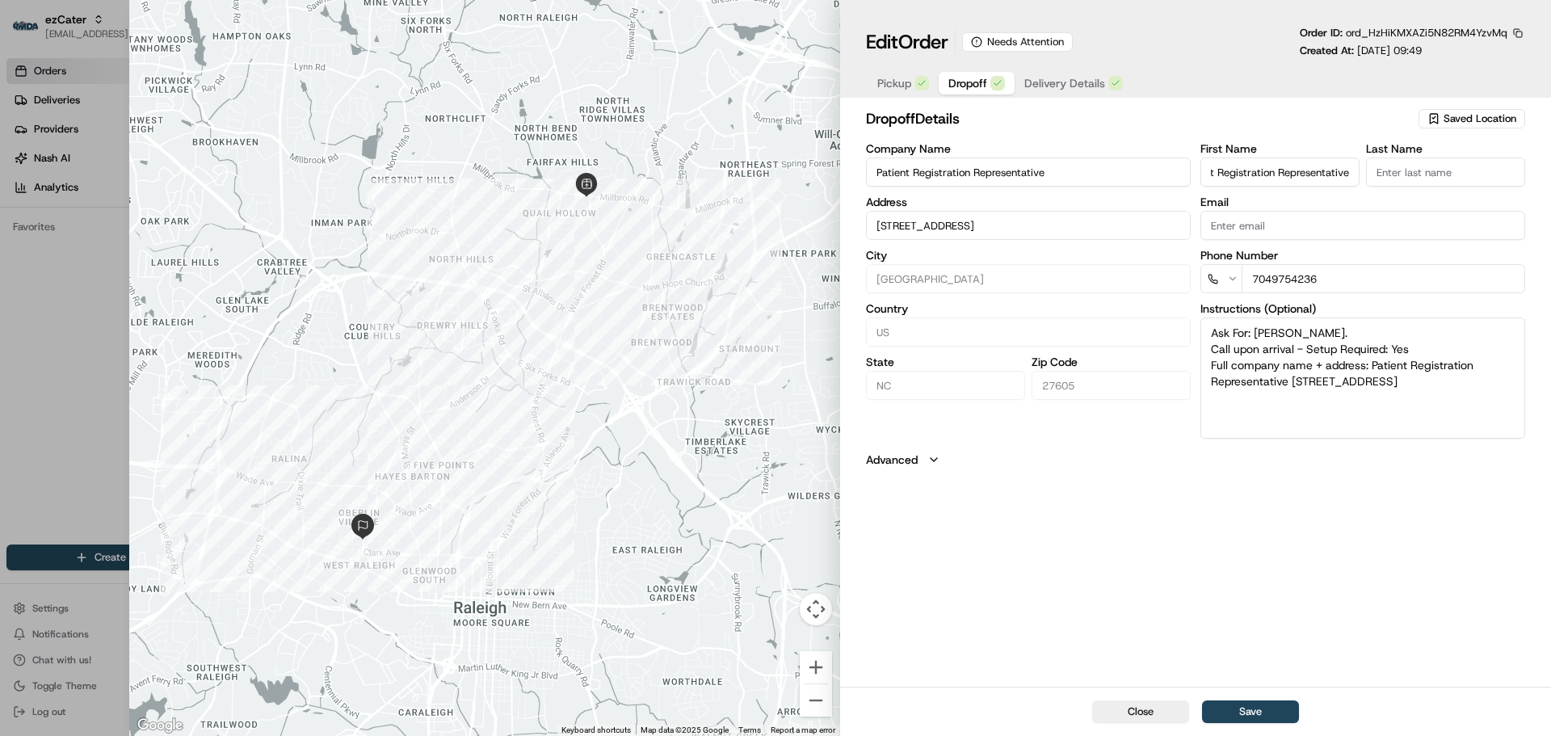
scroll to position [0, 0]
click at [1380, 173] on input "Last Name" at bounding box center [1445, 171] width 159 height 29
drag, startPoint x: 1326, startPoint y: 170, endPoint x: 1367, endPoint y: 170, distance: 40.4
click at [1367, 170] on div "First Name Patient Registration Representative Last Name" at bounding box center [1362, 165] width 325 height 44
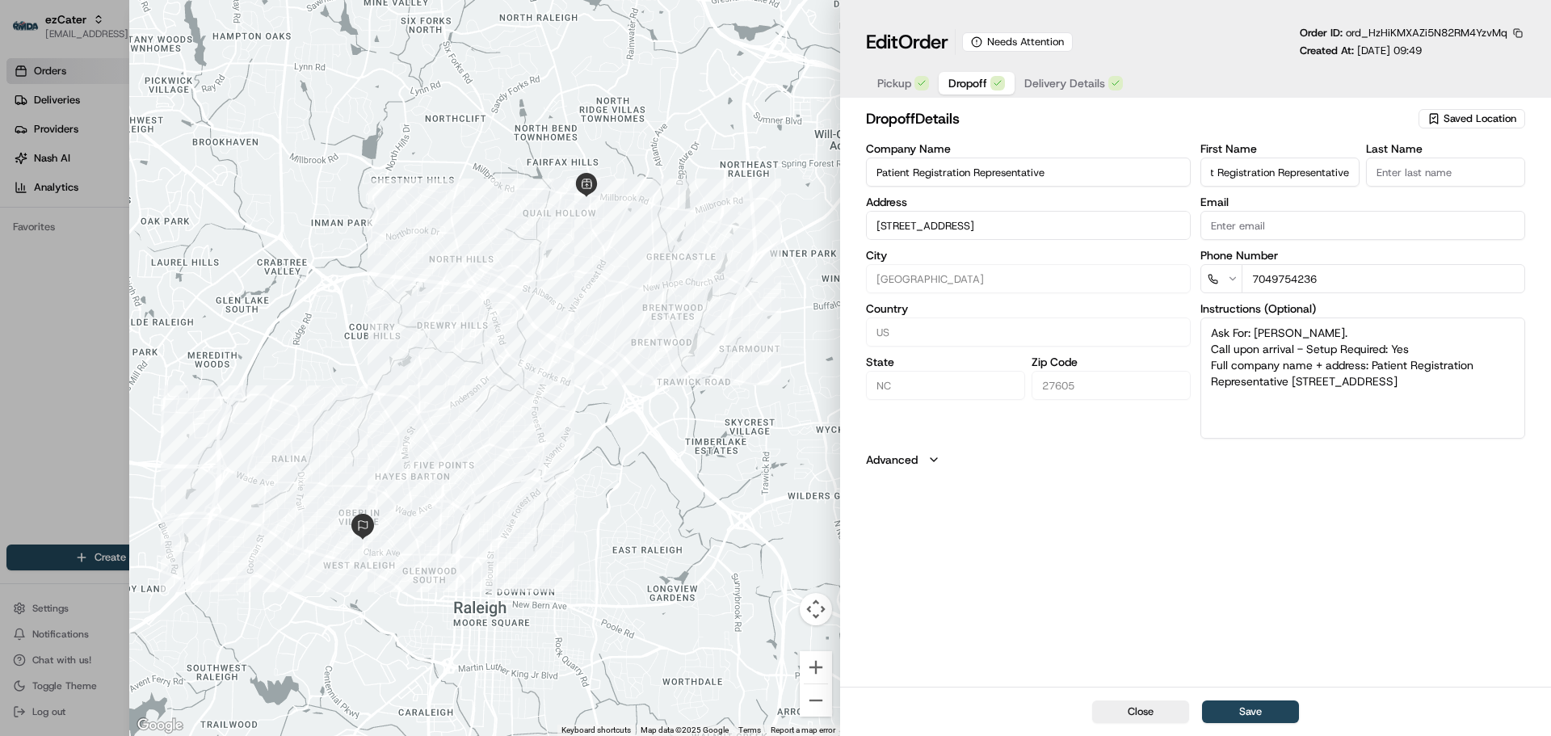
scroll to position [0, 29]
type input "Patient Registration Representative"
click at [1259, 700] on button "Save" at bounding box center [1250, 711] width 97 height 23
type input "+1"
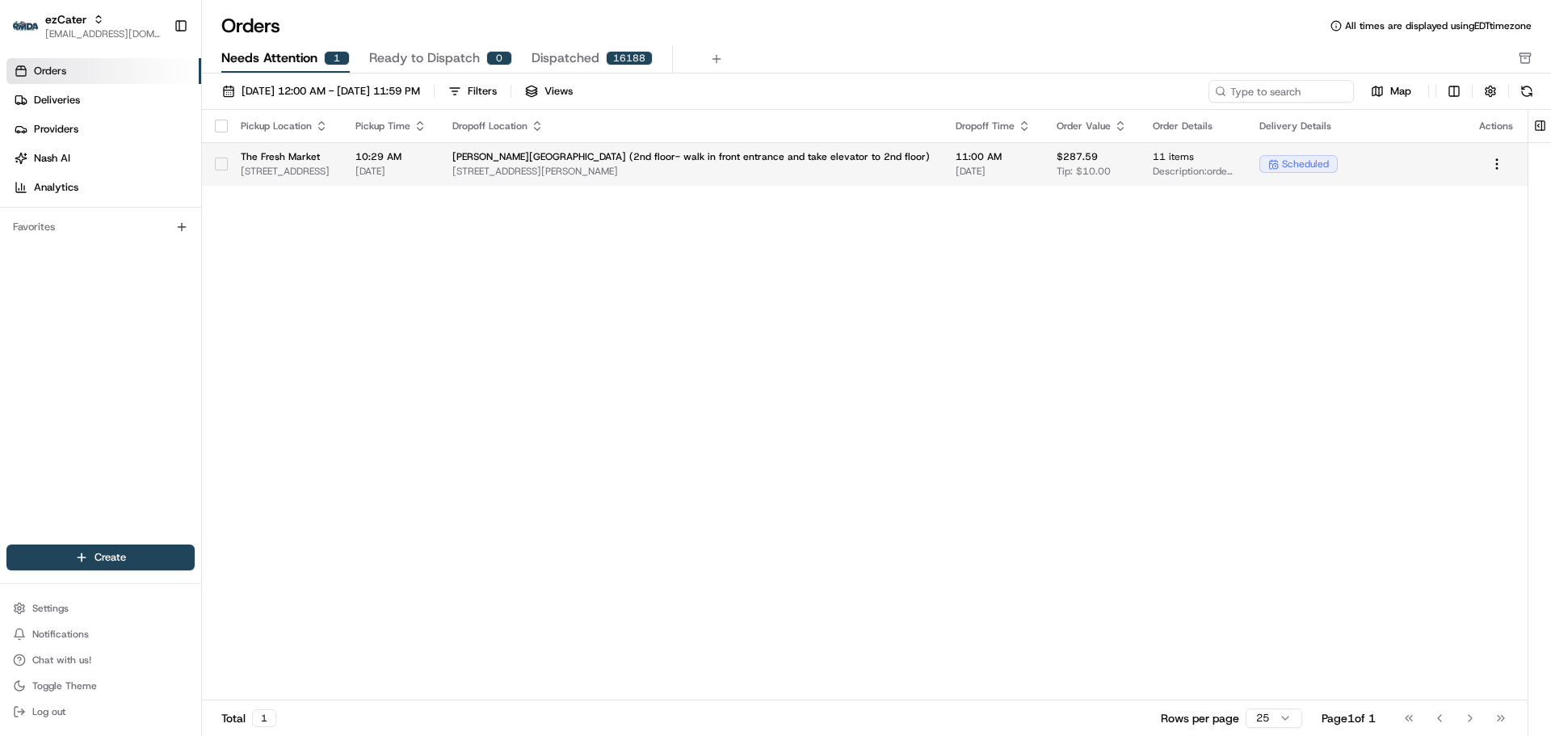
click at [767, 176] on span "[STREET_ADDRESS][PERSON_NAME]" at bounding box center [690, 171] width 477 height 13
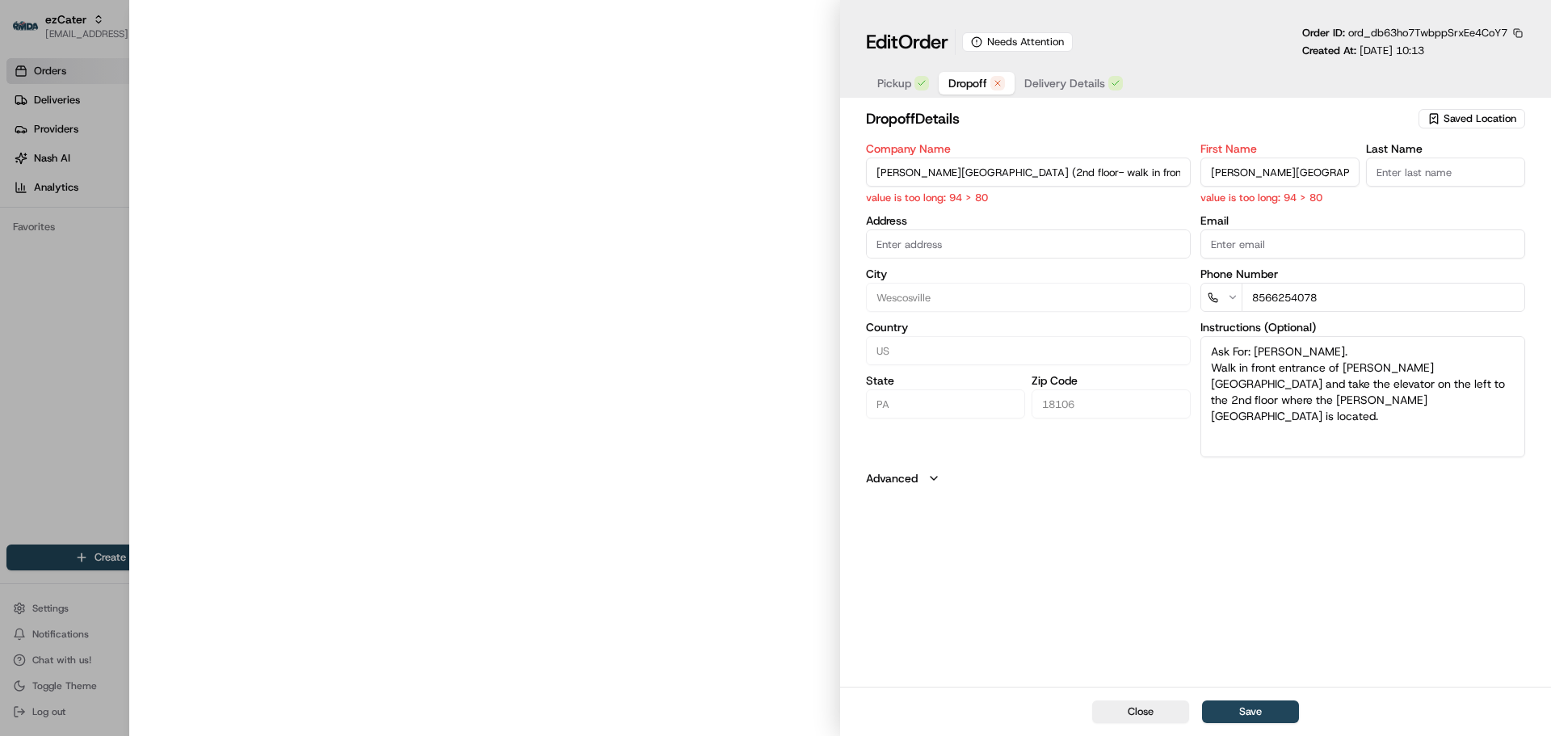
type input "[STREET_ADDRESS][PERSON_NAME]"
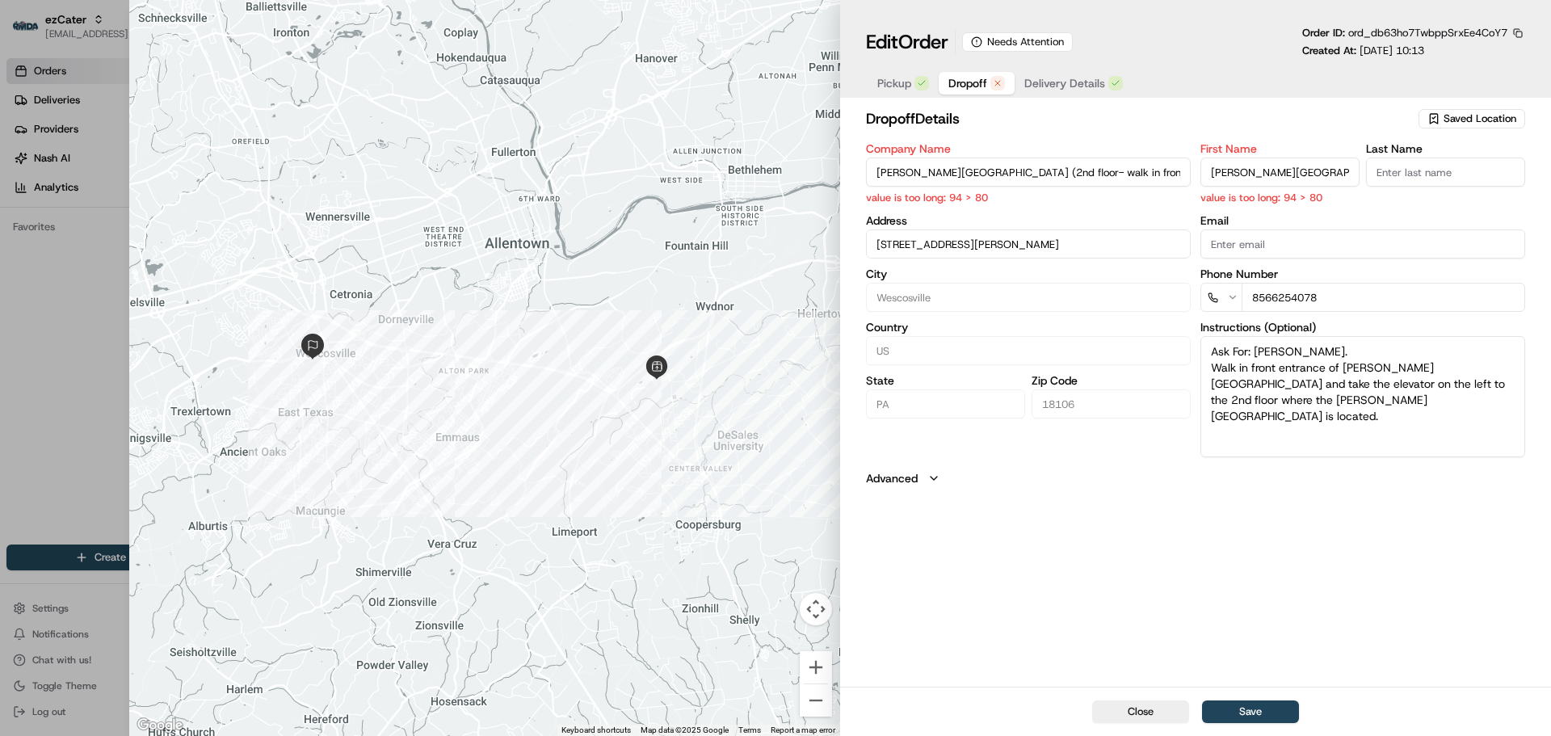
click at [1313, 385] on textarea "Ask For: [PERSON_NAME]. Walk in front entrance of [PERSON_NAME][GEOGRAPHIC_DATA…" at bounding box center [1362, 396] width 325 height 121
click at [1312, 385] on textarea "Ask For: [PERSON_NAME]. Walk in front entrance of [PERSON_NAME][GEOGRAPHIC_DATA…" at bounding box center [1362, 396] width 325 height 121
click at [1384, 385] on textarea "Ask For: [PERSON_NAME]. Walk in front entrance of [PERSON_NAME][GEOGRAPHIC_DATA…" at bounding box center [1362, 396] width 325 height 121
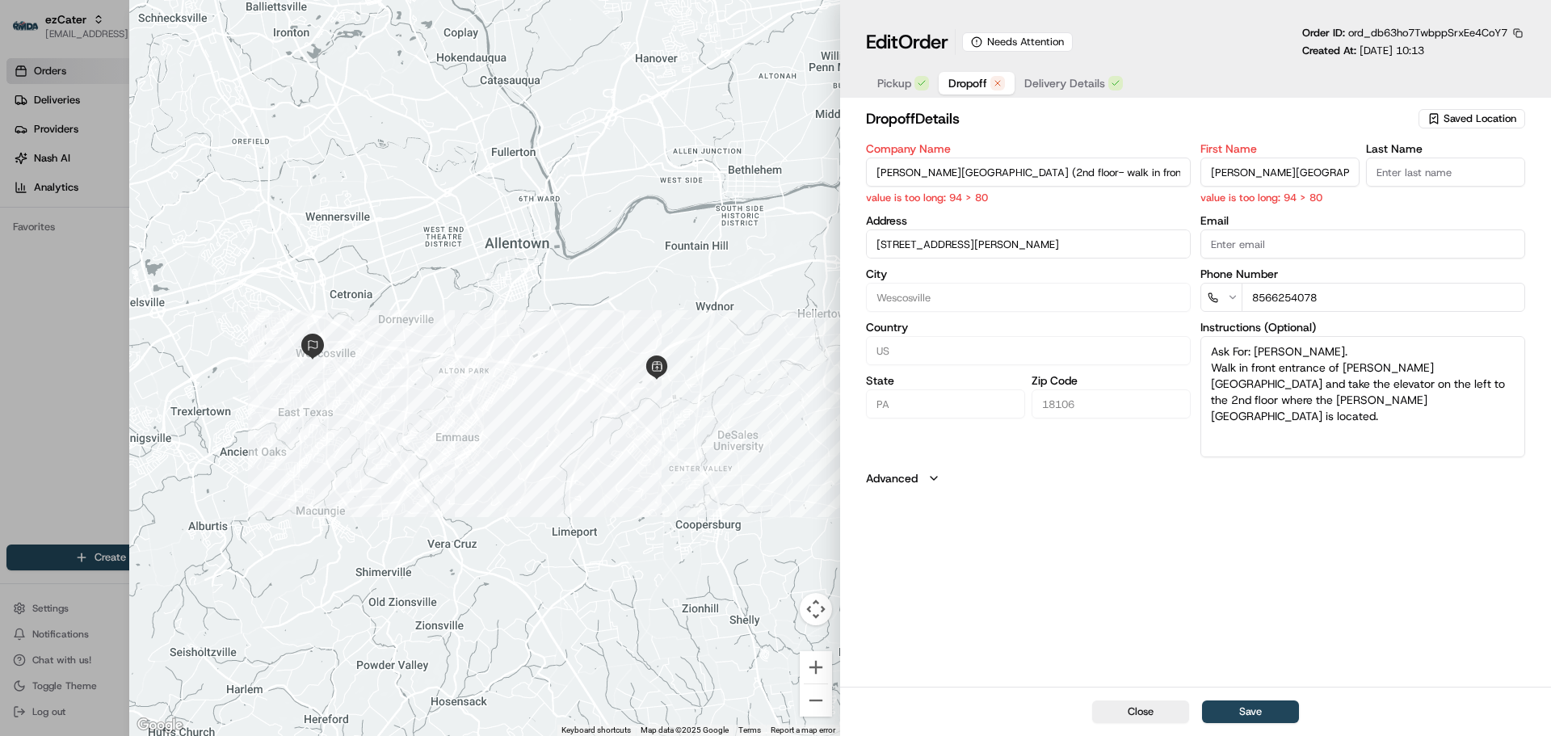
click at [1384, 385] on textarea "Ask For: [PERSON_NAME]. Walk in front entrance of [PERSON_NAME][GEOGRAPHIC_DATA…" at bounding box center [1362, 396] width 325 height 121
click at [1225, 179] on input "[PERSON_NAME][GEOGRAPHIC_DATA] (2nd floor- walk in front entrance and take elev…" at bounding box center [1279, 171] width 159 height 29
drag, startPoint x: 1208, startPoint y: 178, endPoint x: 1368, endPoint y: 178, distance: 159.9
click at [1368, 178] on div "First Name [PERSON_NAME][GEOGRAPHIC_DATA] (2nd floor- walk in front entrance an…" at bounding box center [1362, 174] width 325 height 62
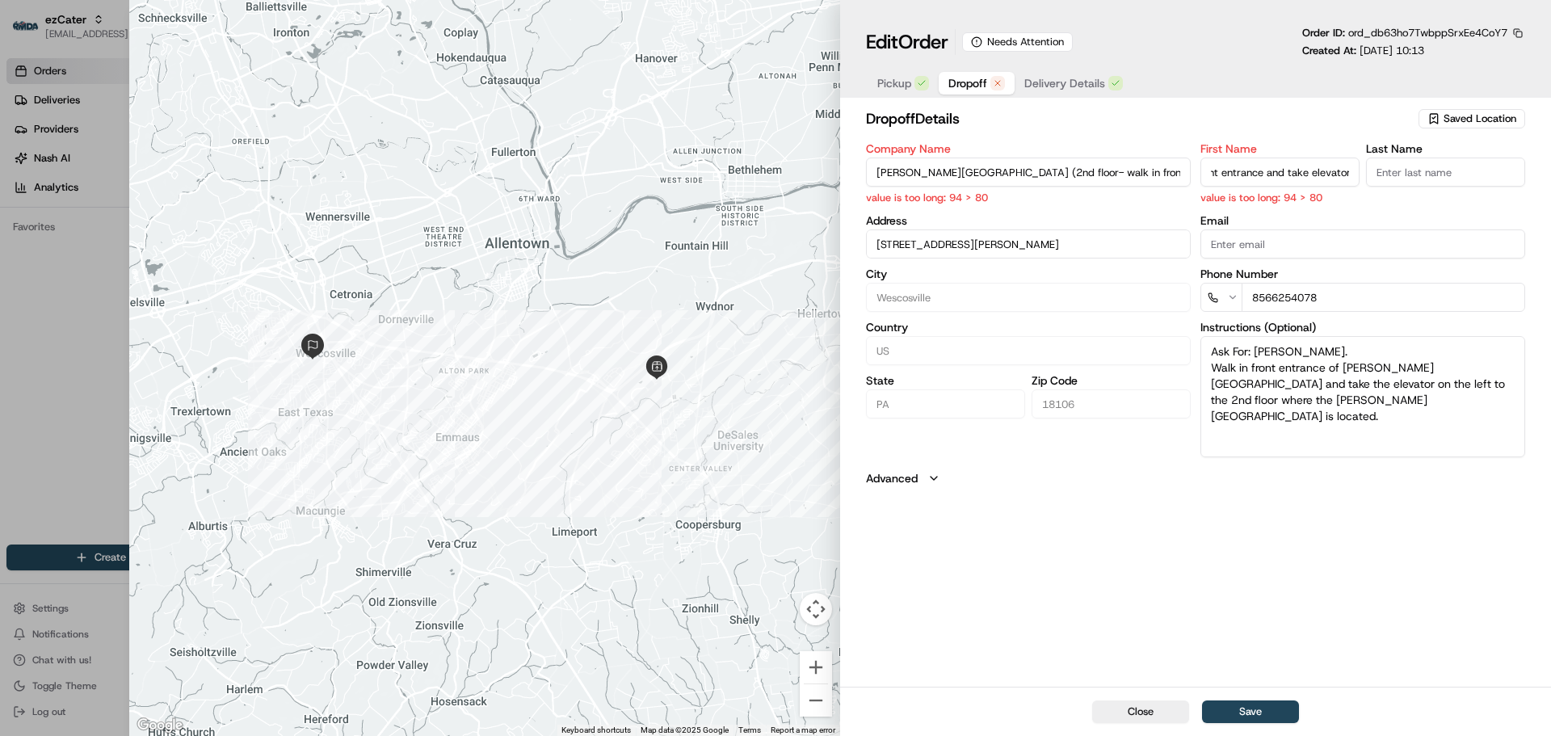
click at [1315, 177] on input "[PERSON_NAME][GEOGRAPHIC_DATA] (2nd floor- walk in front entrance and take elev…" at bounding box center [1279, 171] width 159 height 29
drag, startPoint x: 1228, startPoint y: 179, endPoint x: 1333, endPoint y: 179, distance: 104.2
click at [1232, 179] on input "[PERSON_NAME][GEOGRAPHIC_DATA] (2nd floor- walk in front entrance and take elev…" at bounding box center [1279, 171] width 159 height 29
drag, startPoint x: 1349, startPoint y: 172, endPoint x: 1266, endPoint y: 176, distance: 82.5
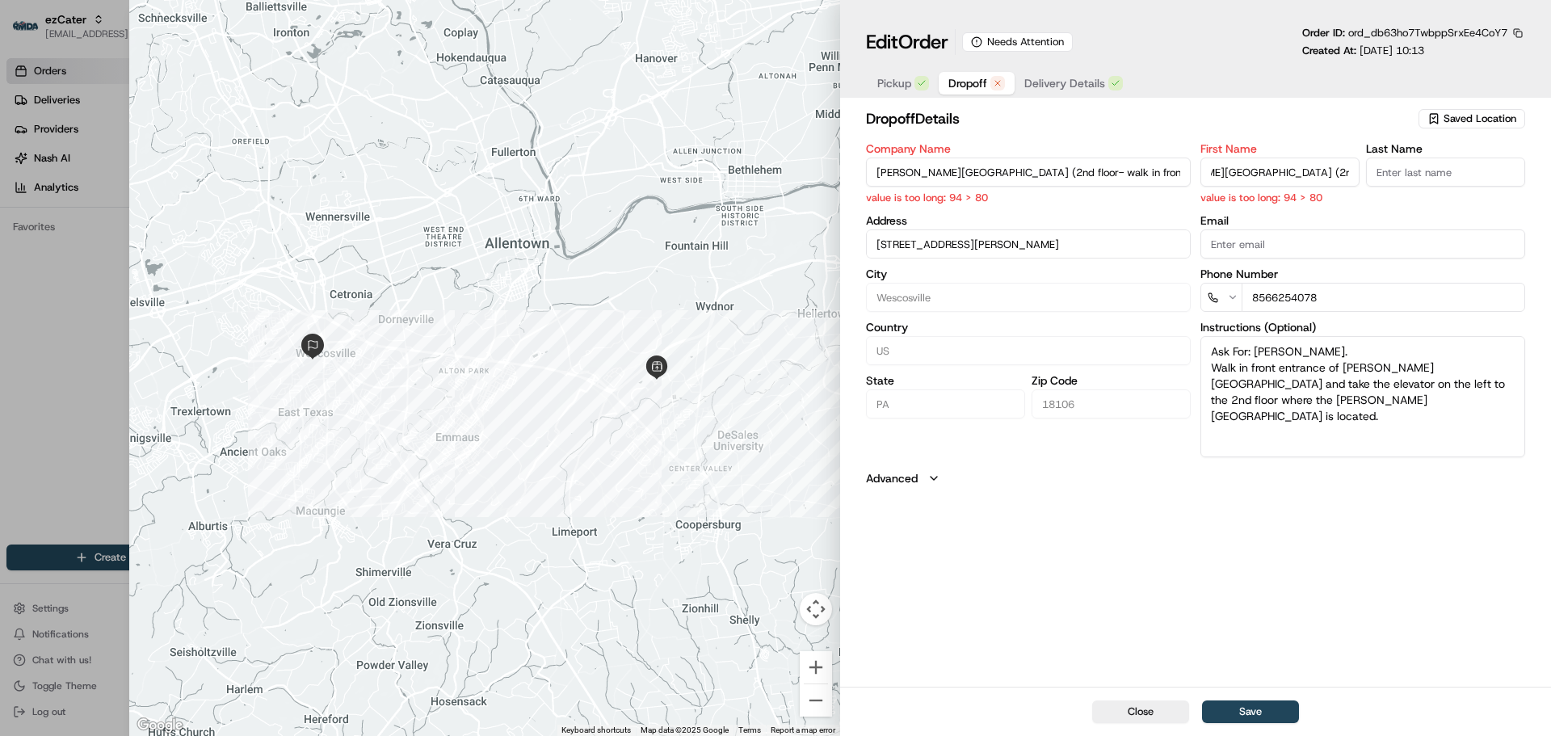
click at [1266, 176] on input "[PERSON_NAME][GEOGRAPHIC_DATA] (2nd floor- walk in front entrance and take elev…" at bounding box center [1279, 171] width 159 height 29
type input "[PERSON_NAME] Surgical Institute"
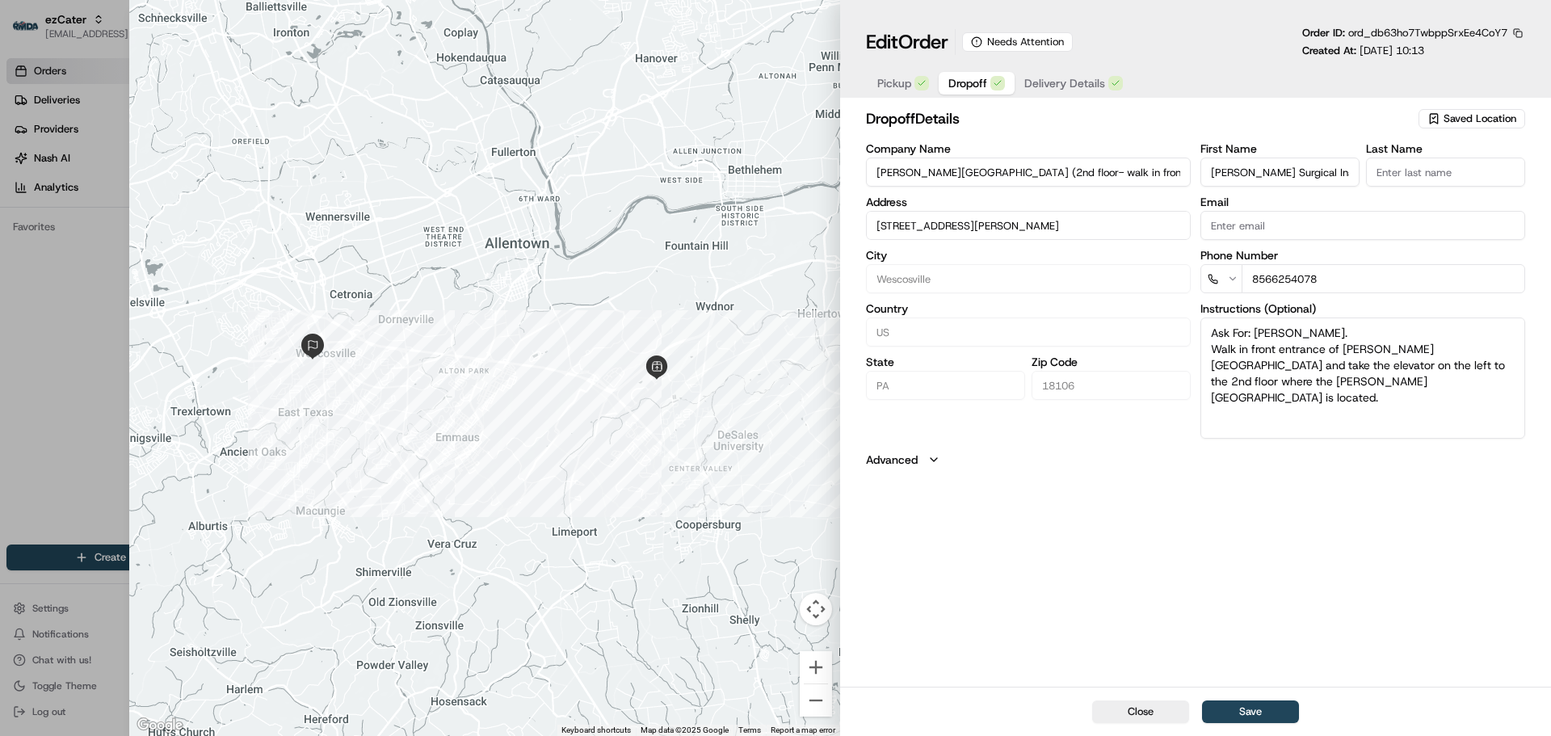
click at [1005, 178] on input "[PERSON_NAME][GEOGRAPHIC_DATA] (2nd floor- walk in front entrance and take elev…" at bounding box center [1028, 171] width 325 height 29
click at [1005, 174] on input "[PERSON_NAME][GEOGRAPHIC_DATA] (2nd floor- walk in front entrance and take elev…" at bounding box center [1028, 171] width 325 height 29
click at [1060, 194] on div "Company Name [PERSON_NAME][GEOGRAPHIC_DATA] (2nd floor- walk in front entrance …" at bounding box center [1028, 291] width 325 height 296
drag, startPoint x: 1002, startPoint y: 173, endPoint x: 1232, endPoint y: 173, distance: 229.4
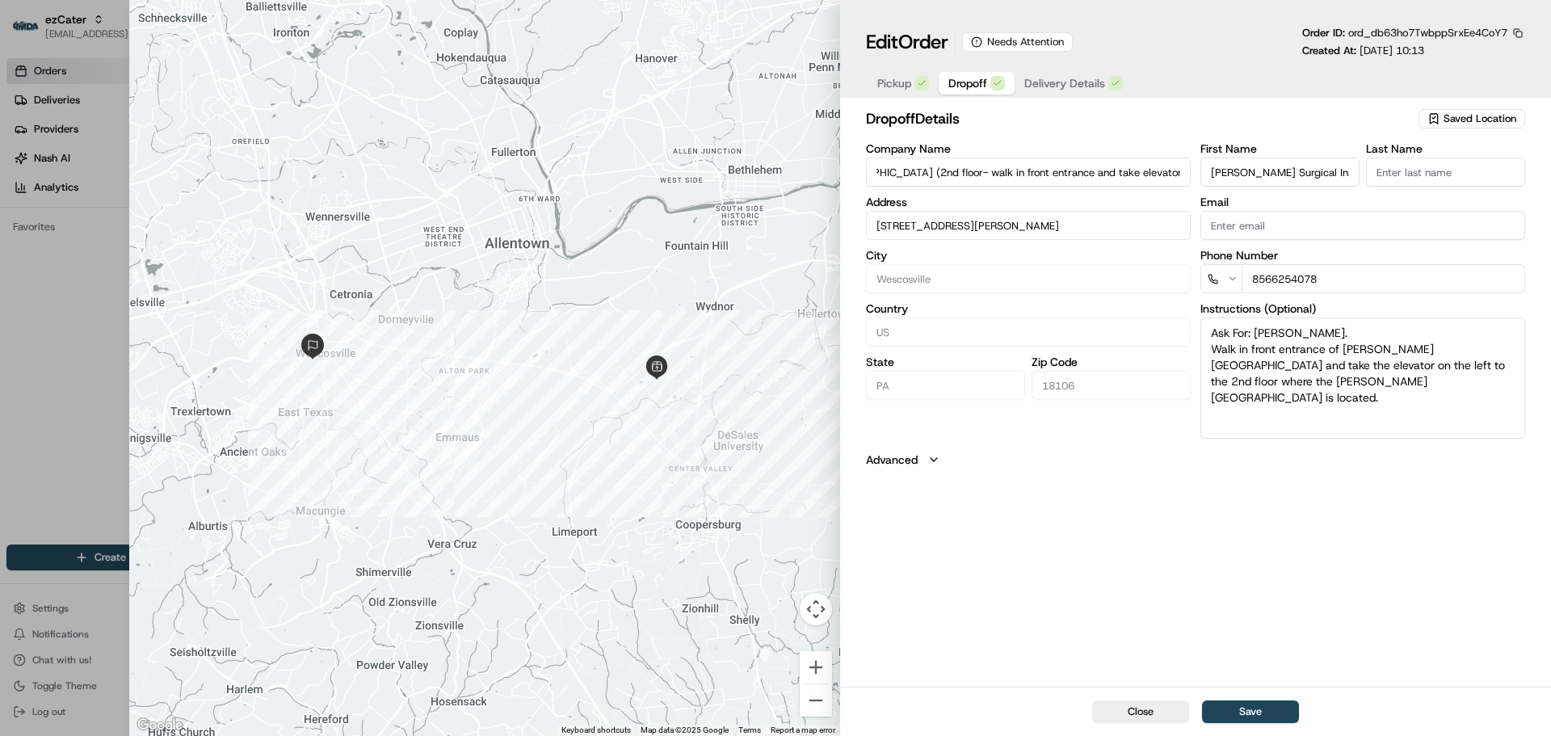
click at [1232, 173] on div "Company Name [PERSON_NAME][GEOGRAPHIC_DATA] (2nd floor- walk in front entrance …" at bounding box center [1195, 291] width 659 height 296
type input "[PERSON_NAME] Surgical Institute"
click at [1267, 712] on button "Save" at bounding box center [1250, 711] width 97 height 23
type input "+1"
